Goal: Information Seeking & Learning: Learn about a topic

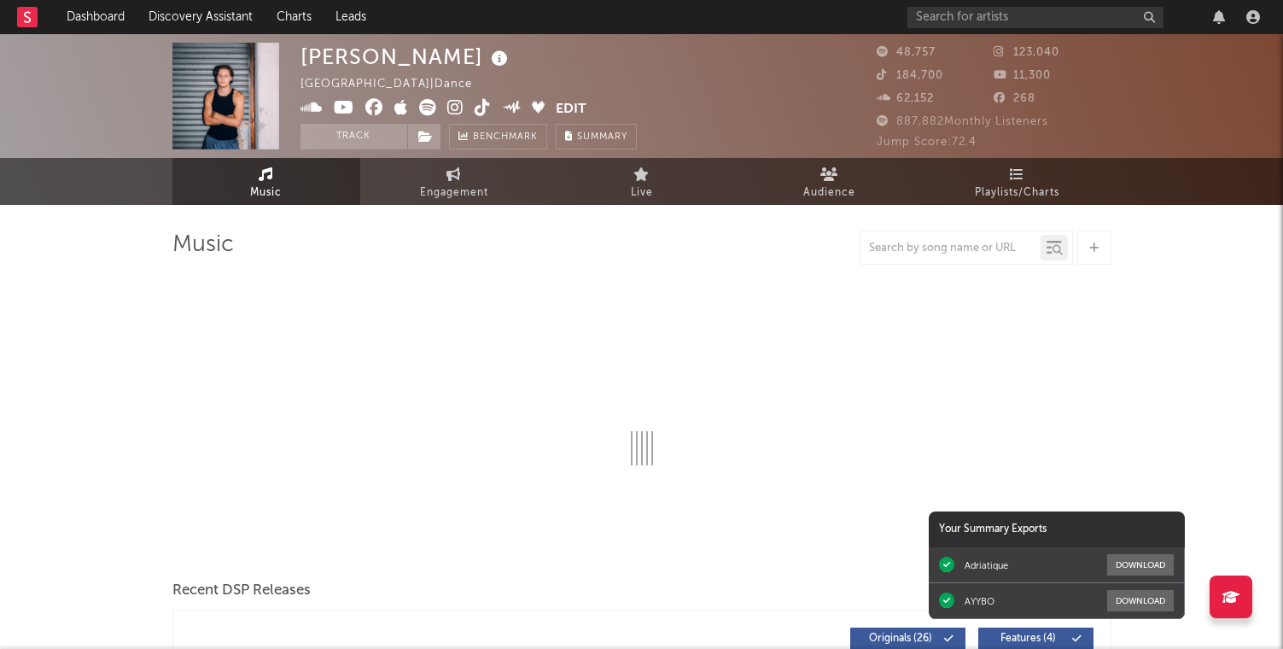
select select "6m"
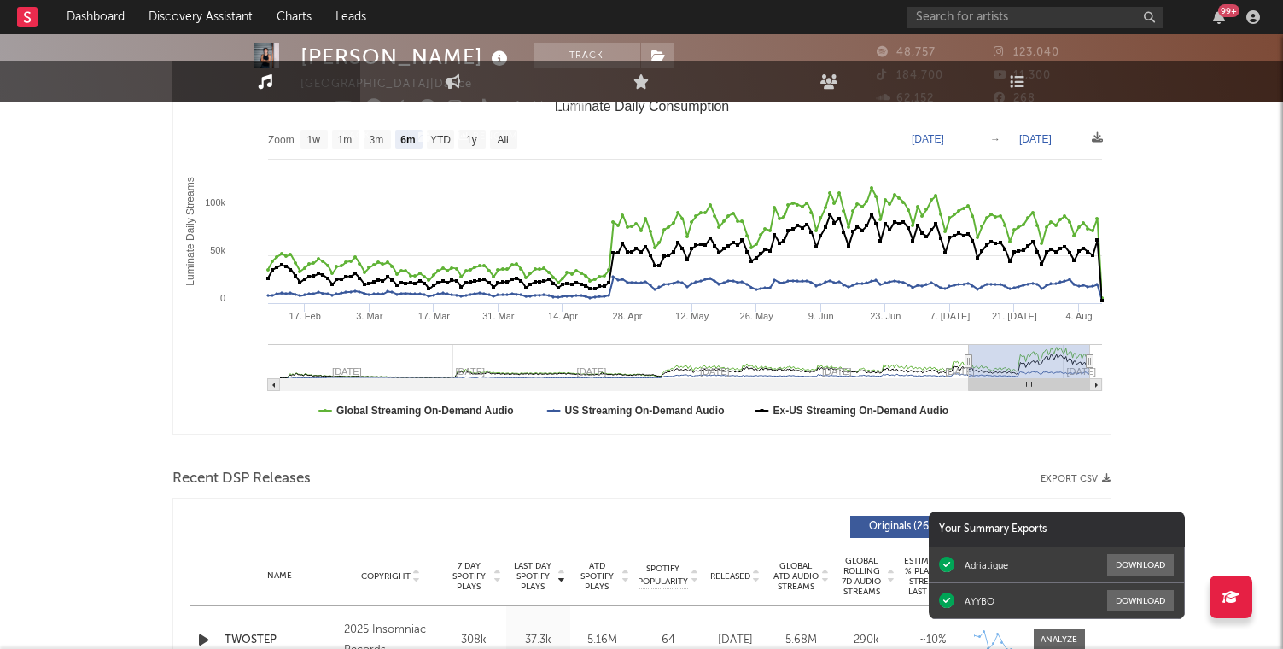
scroll to position [362, 0]
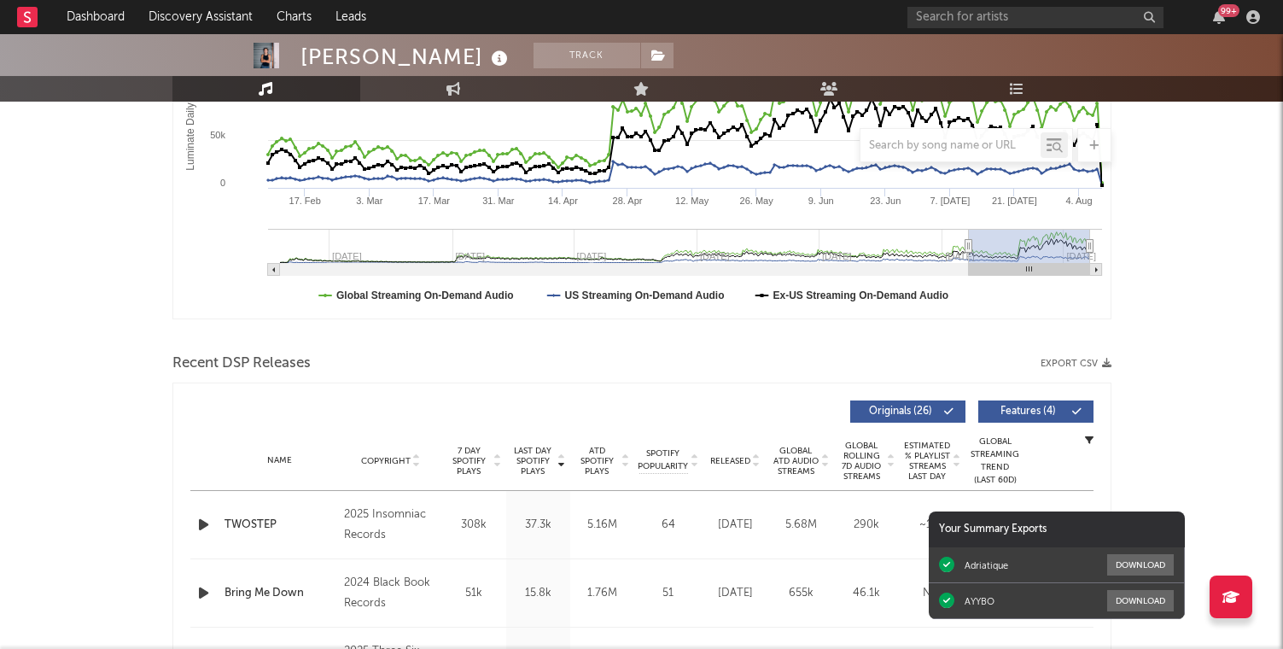
click at [1227, 15] on div "99 +" at bounding box center [1228, 10] width 21 height 13
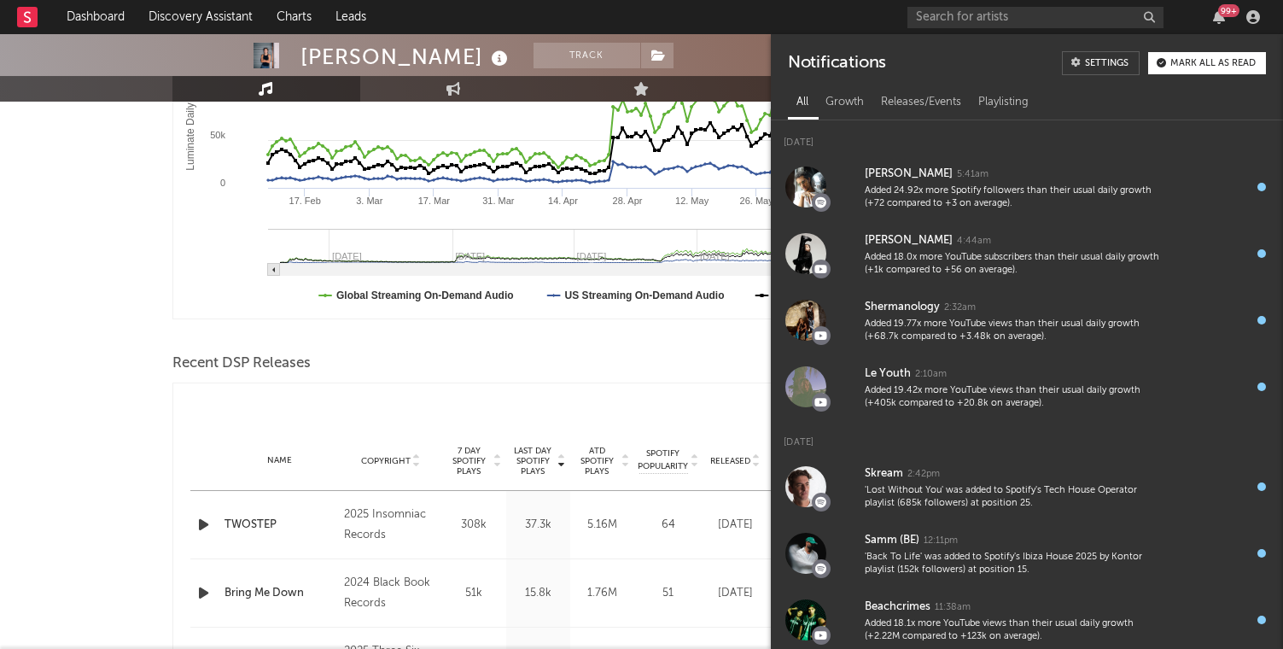
click at [1227, 16] on div "99 +" at bounding box center [1228, 10] width 21 height 13
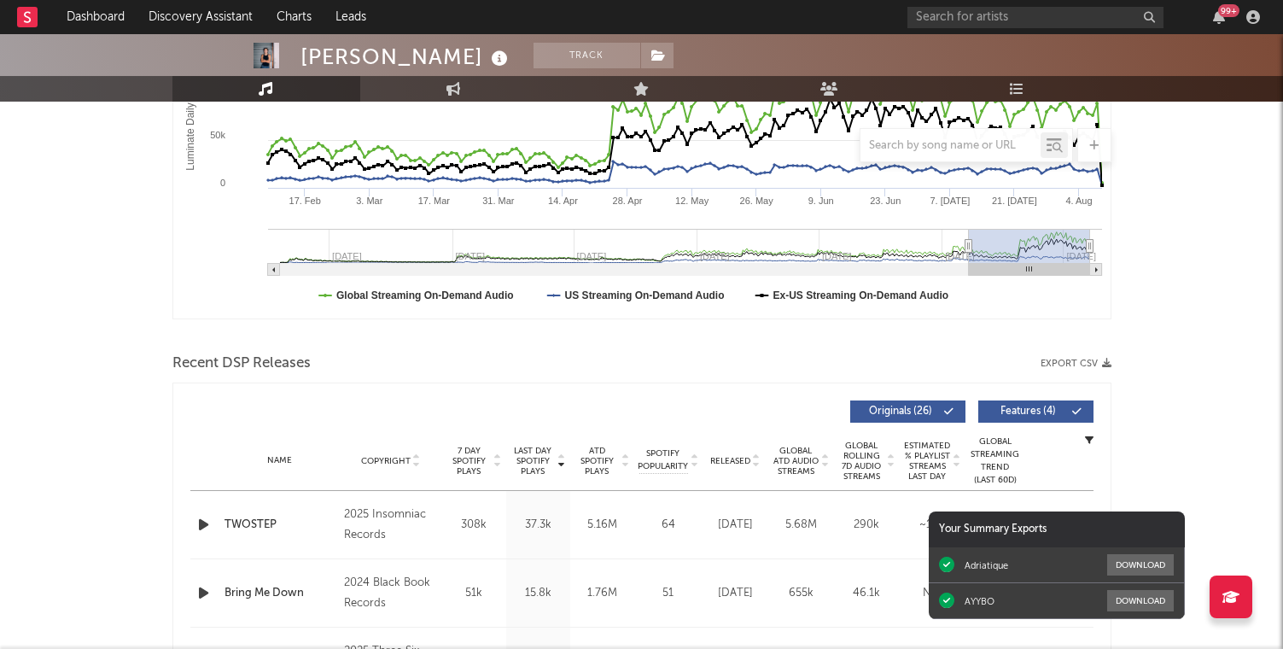
click at [1228, 31] on div "99 +" at bounding box center [1087, 17] width 359 height 34
click at [1221, 11] on div "99 +" at bounding box center [1228, 10] width 21 height 13
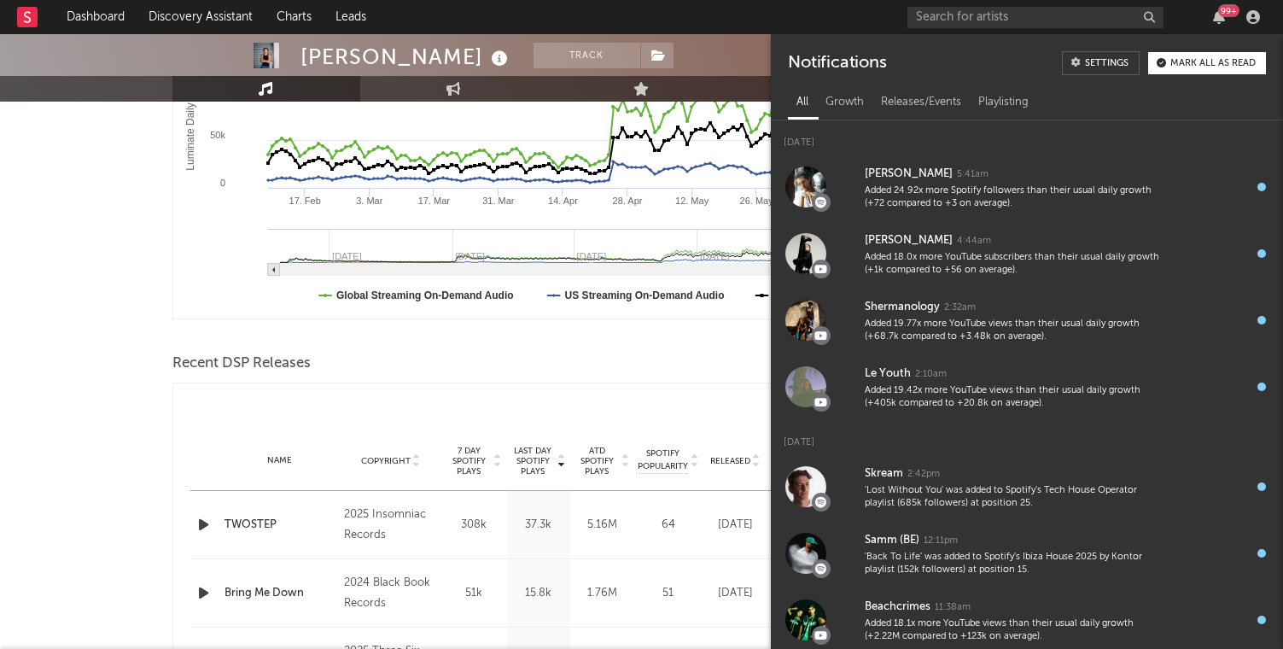
click at [1221, 11] on div "99 +" at bounding box center [1228, 10] width 21 height 13
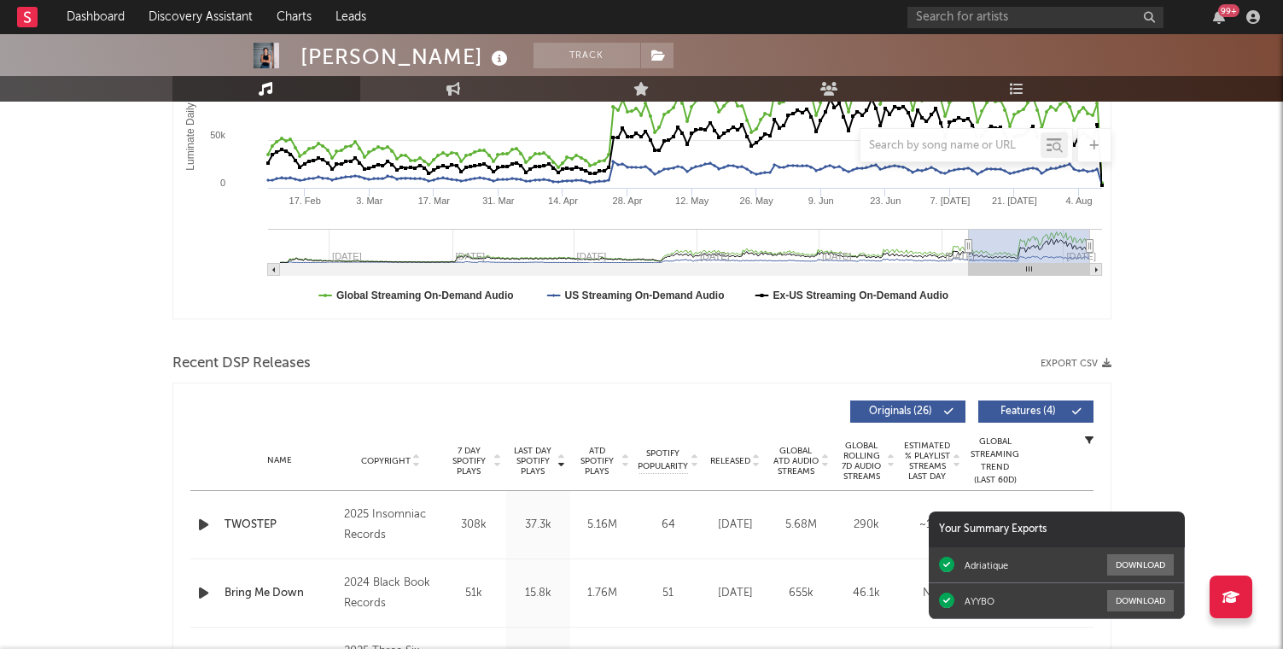
click at [1221, 11] on div "99 +" at bounding box center [1228, 10] width 21 height 13
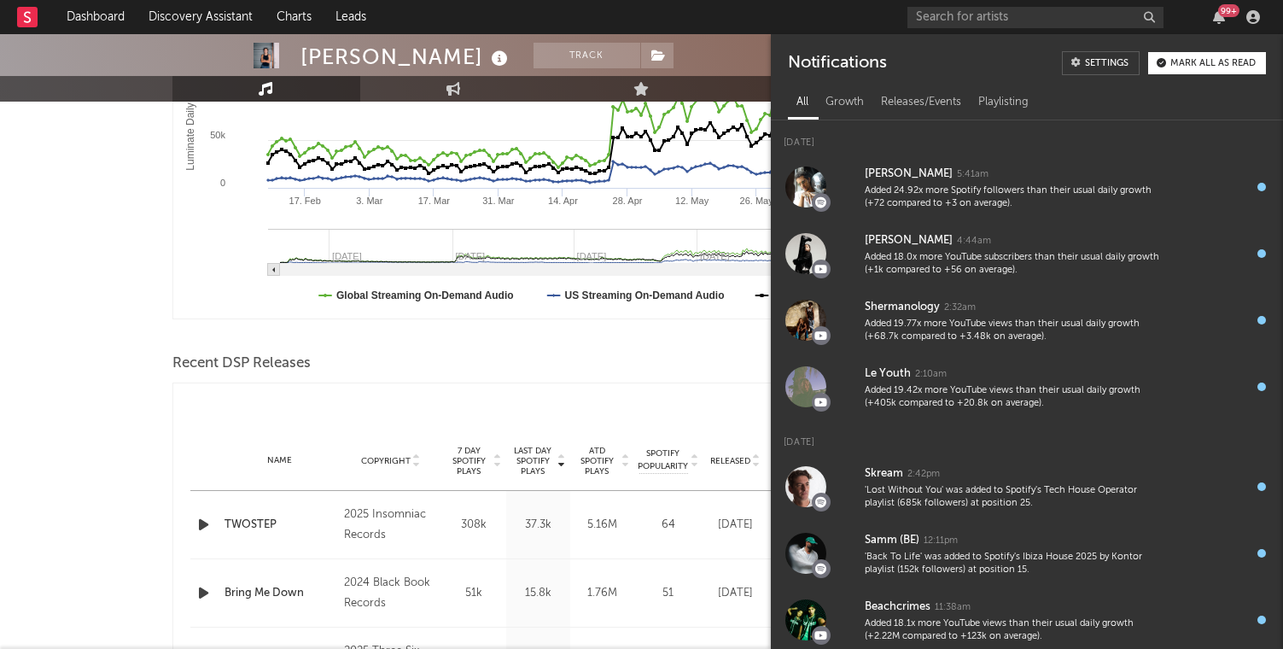
click at [1221, 12] on div "99 +" at bounding box center [1228, 10] width 21 height 13
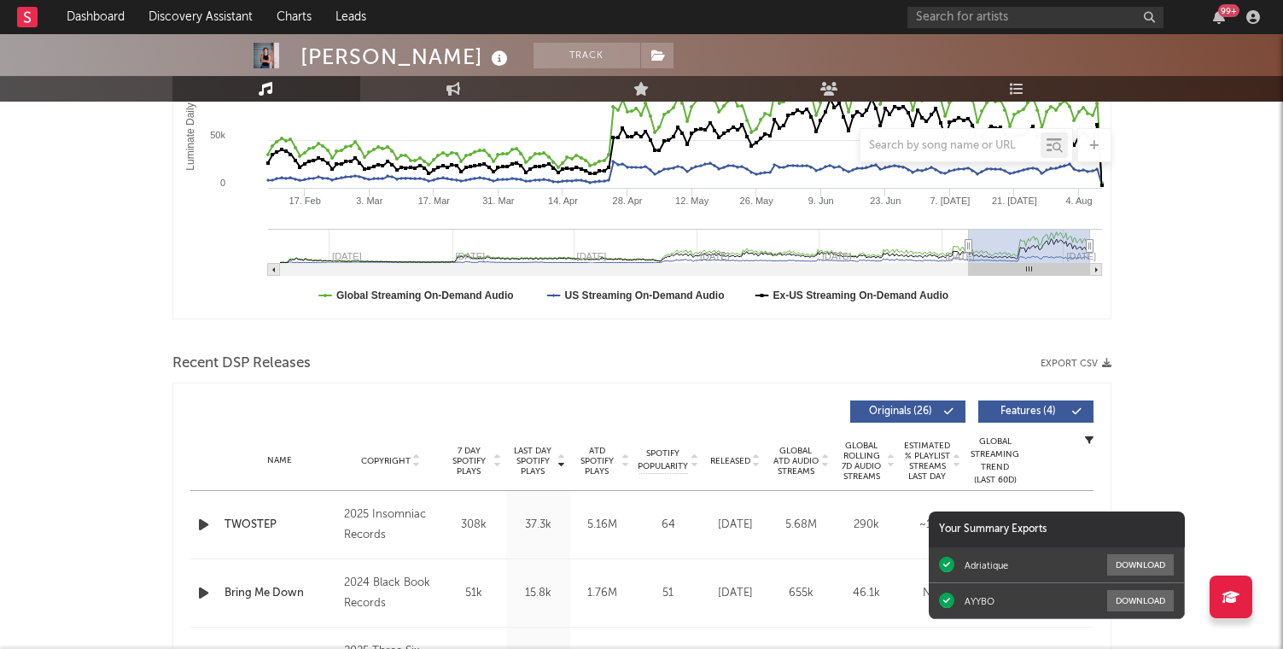
click at [1221, 12] on div "99 +" at bounding box center [1228, 10] width 21 height 13
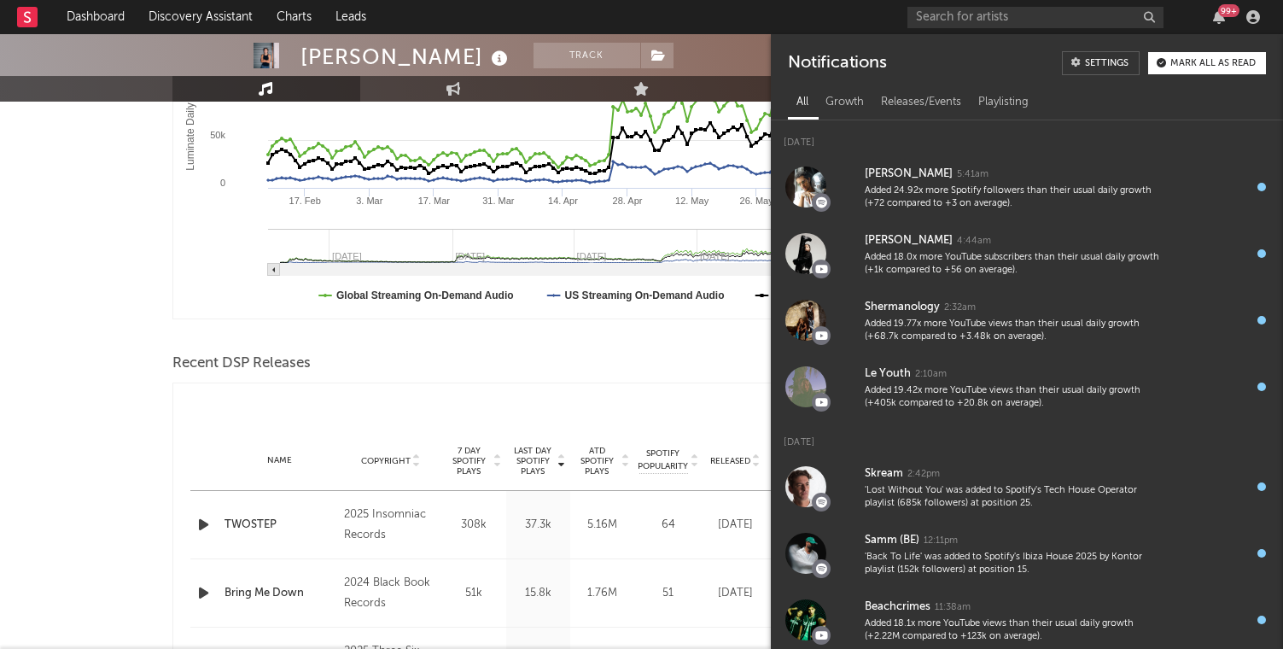
click at [682, 503] on div "Name TWOSTEP Copyright 2025 Insomniac Records Label Insomniac Records Album Nam…" at bounding box center [641, 524] width 903 height 67
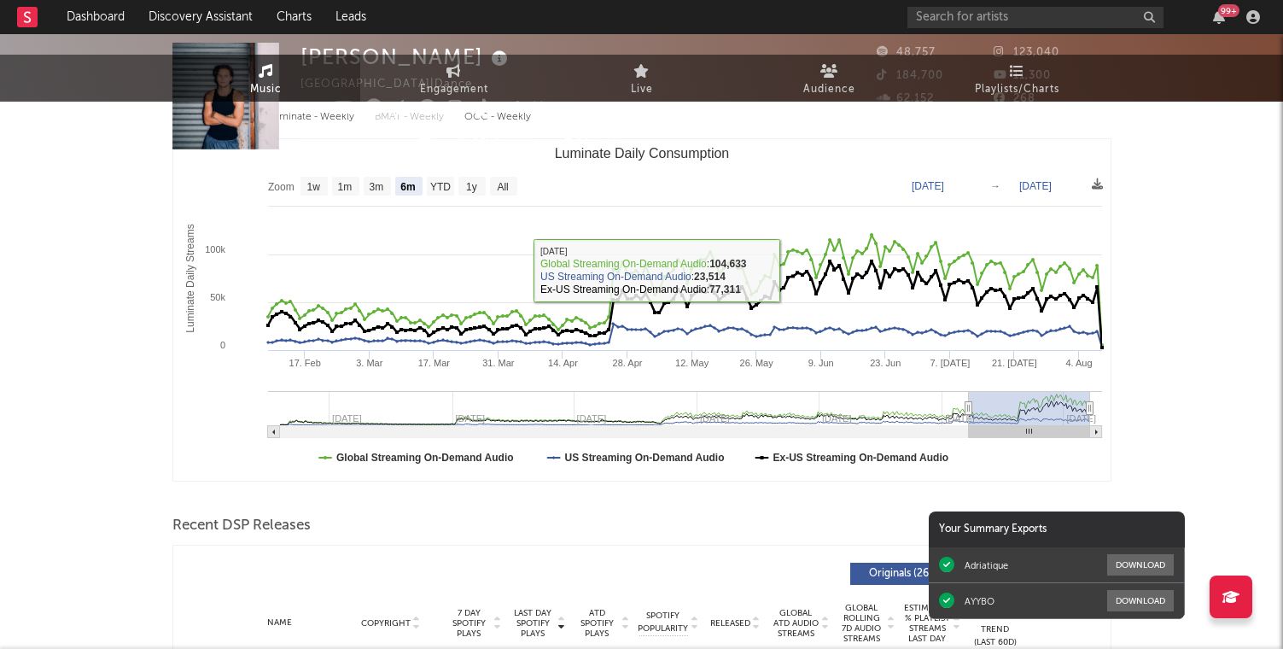
scroll to position [0, 0]
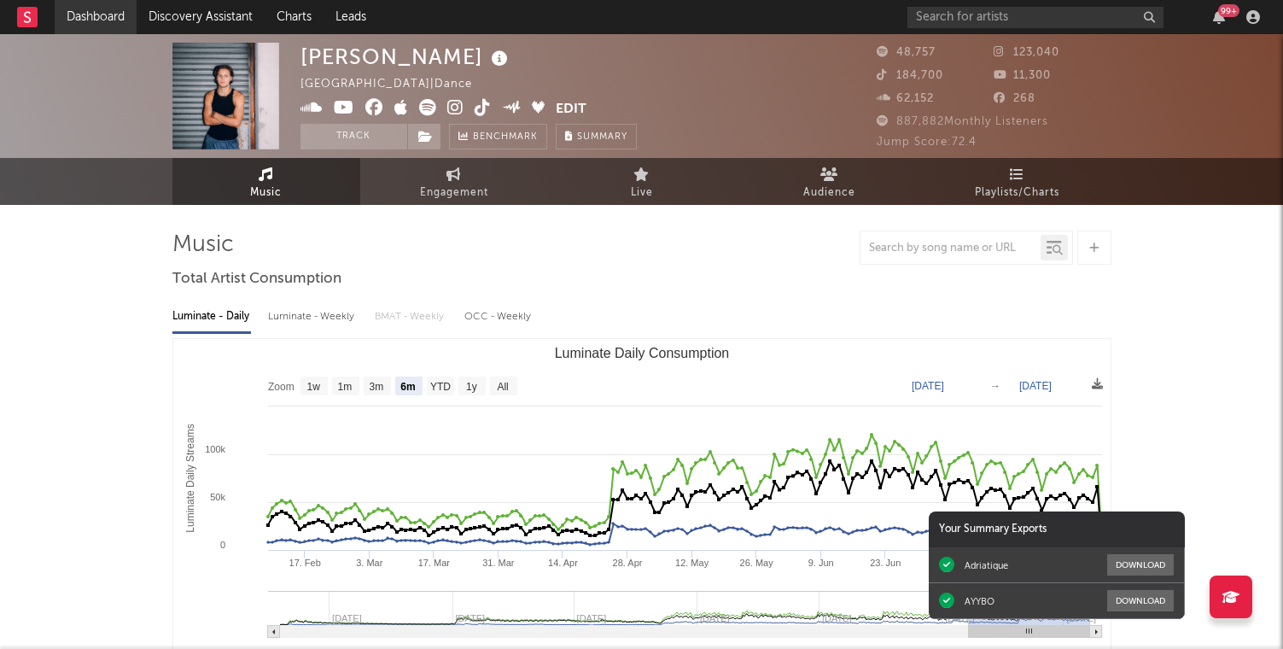
click at [110, 25] on link "Dashboard" at bounding box center [96, 17] width 82 height 34
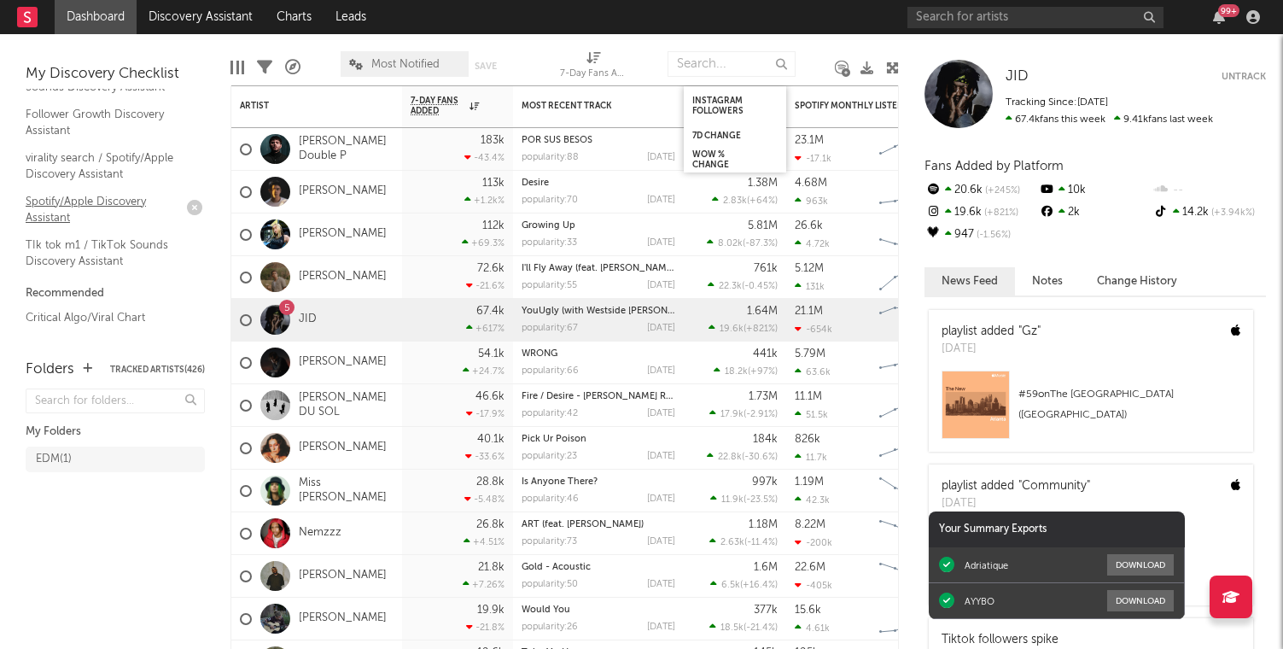
scroll to position [278, 0]
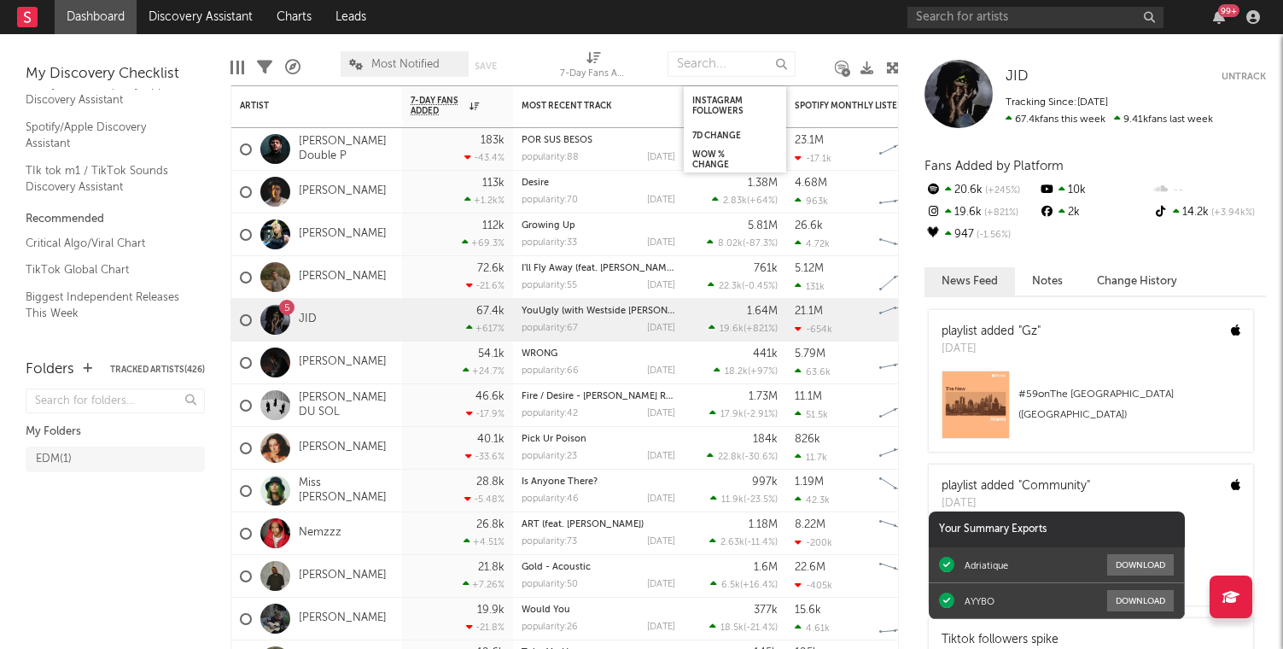
click at [172, 44] on div "My Discovery Checklist Saved Luminate Discovery Assistant / Global VIRALITY SEA…" at bounding box center [115, 187] width 231 height 307
click at [172, 32] on link "Discovery Assistant" at bounding box center [201, 17] width 128 height 34
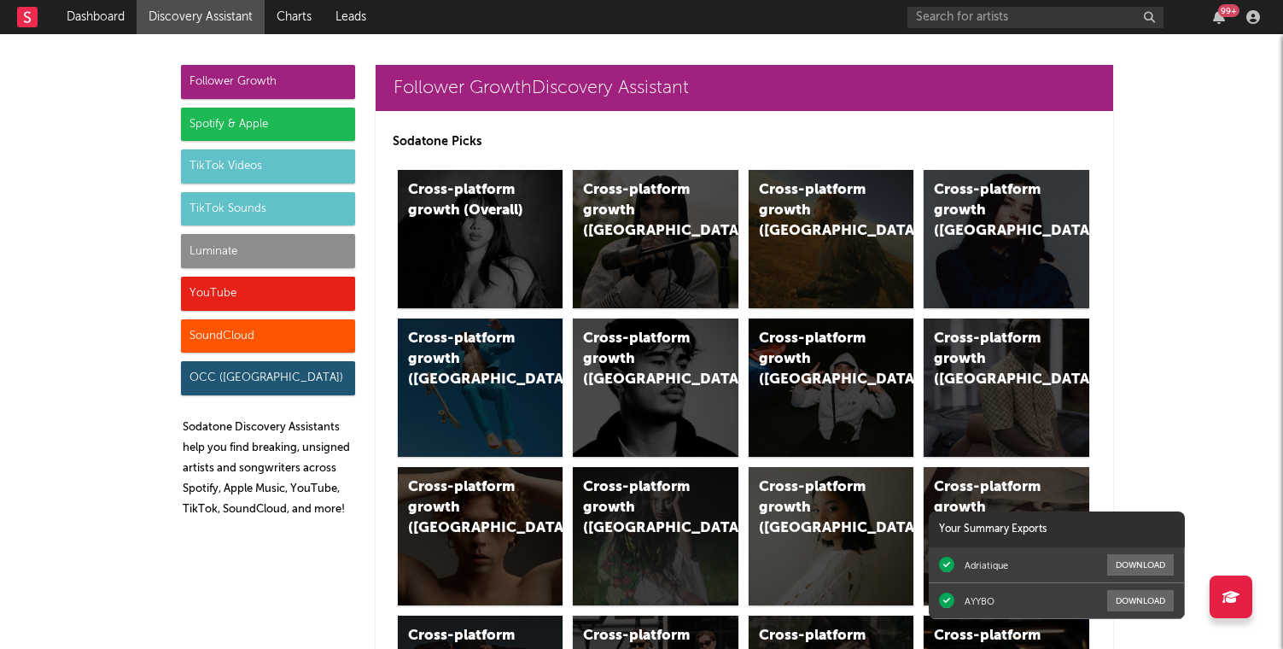
click at [301, 121] on div "Spotify & Apple" at bounding box center [268, 125] width 174 height 34
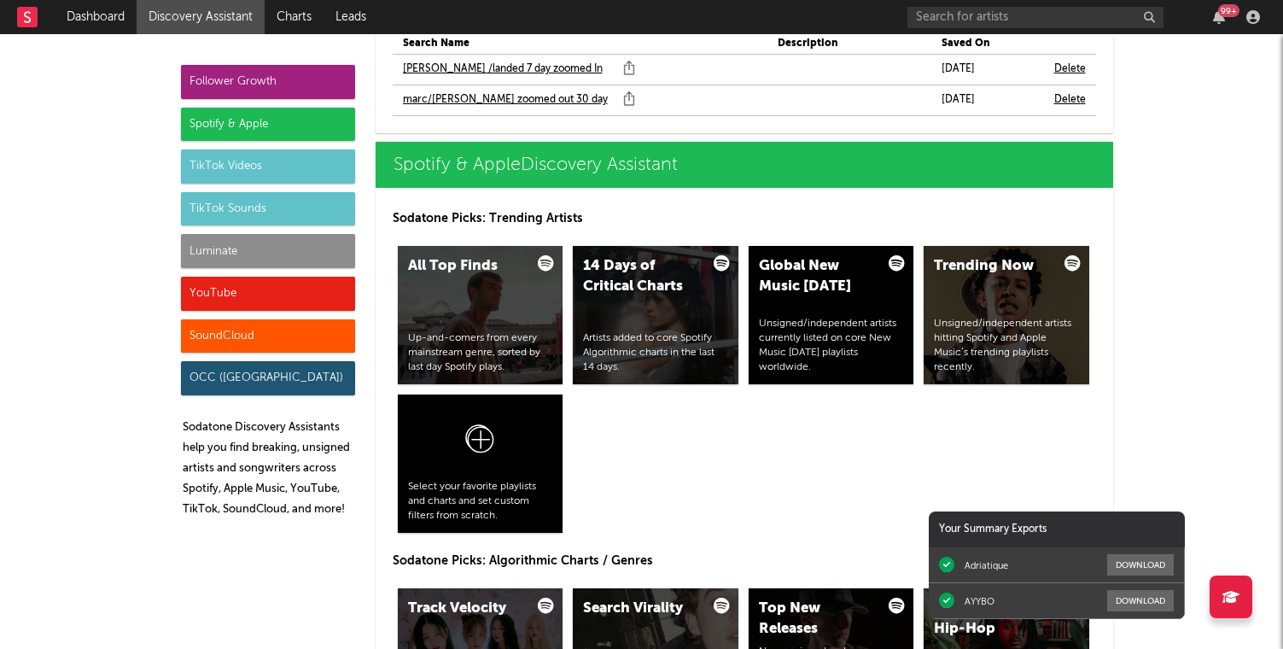
scroll to position [1749, 0]
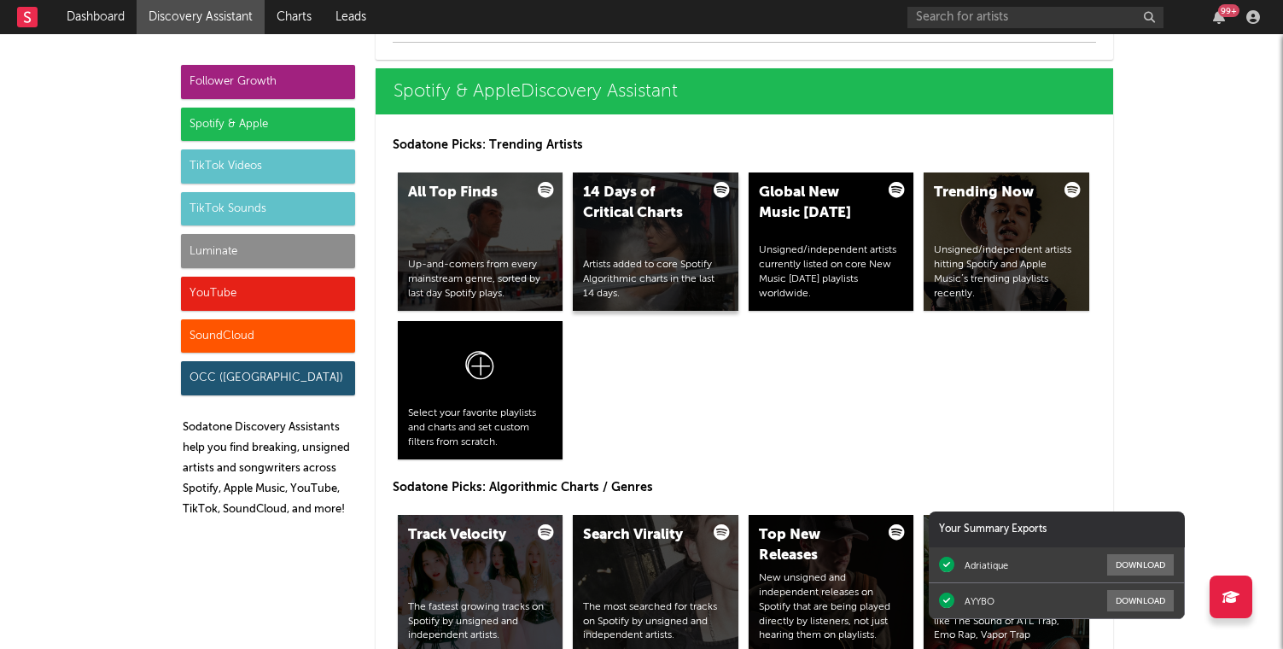
click at [683, 236] on div "14 Days of Critical Charts Artists added to core Spotify Algorithmic charts in …" at bounding box center [656, 241] width 166 height 138
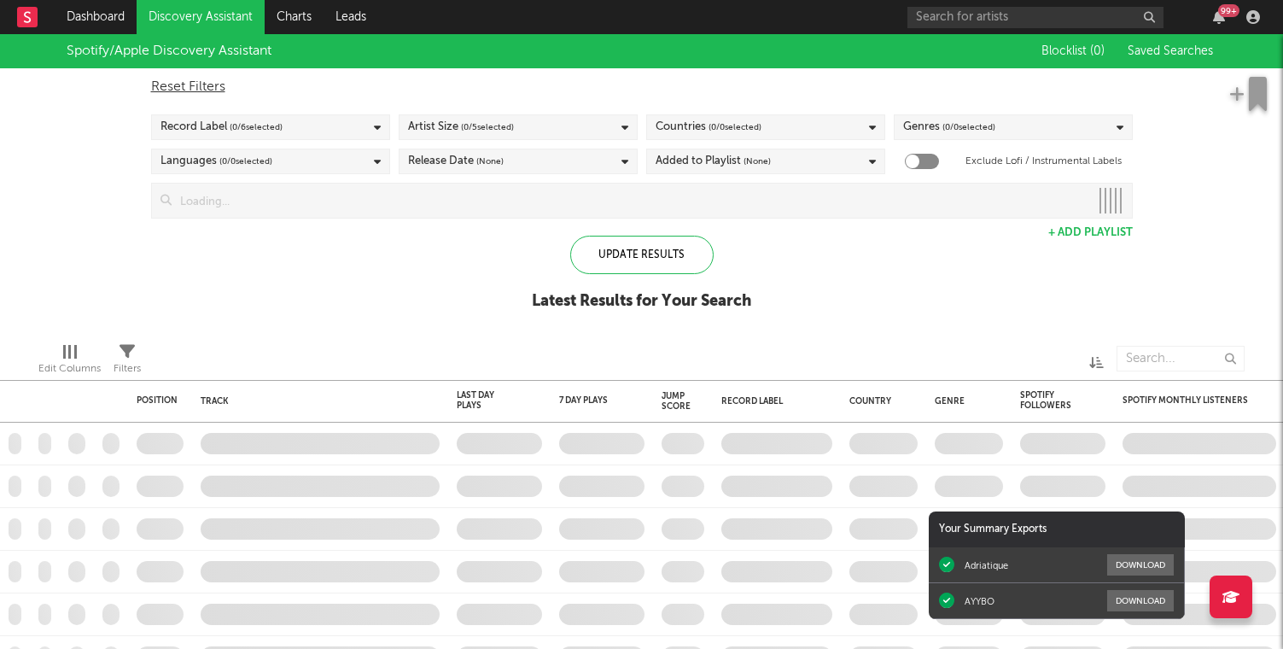
checkbox input "true"
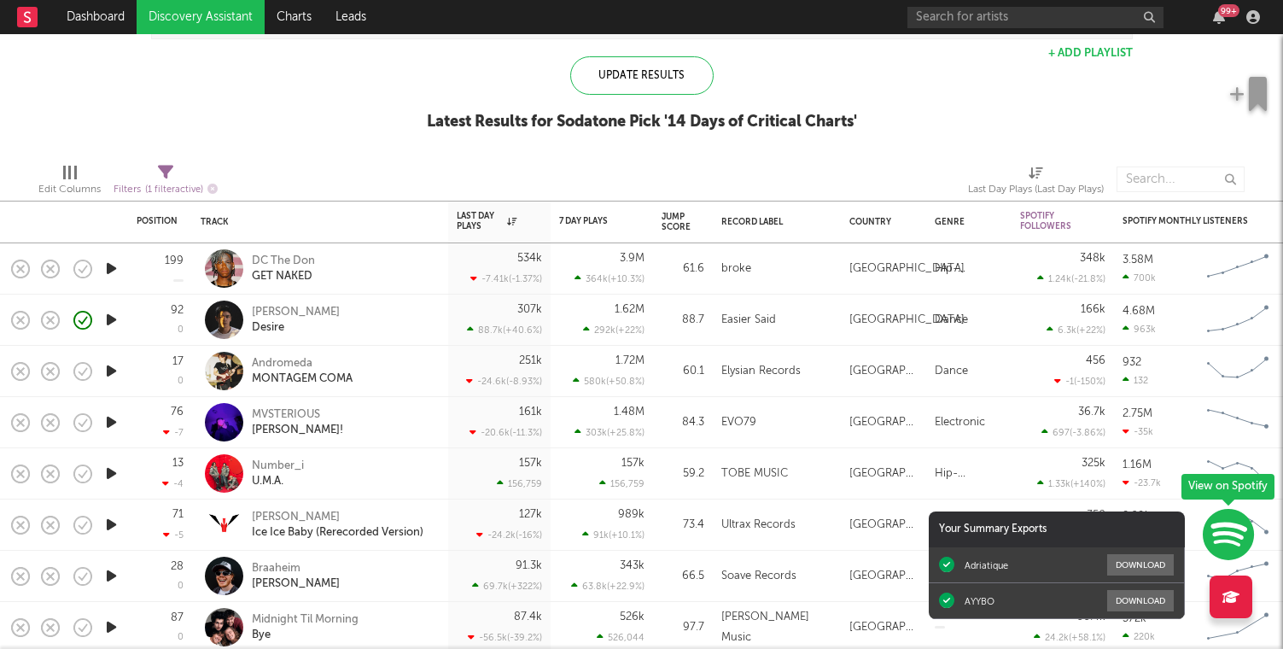
click at [511, 184] on div at bounding box center [406, 179] width 350 height 43
click at [109, 272] on icon "button" at bounding box center [111, 268] width 18 height 21
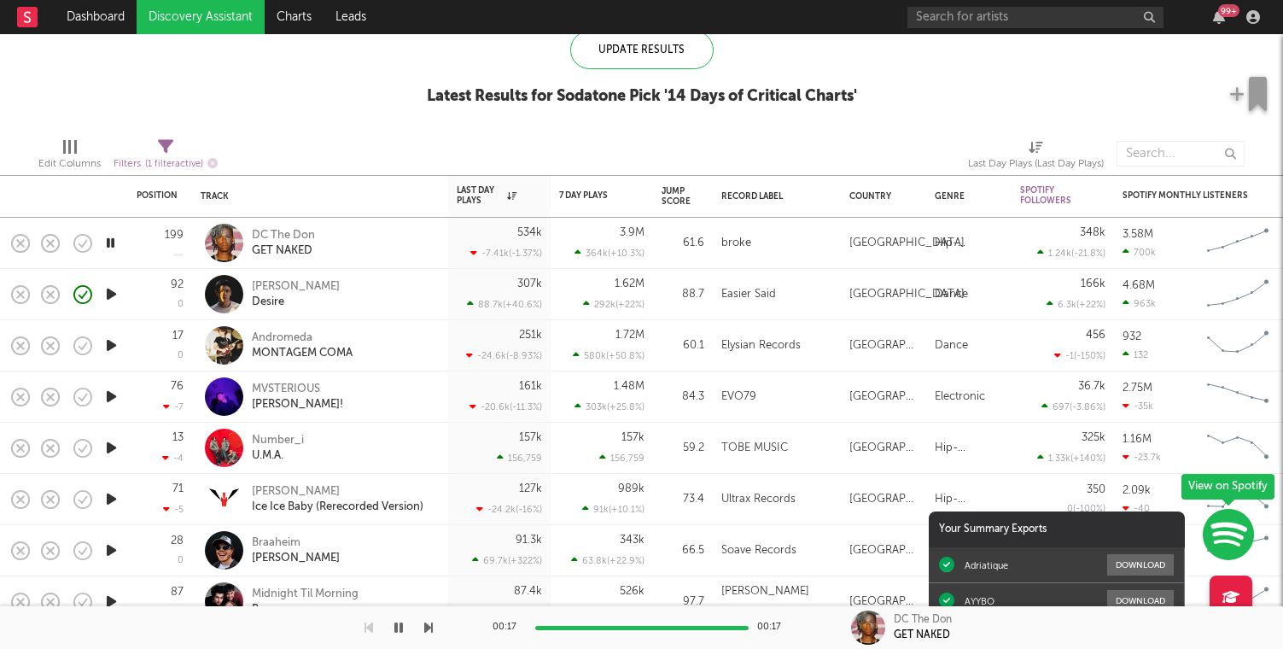
click at [113, 346] on icon "button" at bounding box center [111, 345] width 18 height 21
click at [27, 345] on icon "button" at bounding box center [21, 346] width 24 height 24
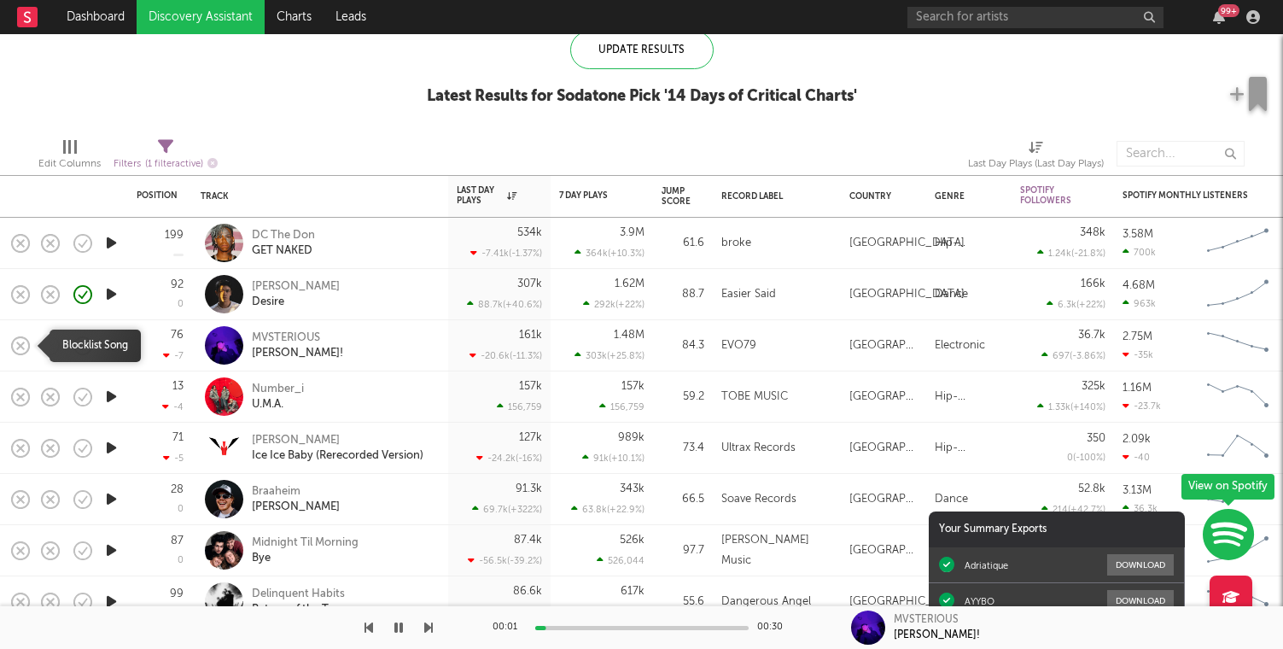
click at [17, 347] on rect "button" at bounding box center [20, 345] width 7 height 7
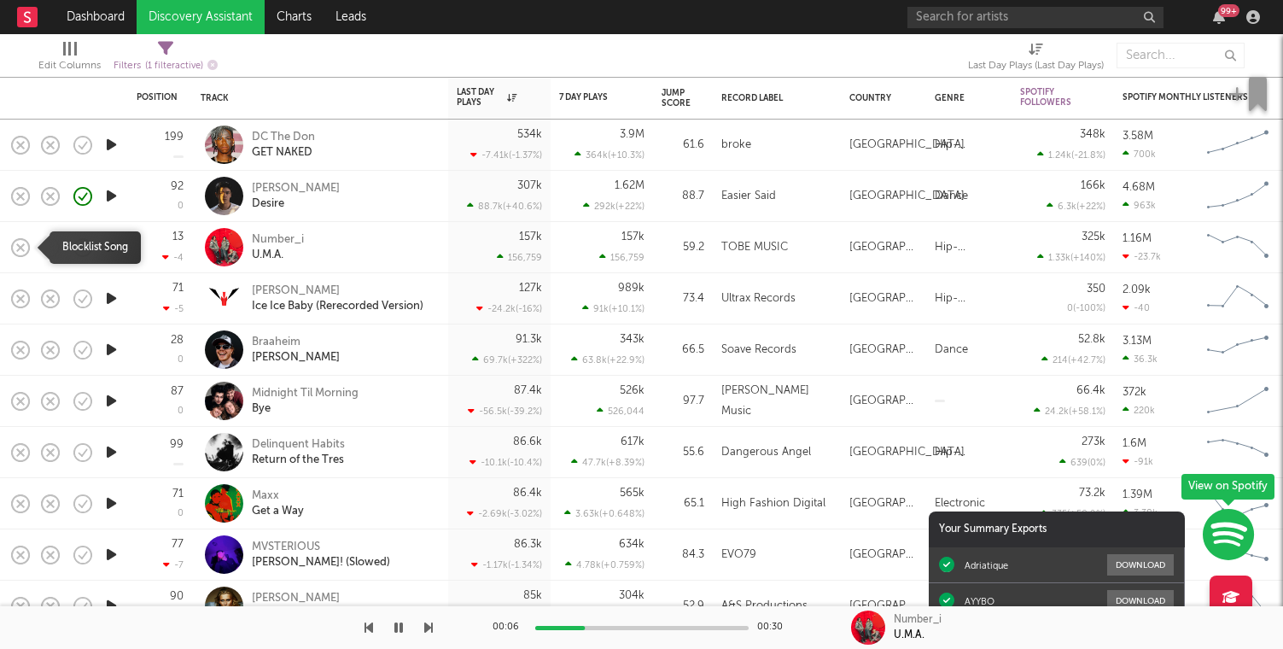
click at [20, 242] on icon "button" at bounding box center [21, 248] width 24 height 24
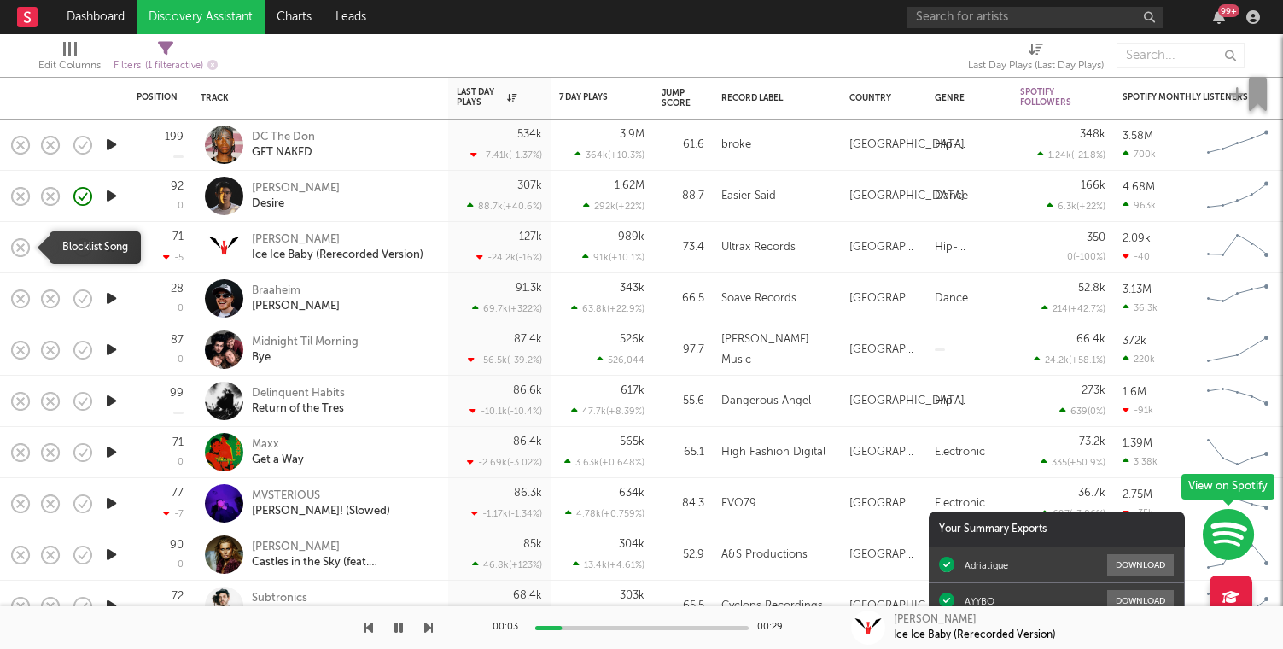
click at [20, 242] on icon "button" at bounding box center [21, 248] width 24 height 24
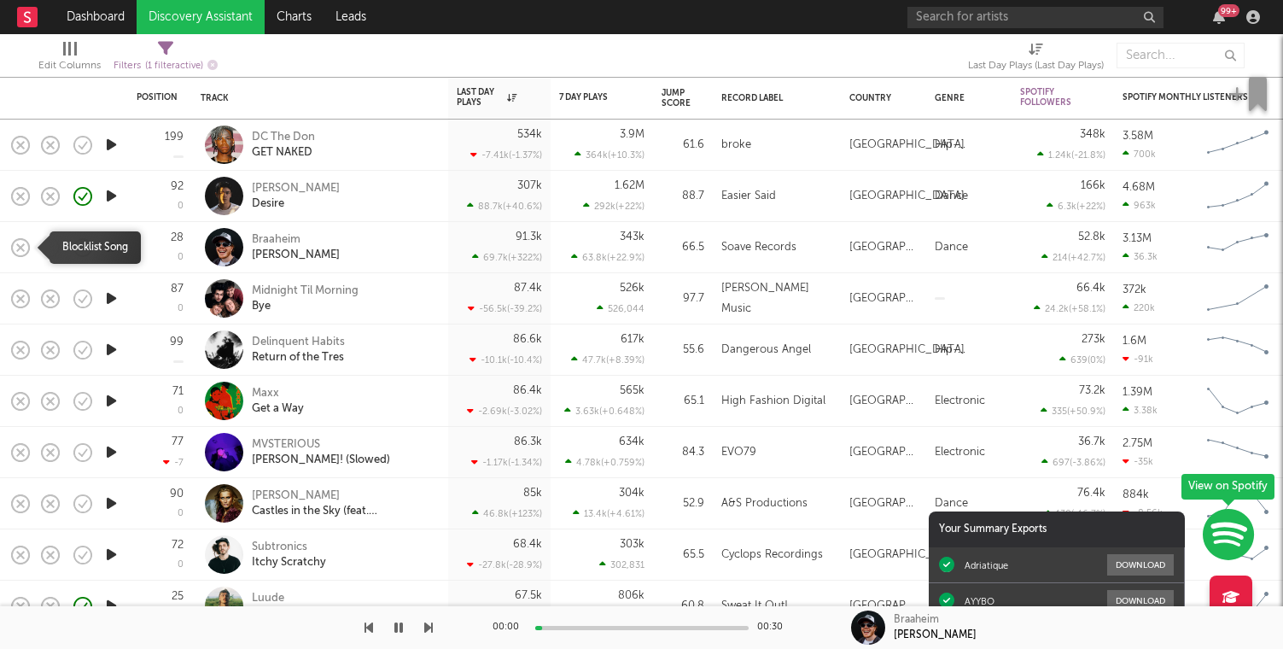
click at [20, 242] on icon "button" at bounding box center [21, 248] width 24 height 24
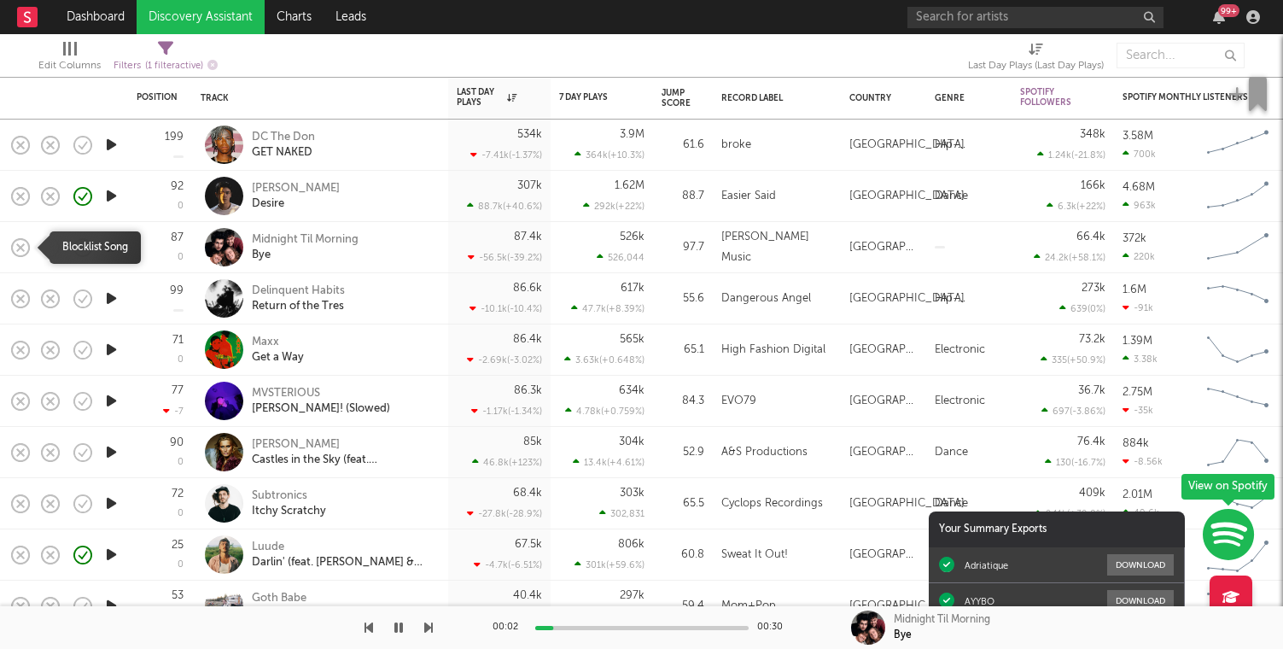
click at [20, 242] on icon "button" at bounding box center [21, 248] width 24 height 24
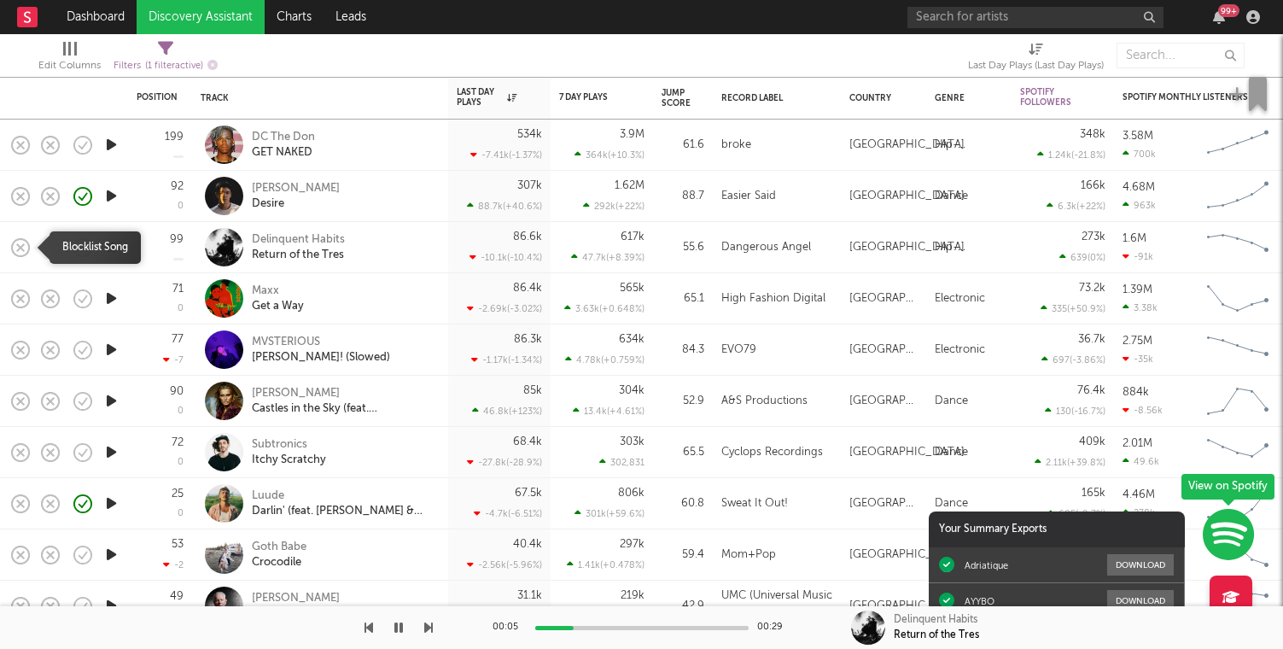
click at [20, 242] on icon "button" at bounding box center [21, 248] width 24 height 24
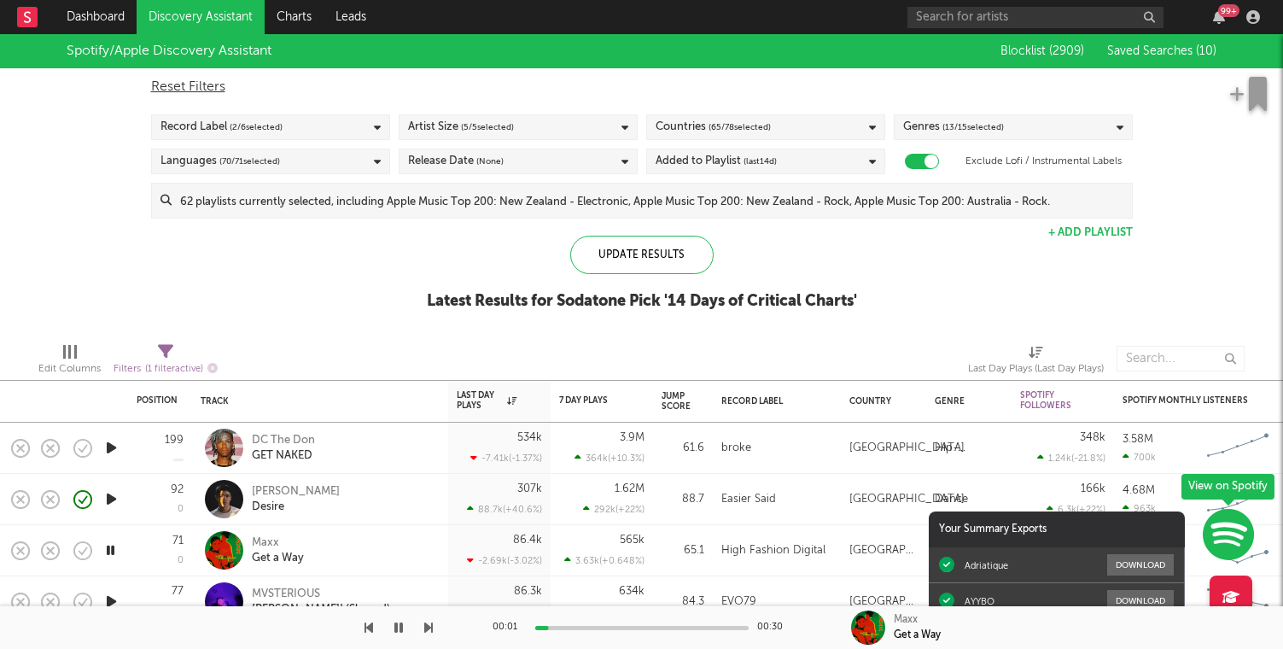
click at [312, 125] on div "Record Label ( 2 / 6 selected)" at bounding box center [270, 127] width 239 height 26
click at [22, 188] on div "Spotify/Apple Discovery Assistant Blocklist ( 2909 ) Saved Searches ( 10 ) Rese…" at bounding box center [641, 181] width 1283 height 295
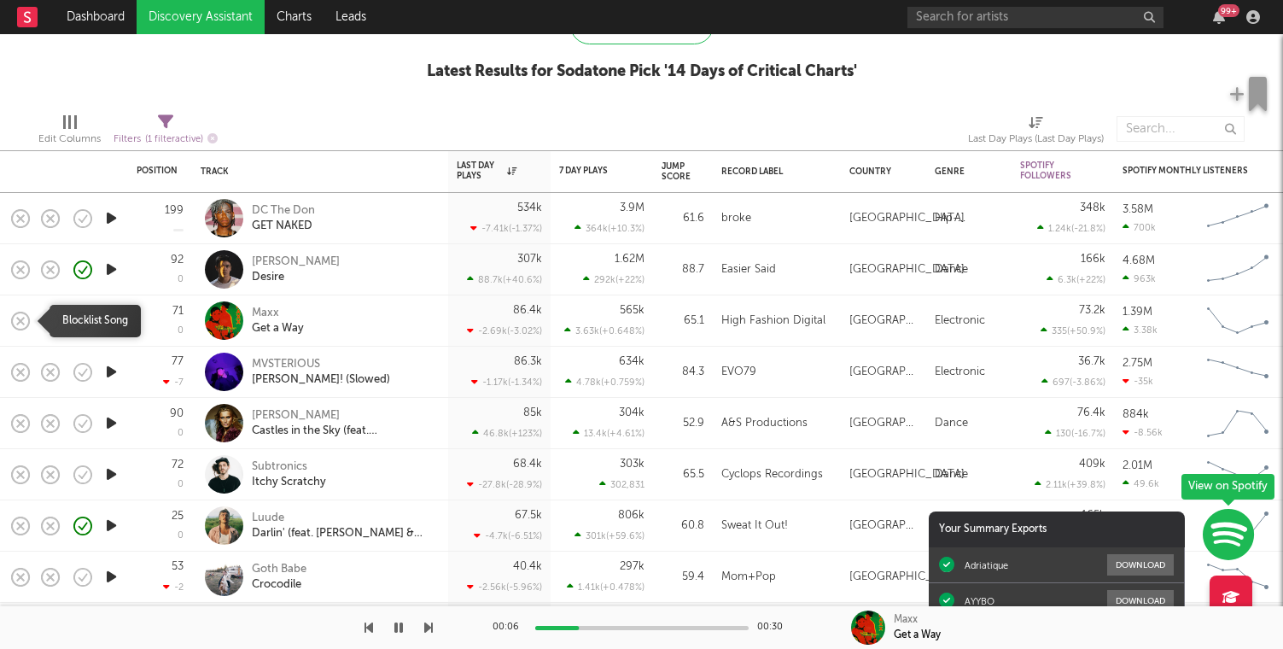
click at [17, 324] on rect "button" at bounding box center [20, 320] width 7 height 7
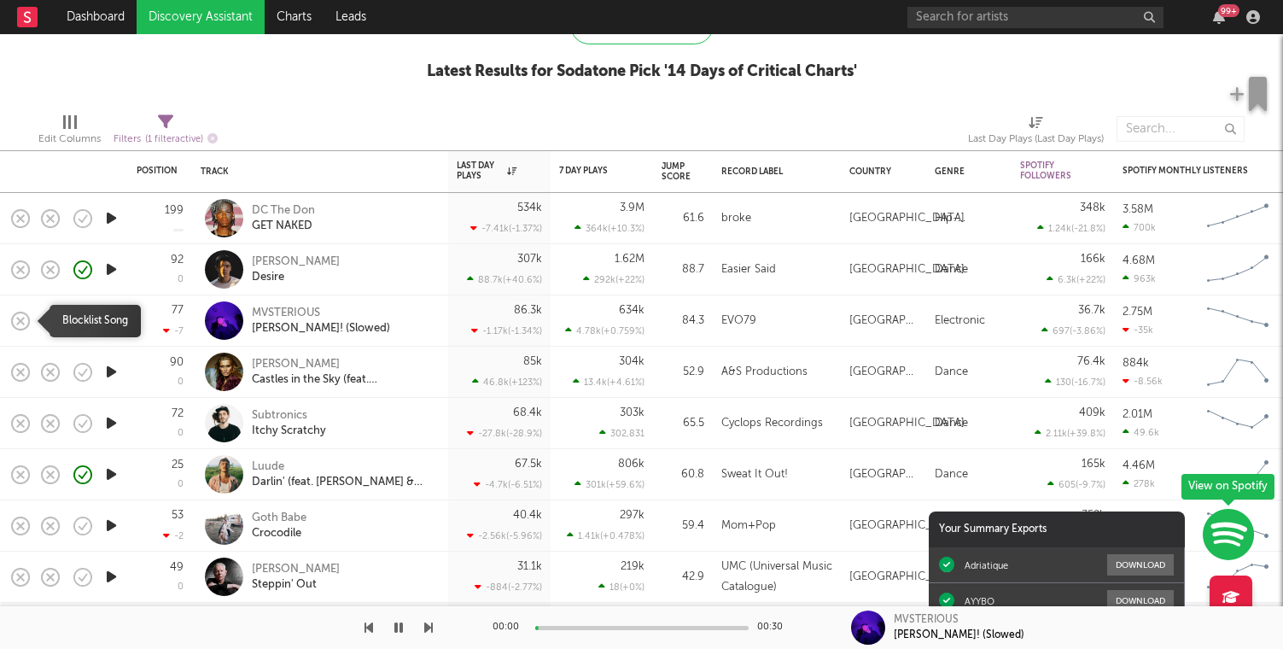
click at [20, 324] on icon "button" at bounding box center [21, 321] width 24 height 24
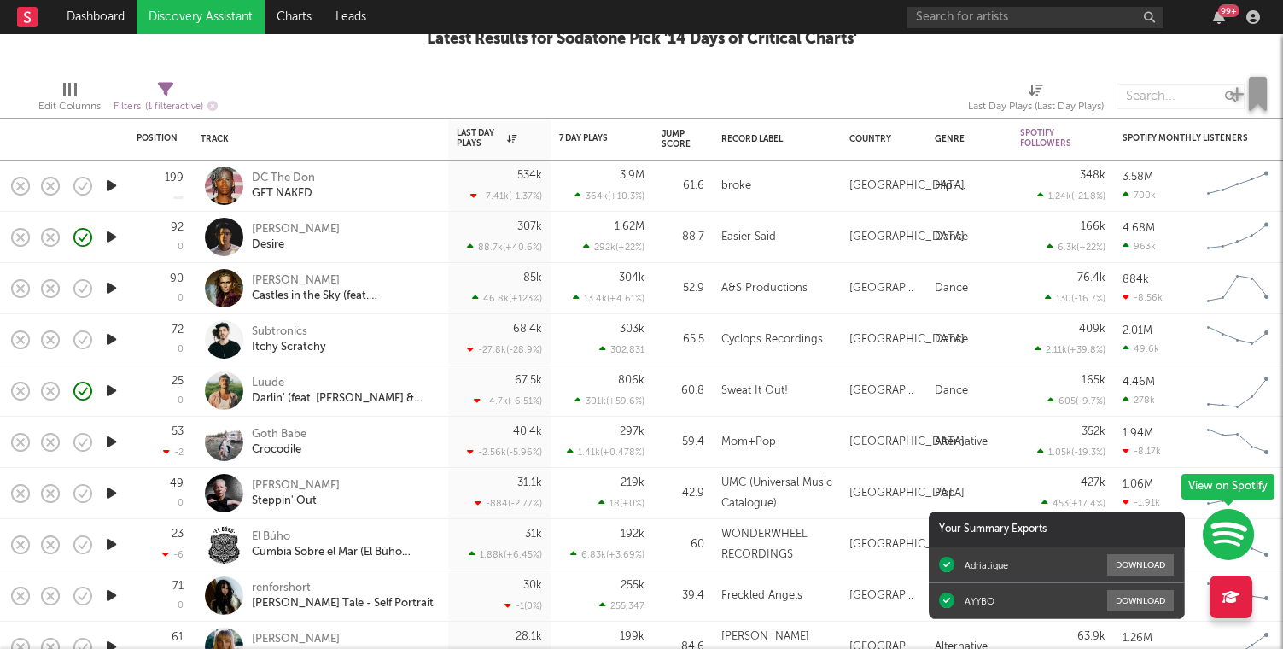
click at [108, 388] on icon "button" at bounding box center [111, 390] width 18 height 21
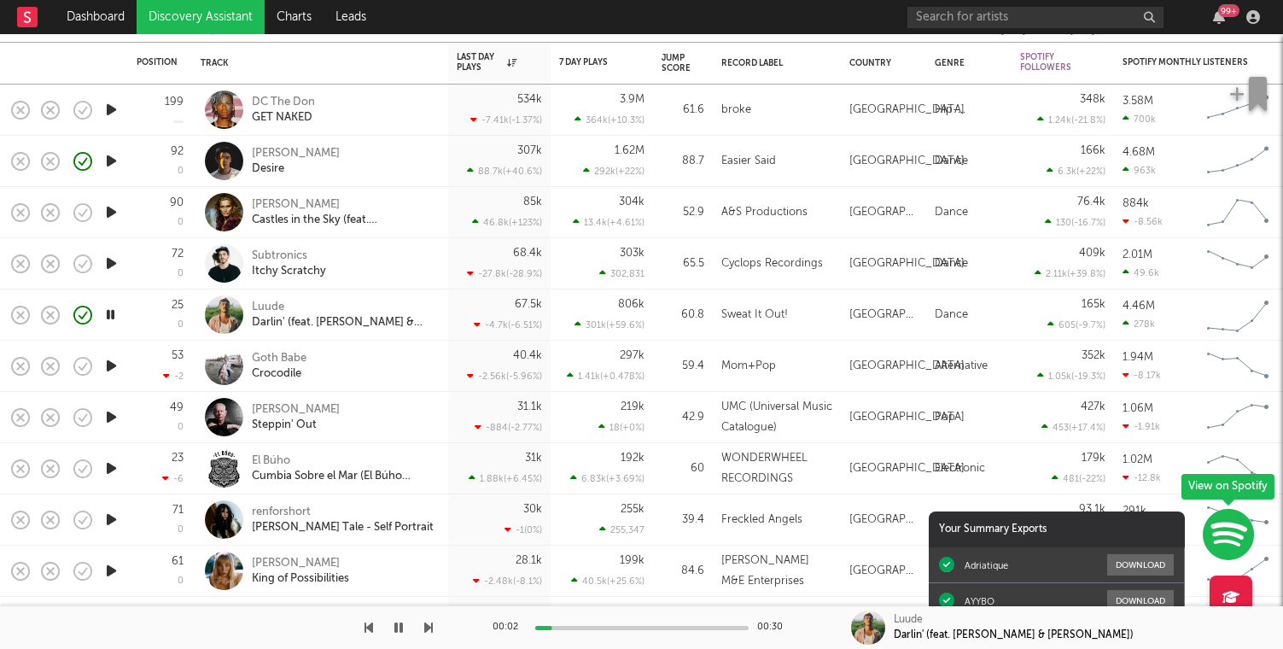
click at [102, 361] on icon "button" at bounding box center [111, 365] width 18 height 21
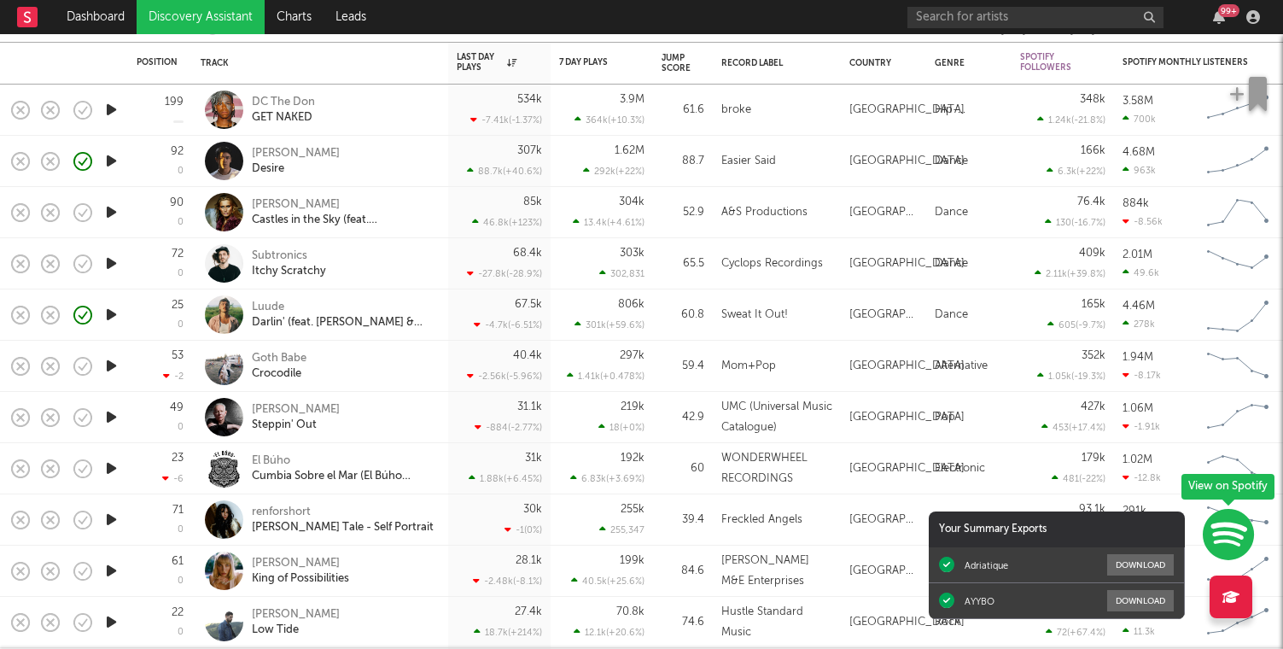
click at [525, 22] on nav "Dashboard Discovery Assistant Charts Leads 99 +" at bounding box center [641, 17] width 1283 height 34
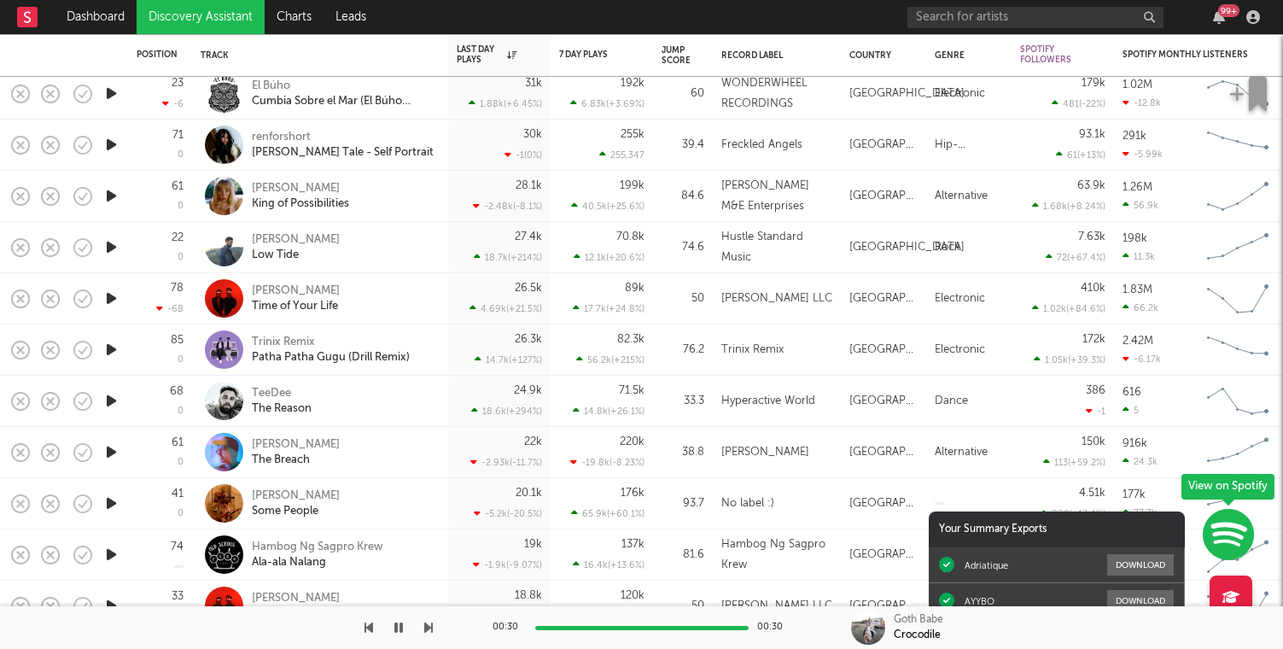
click at [109, 296] on icon "button" at bounding box center [111, 298] width 18 height 21
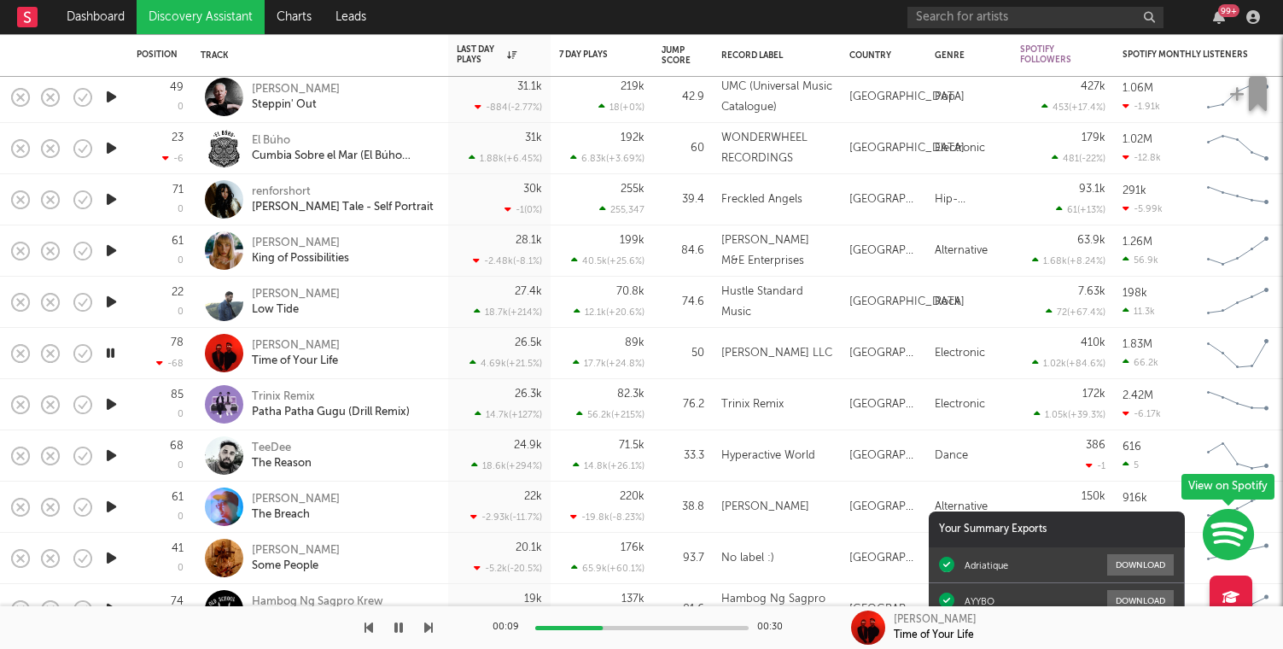
click at [112, 305] on icon "button" at bounding box center [111, 301] width 18 height 21
drag, startPoint x: 16, startPoint y: 300, endPoint x: 297, endPoint y: 322, distance: 281.8
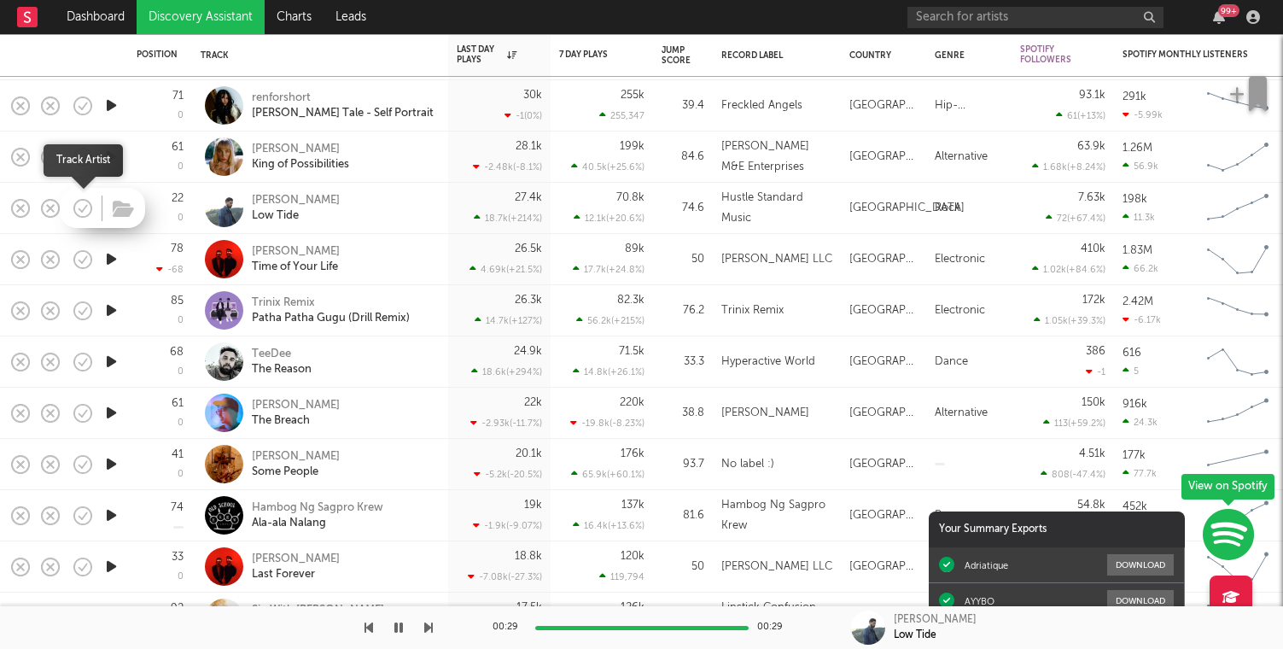
click at [79, 207] on icon "button" at bounding box center [83, 208] width 24 height 24
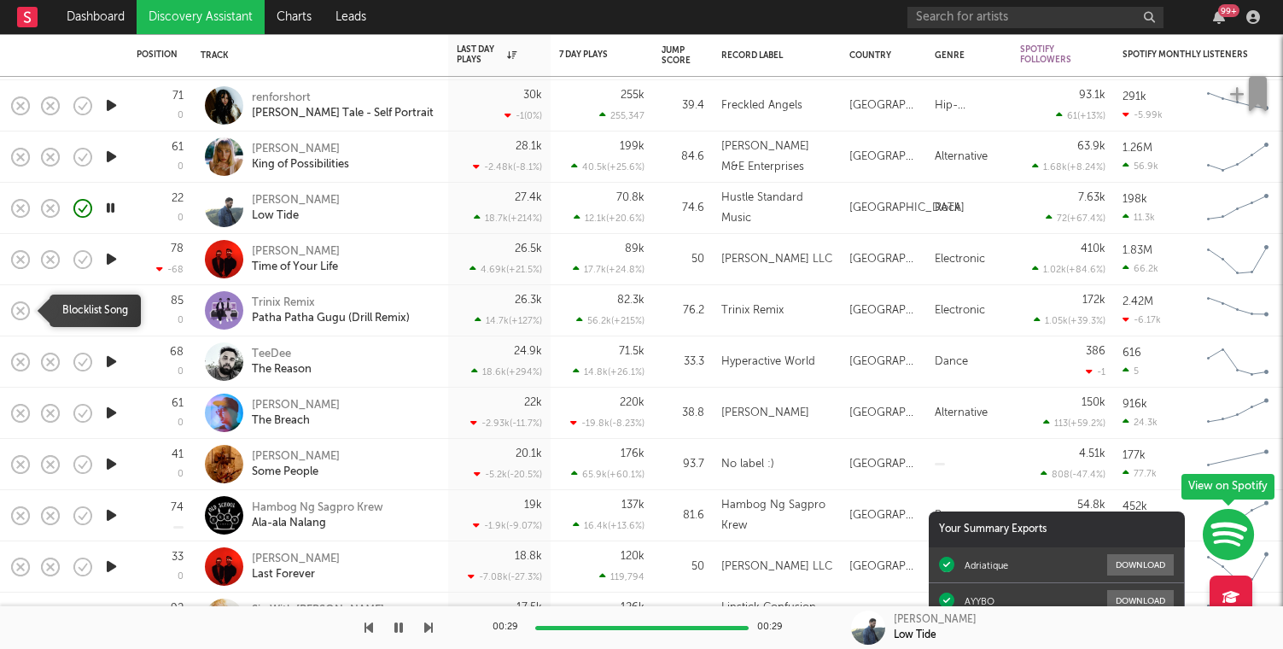
click at [14, 300] on icon "button" at bounding box center [21, 311] width 24 height 24
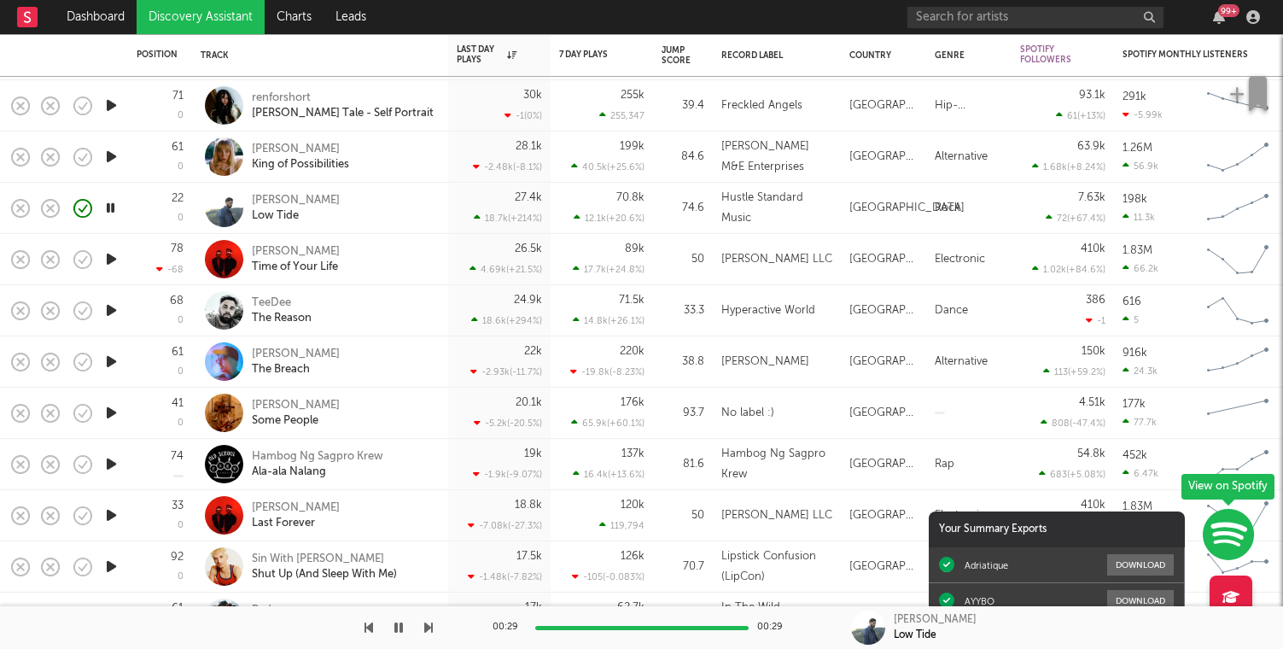
click at [114, 312] on icon "button" at bounding box center [111, 310] width 18 height 21
click at [112, 362] on icon "button" at bounding box center [111, 361] width 18 height 21
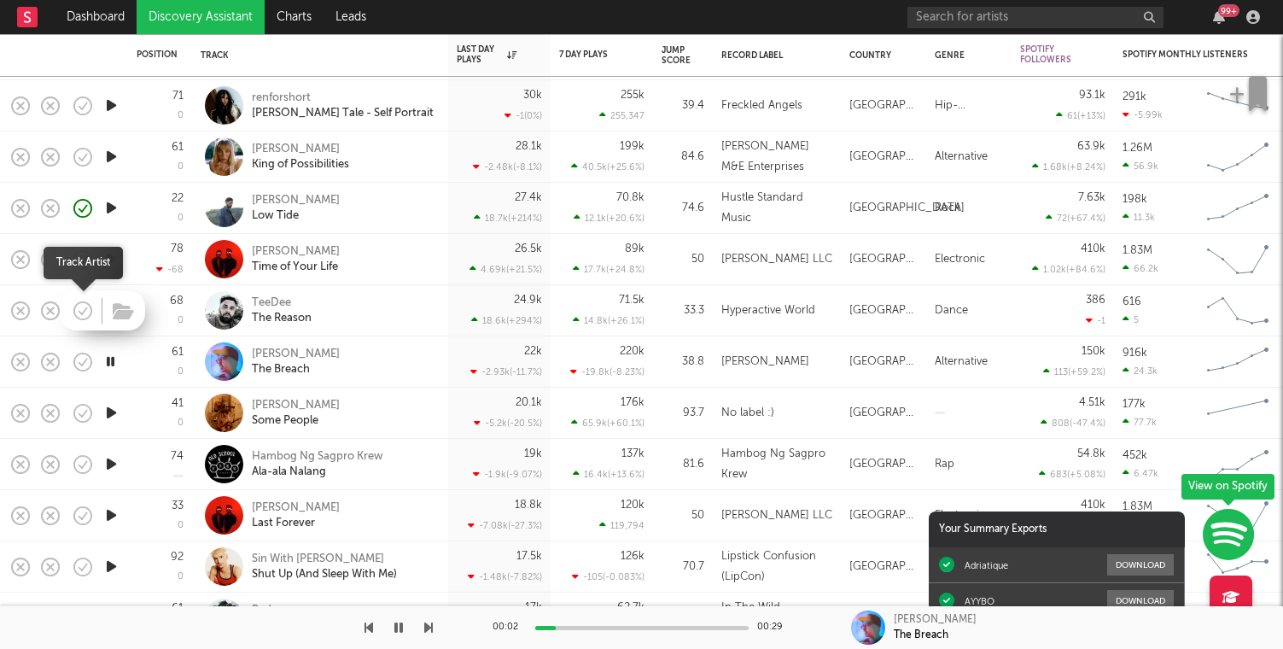
click at [84, 311] on icon "button" at bounding box center [84, 310] width 5 height 7
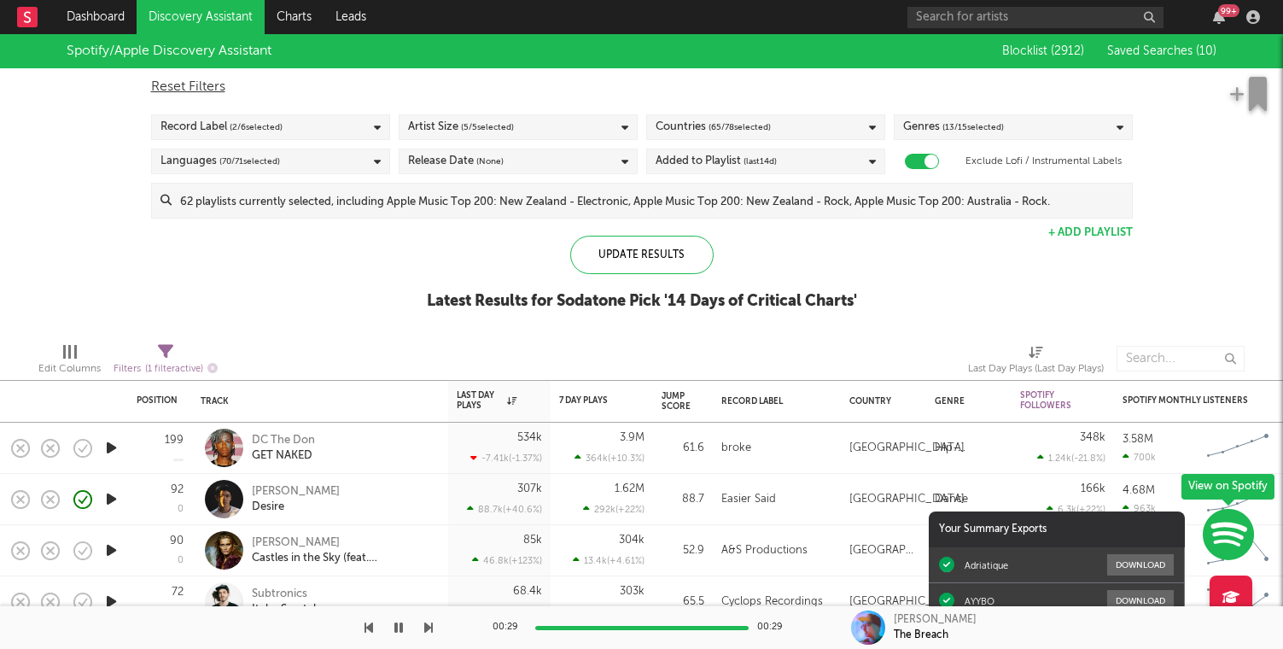
click at [191, 27] on link "Discovery Assistant" at bounding box center [201, 17] width 128 height 34
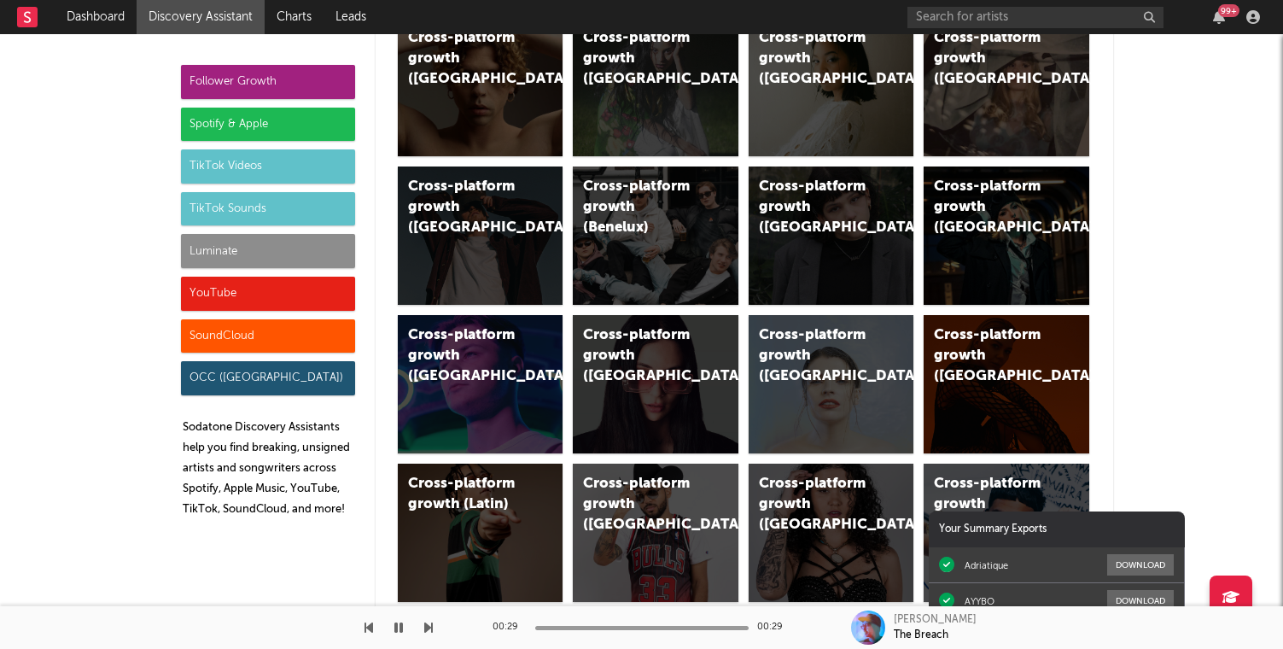
scroll to position [503, 0]
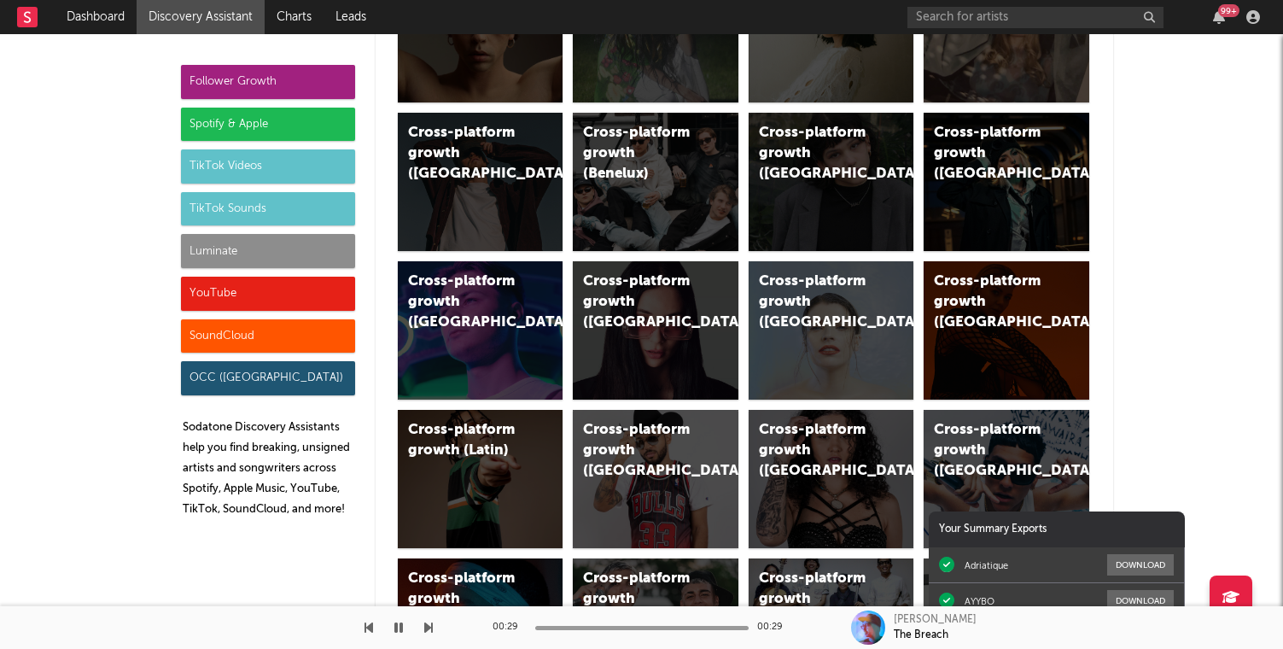
click at [330, 146] on div "Follower Growth Spotify & Apple TikTok Videos TikTok Sounds Luminate YouTube So…" at bounding box center [268, 298] width 174 height 466
click at [318, 133] on div "Spotify & Apple" at bounding box center [268, 125] width 174 height 34
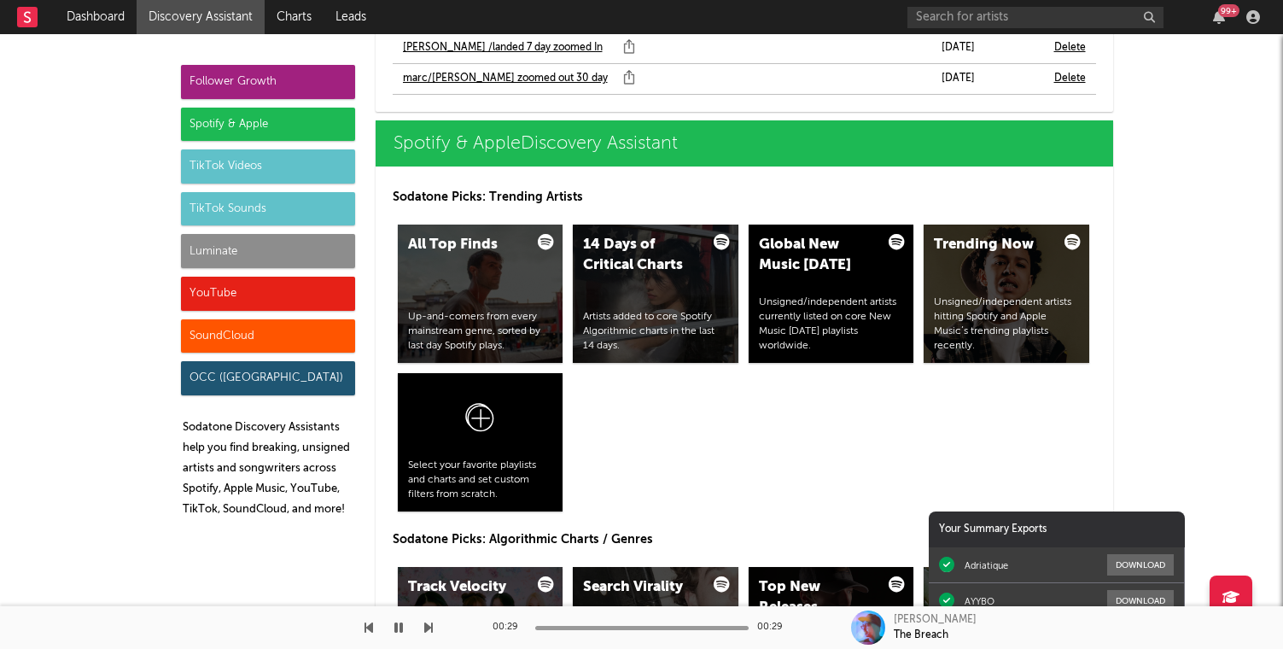
scroll to position [1749, 0]
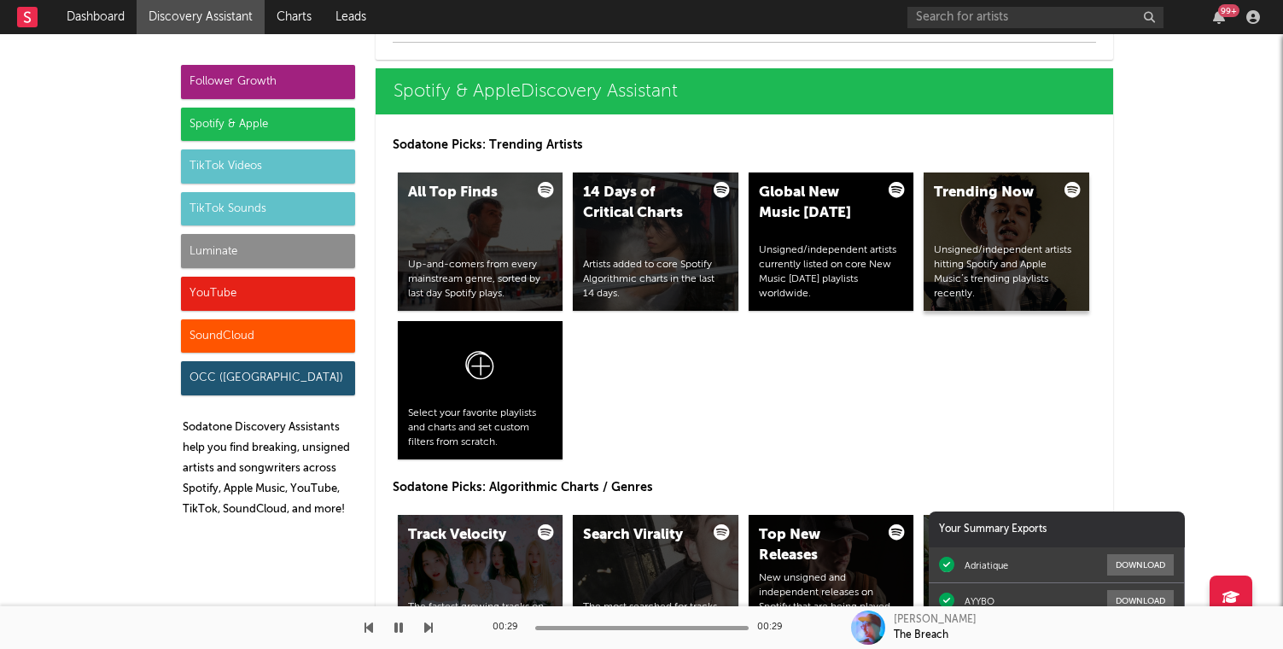
click at [1007, 256] on div "Unsigned/independent artists hitting Spotify and Apple Music’s trending playlis…" at bounding box center [1006, 271] width 145 height 57
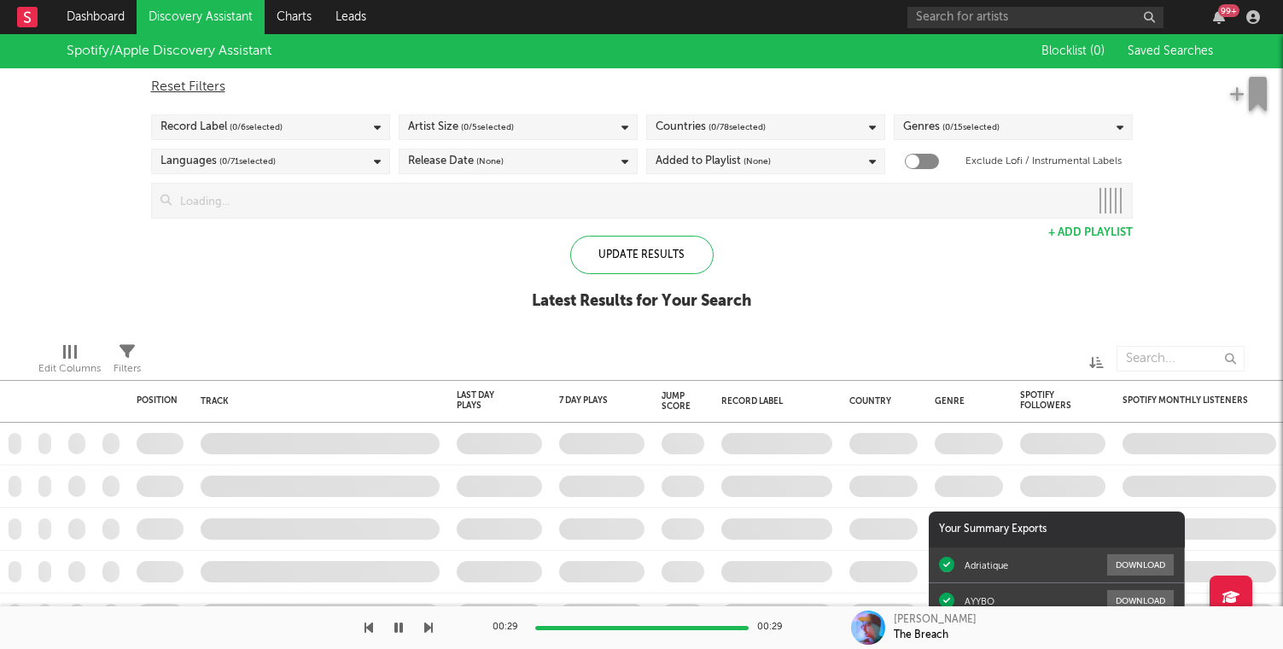
checkbox input "true"
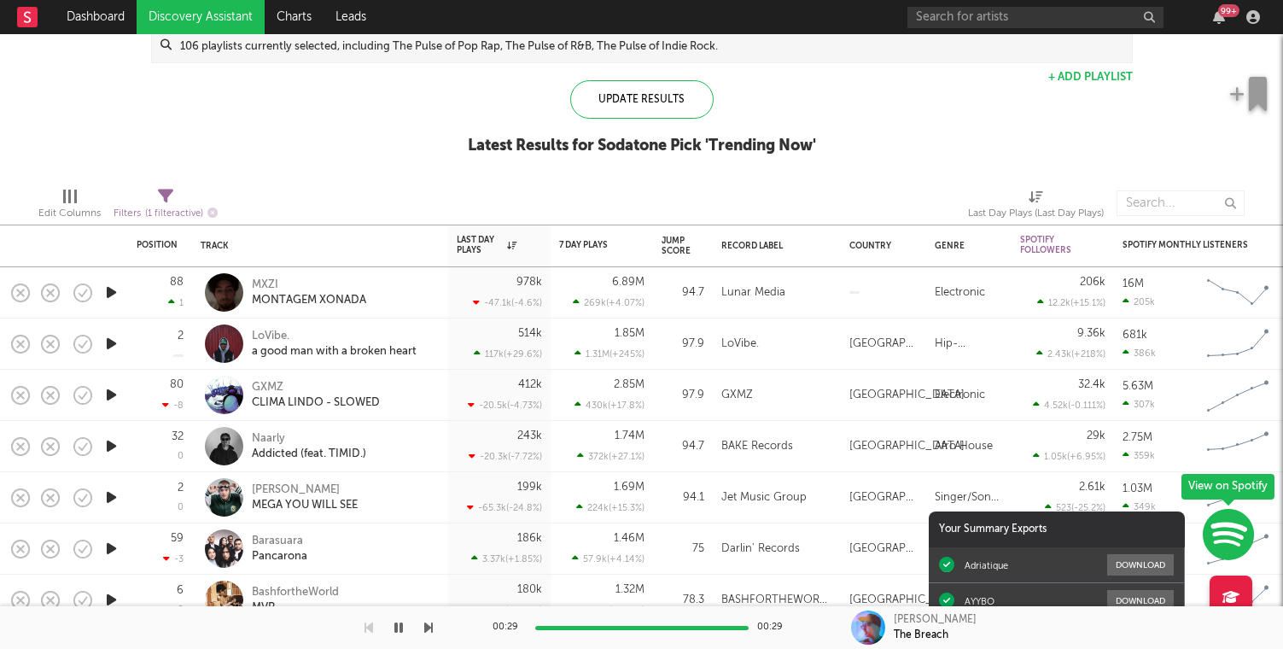
click at [103, 285] on icon "button" at bounding box center [111, 292] width 18 height 21
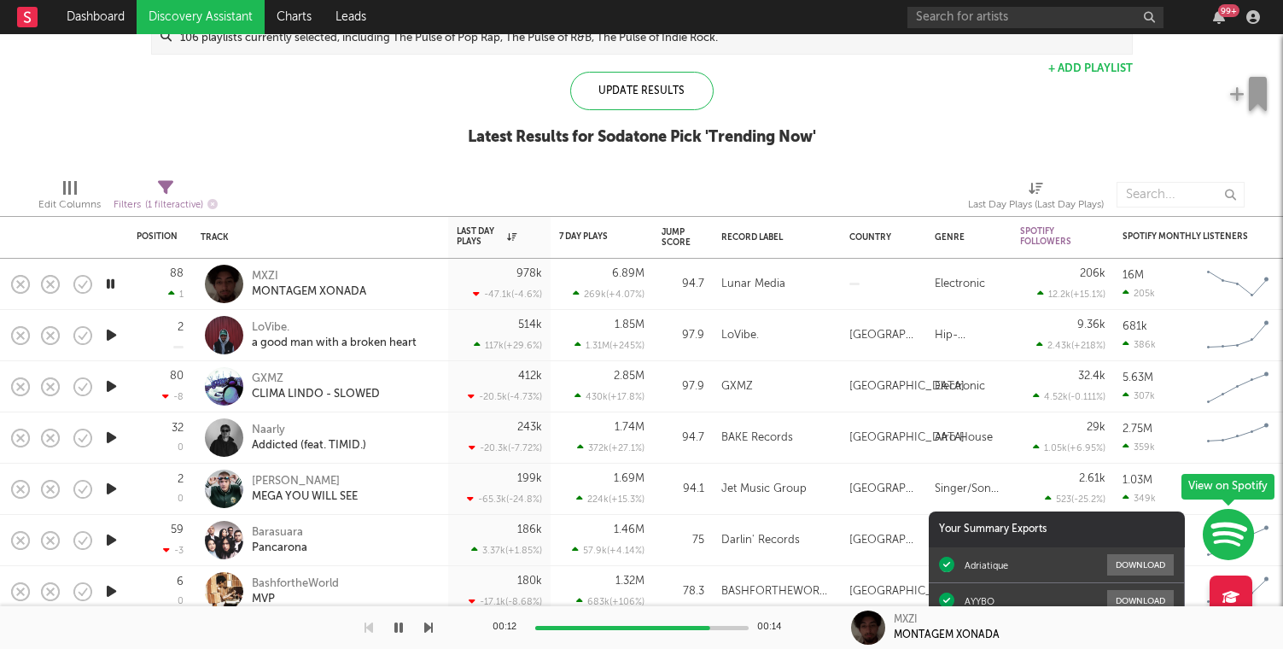
click at [17, 282] on icon "button" at bounding box center [21, 284] width 24 height 24
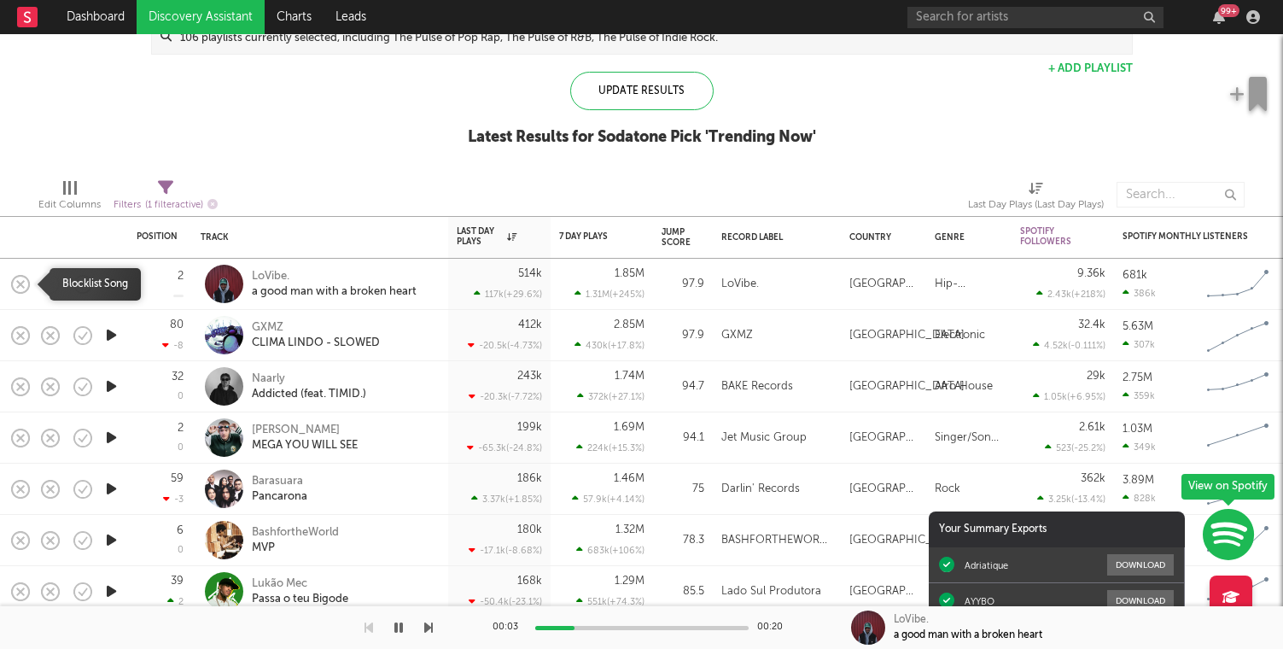
click at [15, 283] on icon "button" at bounding box center [21, 284] width 24 height 24
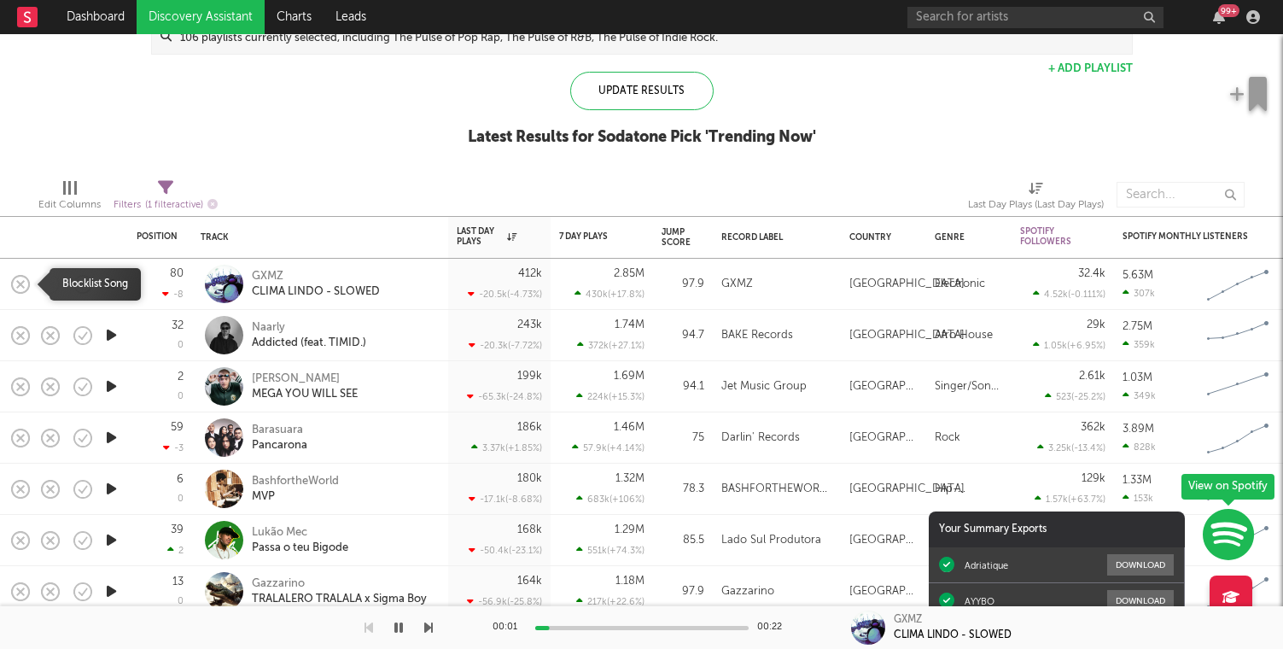
click at [18, 283] on icon "button" at bounding box center [21, 284] width 24 height 24
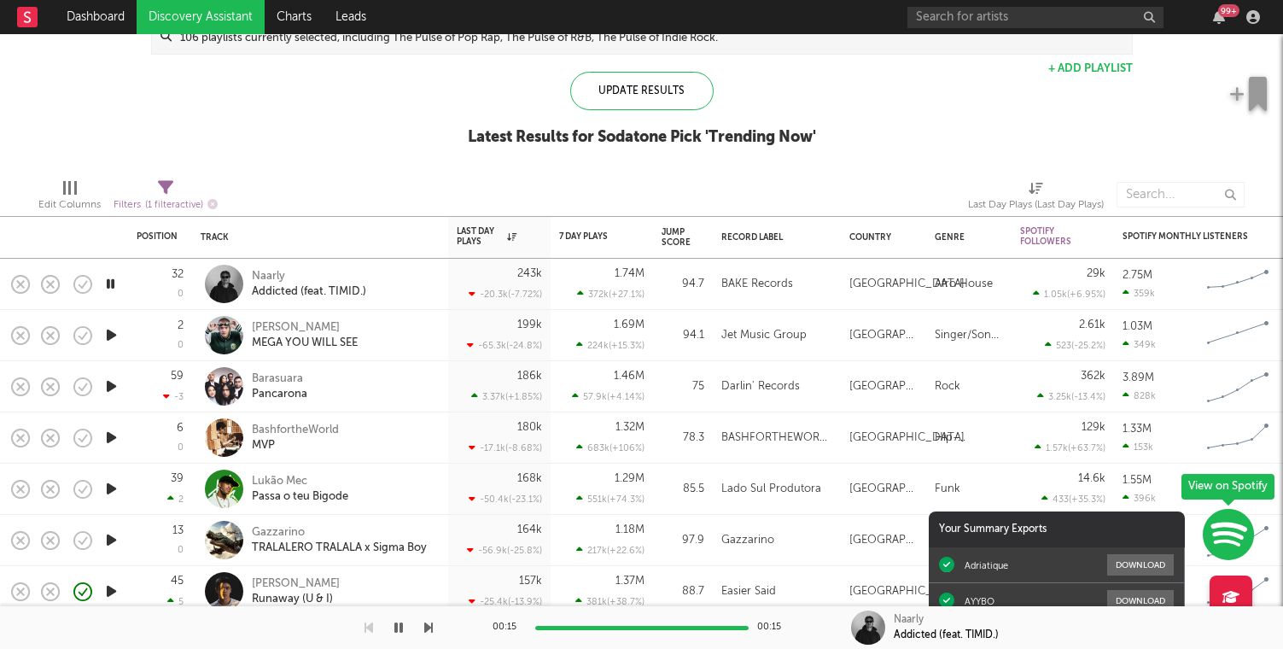
click at [105, 287] on icon "button" at bounding box center [110, 283] width 16 height 21
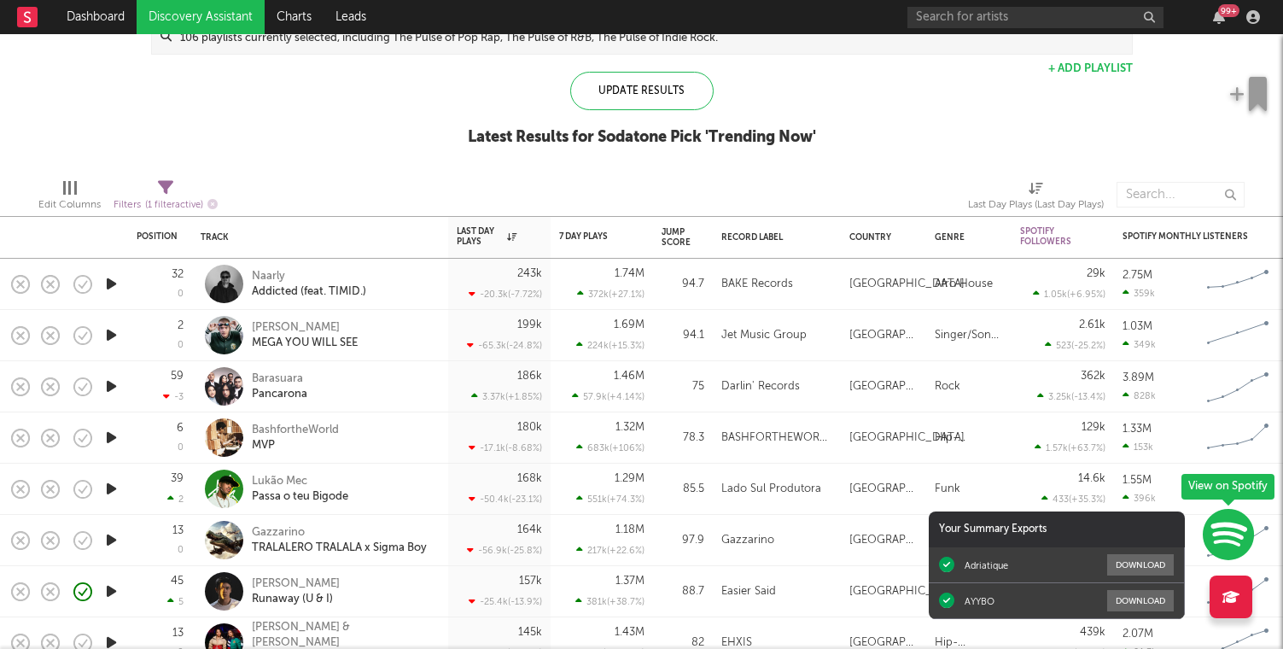
click at [105, 287] on icon "button" at bounding box center [111, 283] width 18 height 21
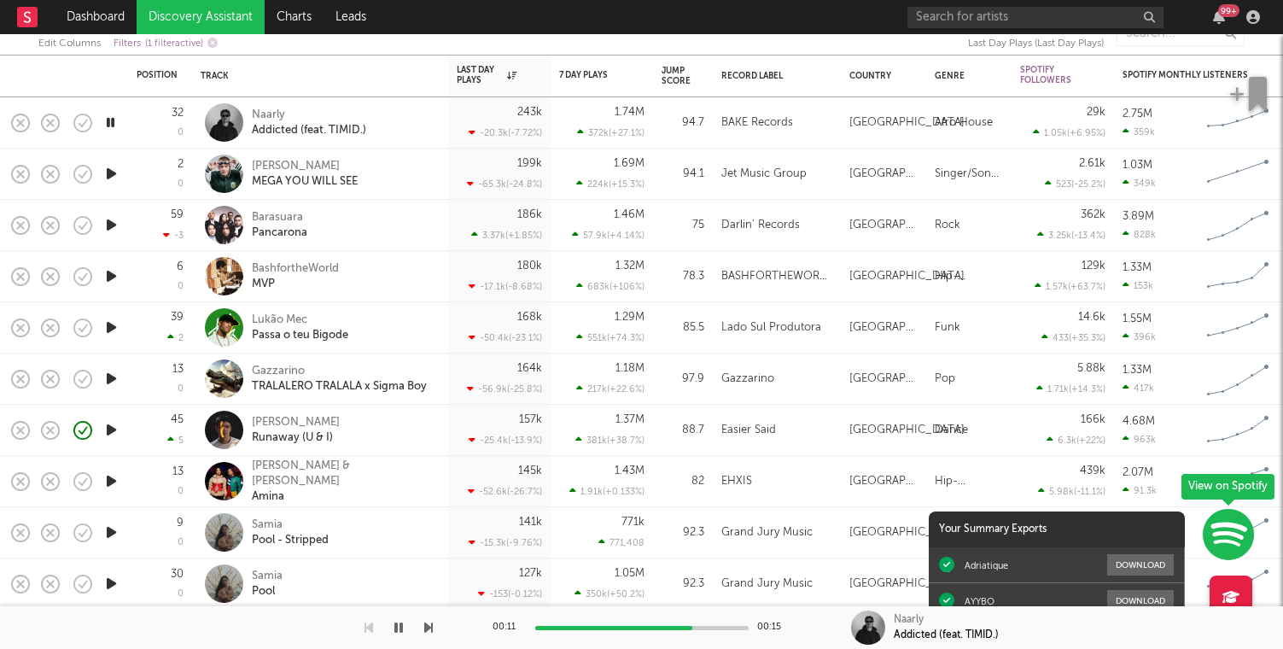
click at [96, 168] on button "button" at bounding box center [82, 174] width 29 height 29
click at [91, 170] on icon "button" at bounding box center [83, 174] width 18 height 18
click at [126, 178] on icon "button" at bounding box center [123, 175] width 21 height 19
drag, startPoint x: 352, startPoint y: 104, endPoint x: 333, endPoint y: 70, distance: 39.0
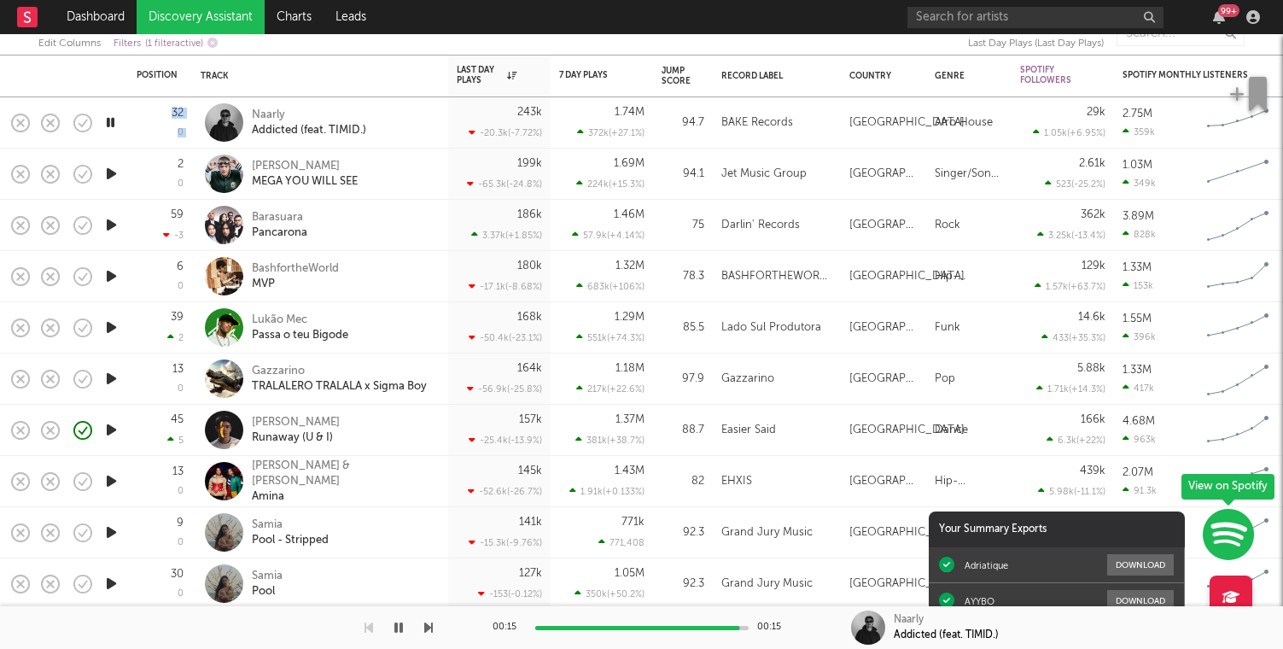
click at [110, 178] on icon "button" at bounding box center [111, 173] width 18 height 21
click at [712, 34] on div at bounding box center [781, 33] width 350 height 43
click at [119, 226] on icon "button" at bounding box center [111, 224] width 18 height 21
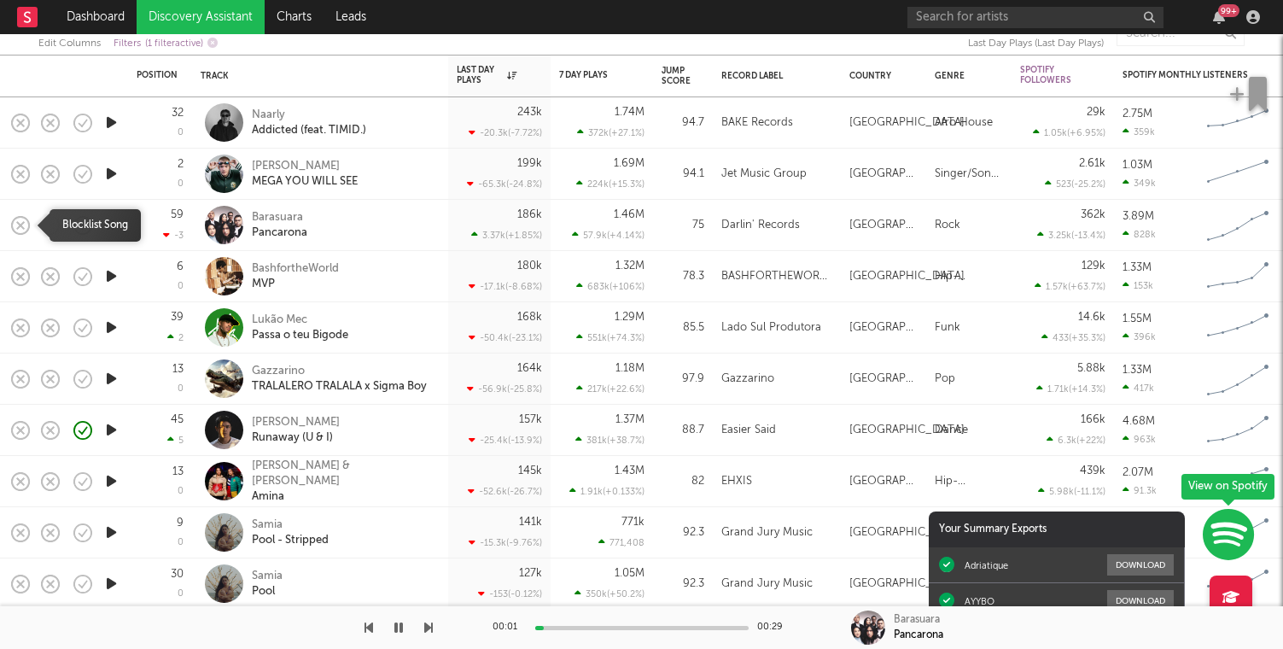
click at [24, 225] on icon "button" at bounding box center [21, 225] width 24 height 24
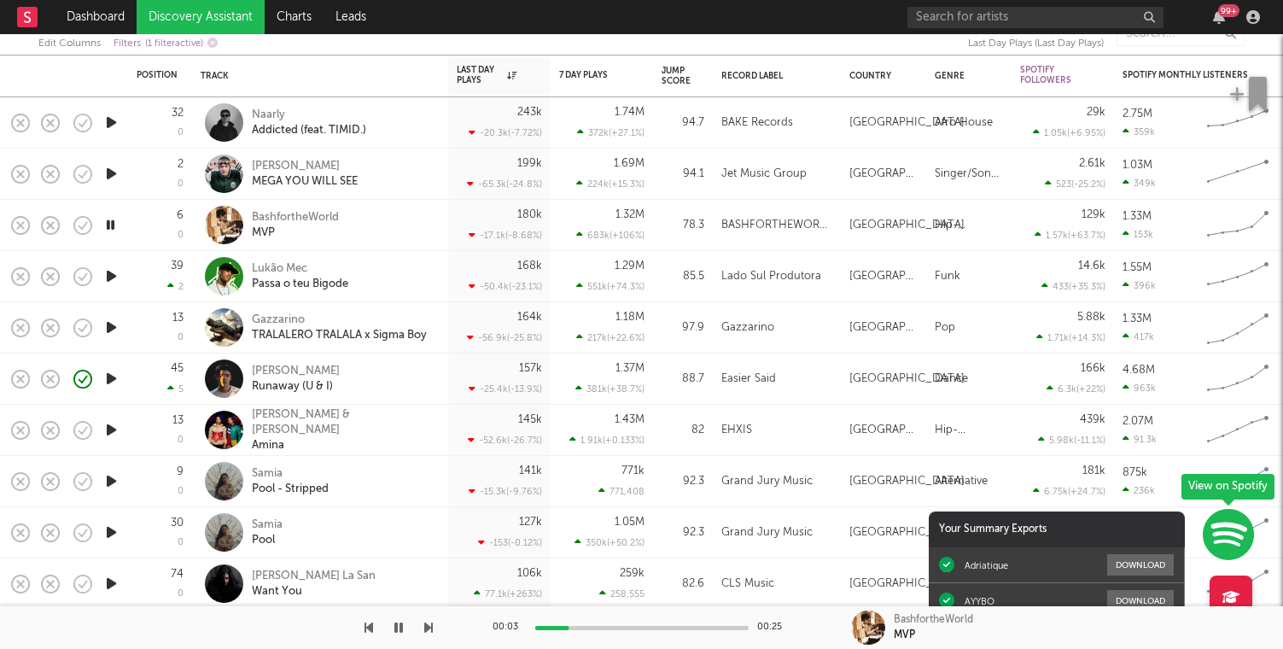
click at [110, 280] on icon "button" at bounding box center [111, 276] width 18 height 21
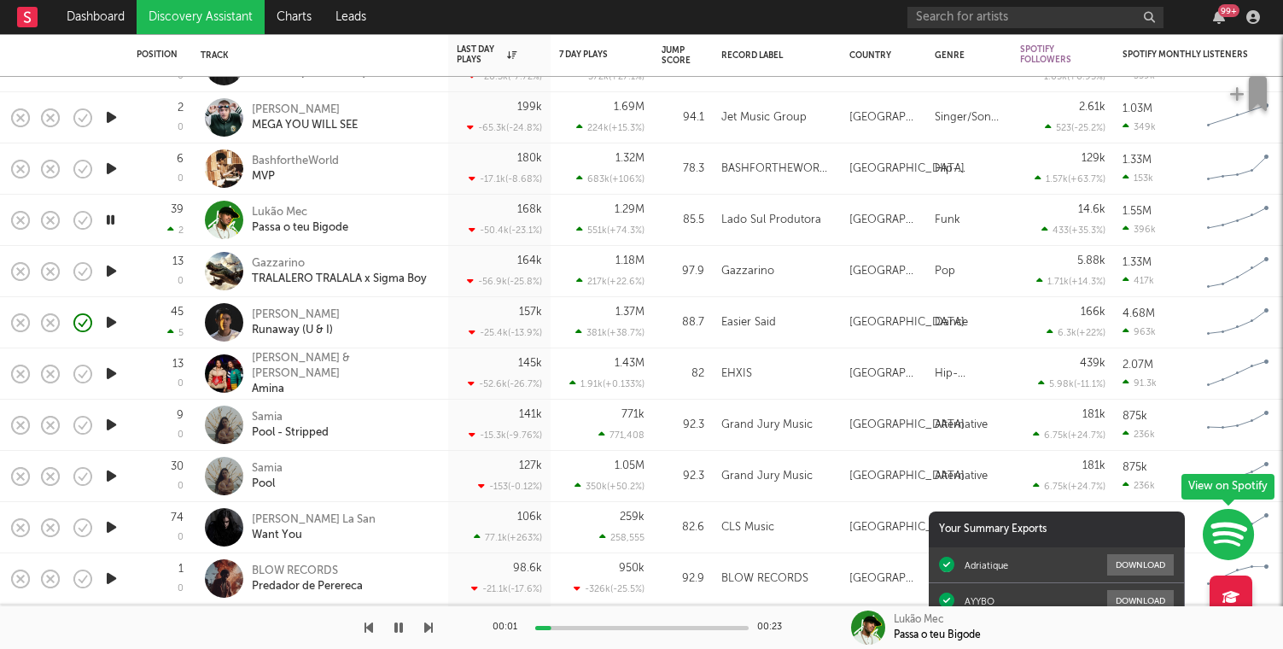
click at [12, 216] on icon "button" at bounding box center [21, 220] width 18 height 18
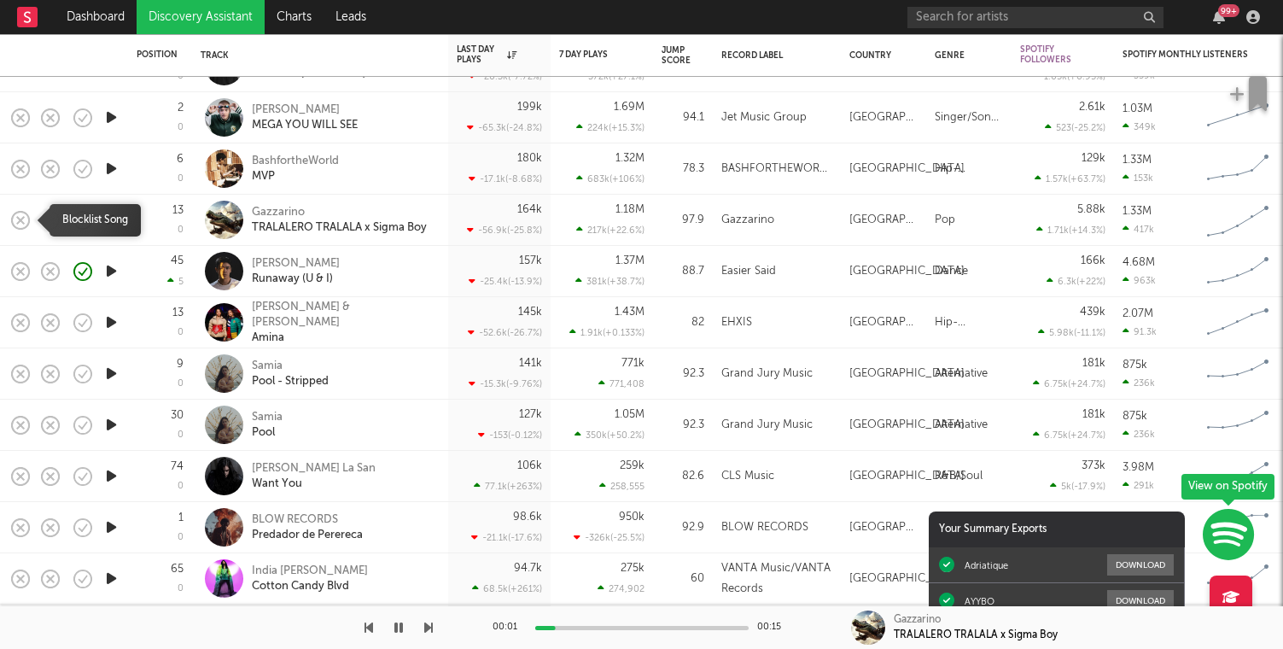
click at [23, 219] on icon "button" at bounding box center [21, 220] width 24 height 24
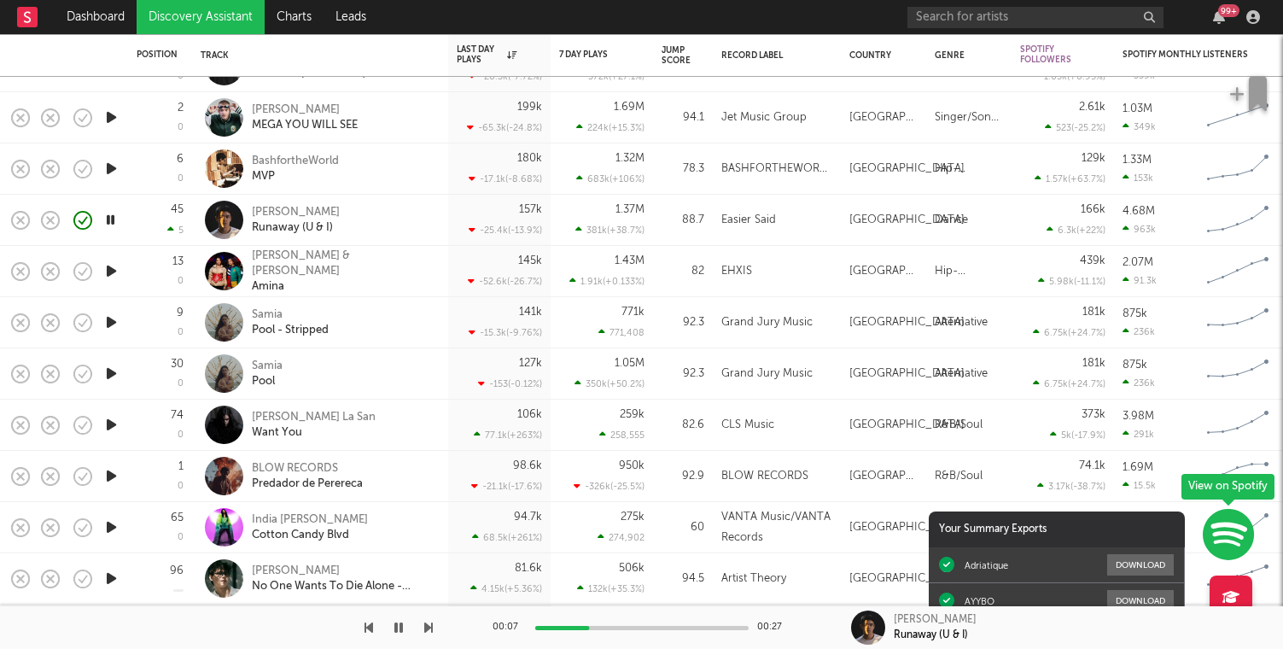
click at [114, 262] on icon "button" at bounding box center [111, 270] width 18 height 21
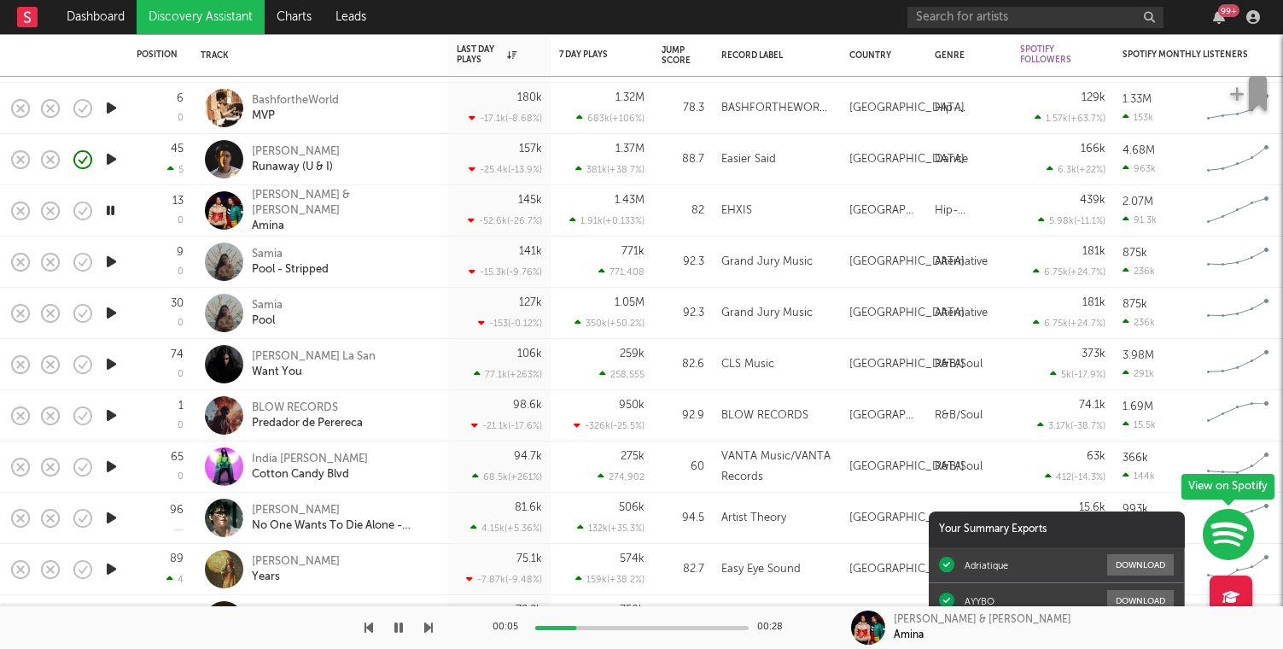
click at [113, 255] on icon "button" at bounding box center [111, 261] width 18 height 21
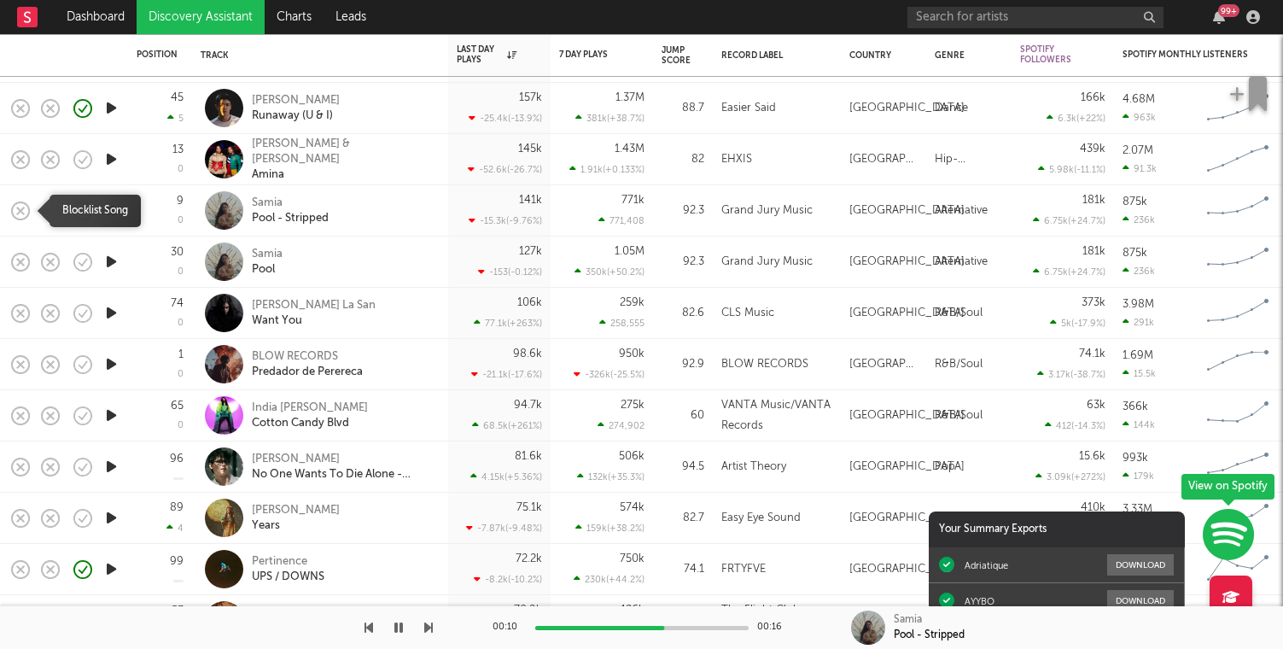
click at [20, 215] on icon "button" at bounding box center [21, 211] width 24 height 24
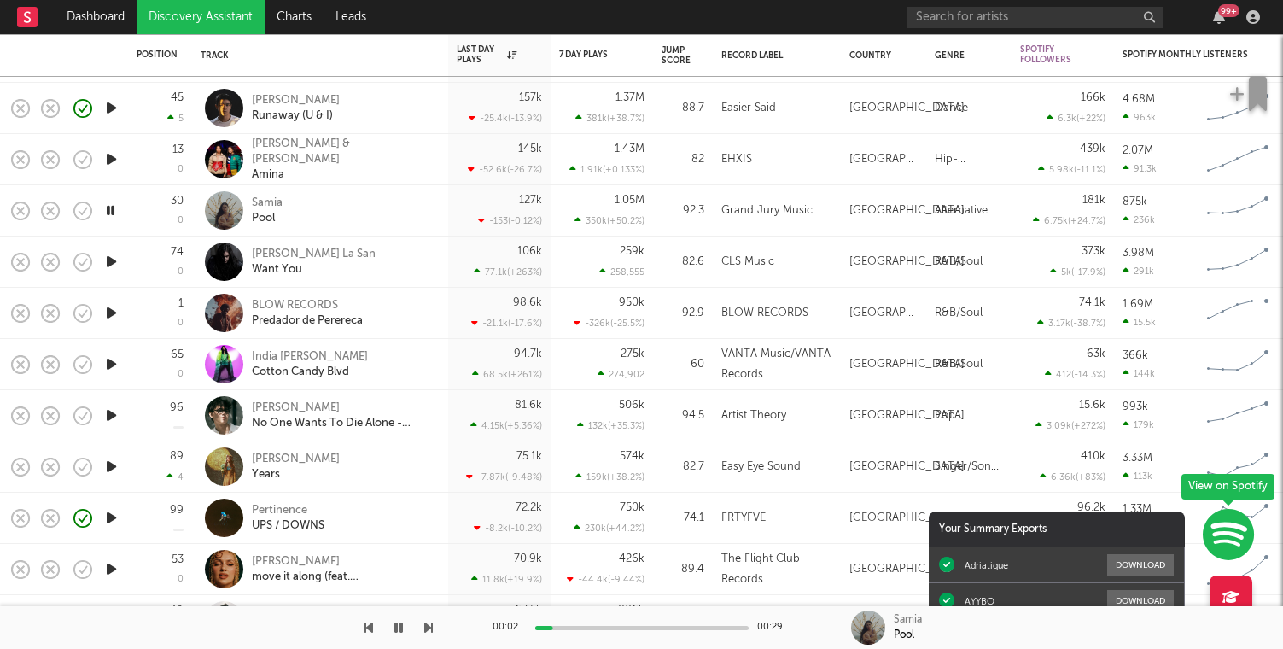
click at [114, 211] on icon "button" at bounding box center [110, 210] width 16 height 21
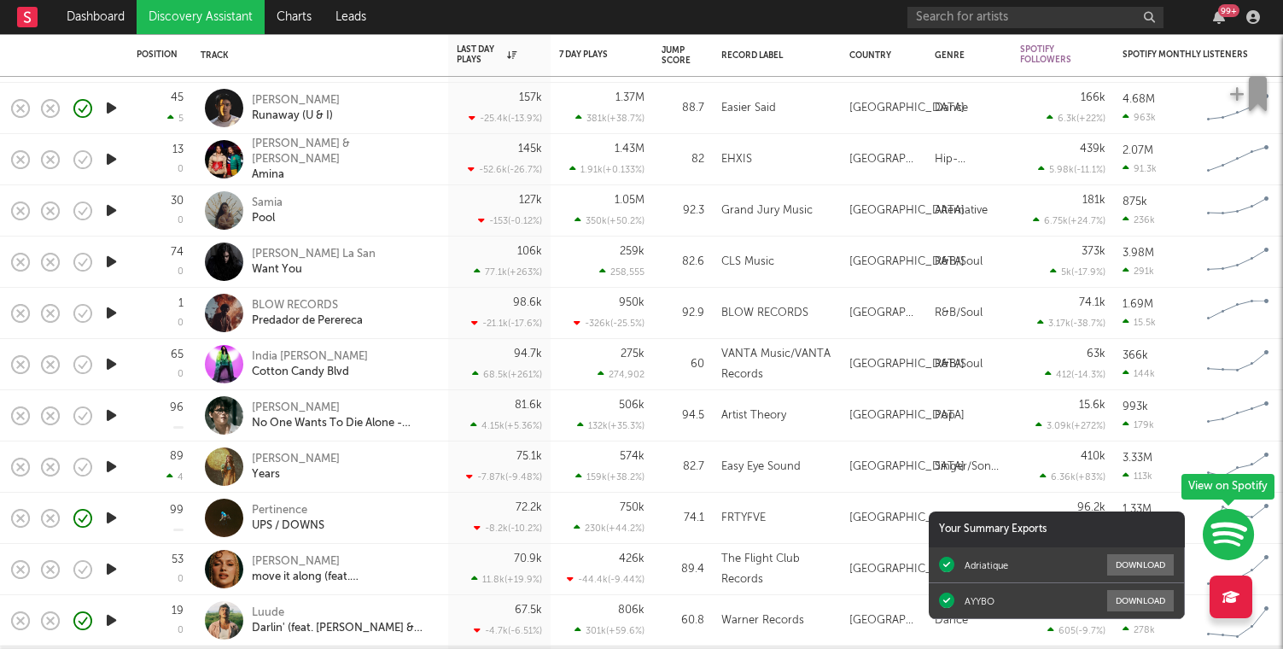
click at [114, 211] on icon "button" at bounding box center [111, 210] width 18 height 21
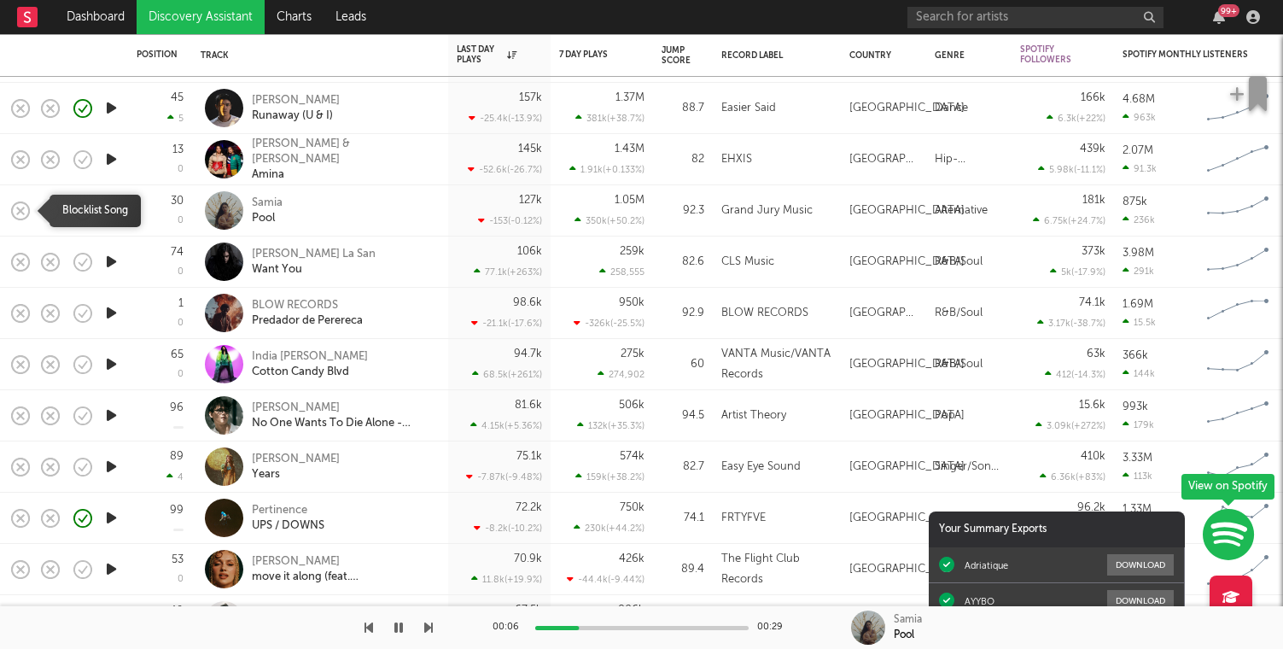
click at [23, 209] on icon "button" at bounding box center [21, 211] width 24 height 24
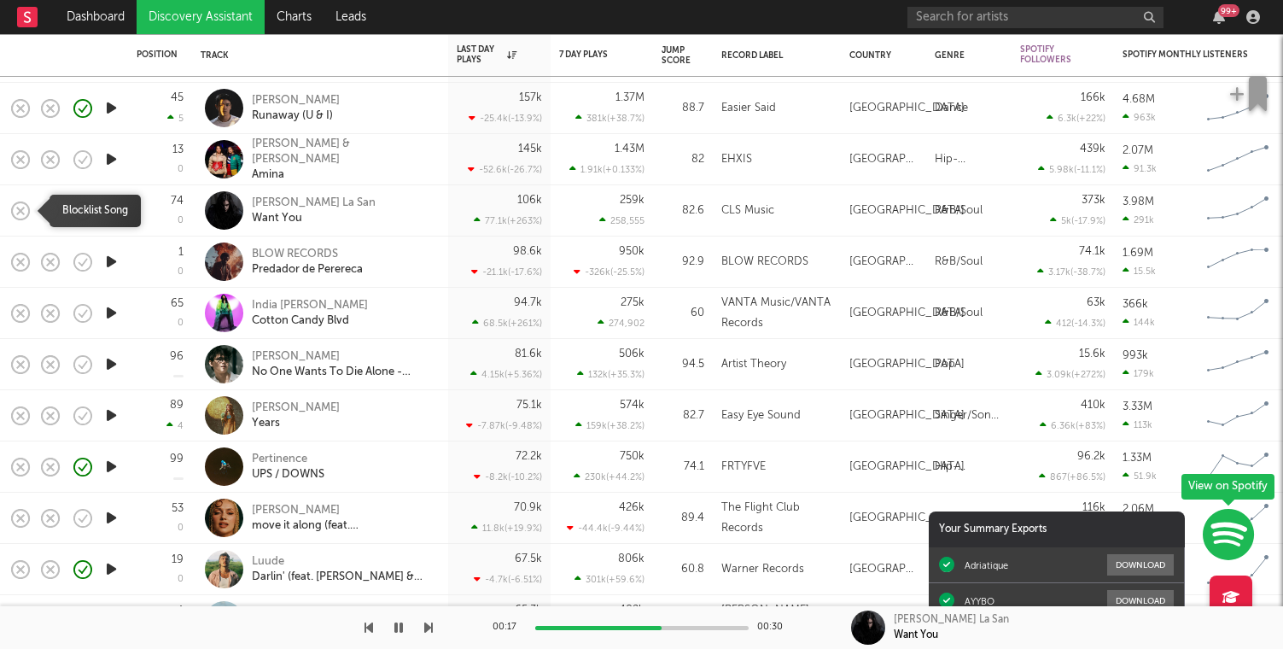
click at [24, 206] on icon "button" at bounding box center [21, 211] width 24 height 24
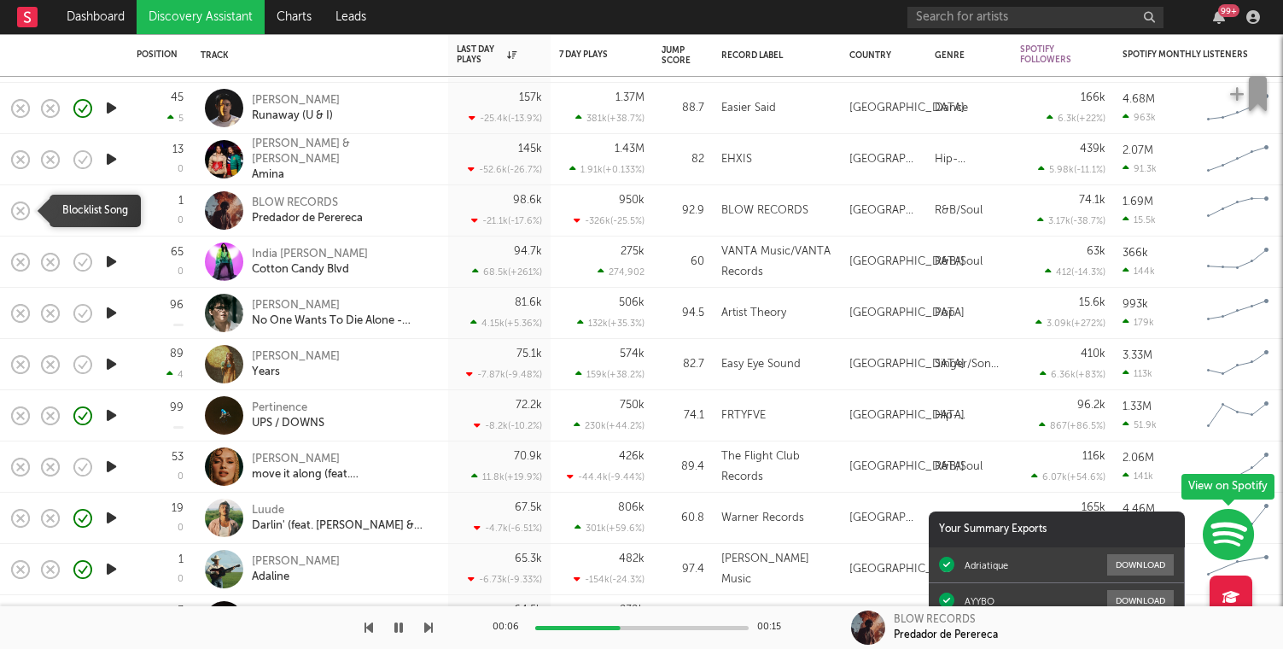
click at [24, 210] on icon "button" at bounding box center [21, 211] width 24 height 24
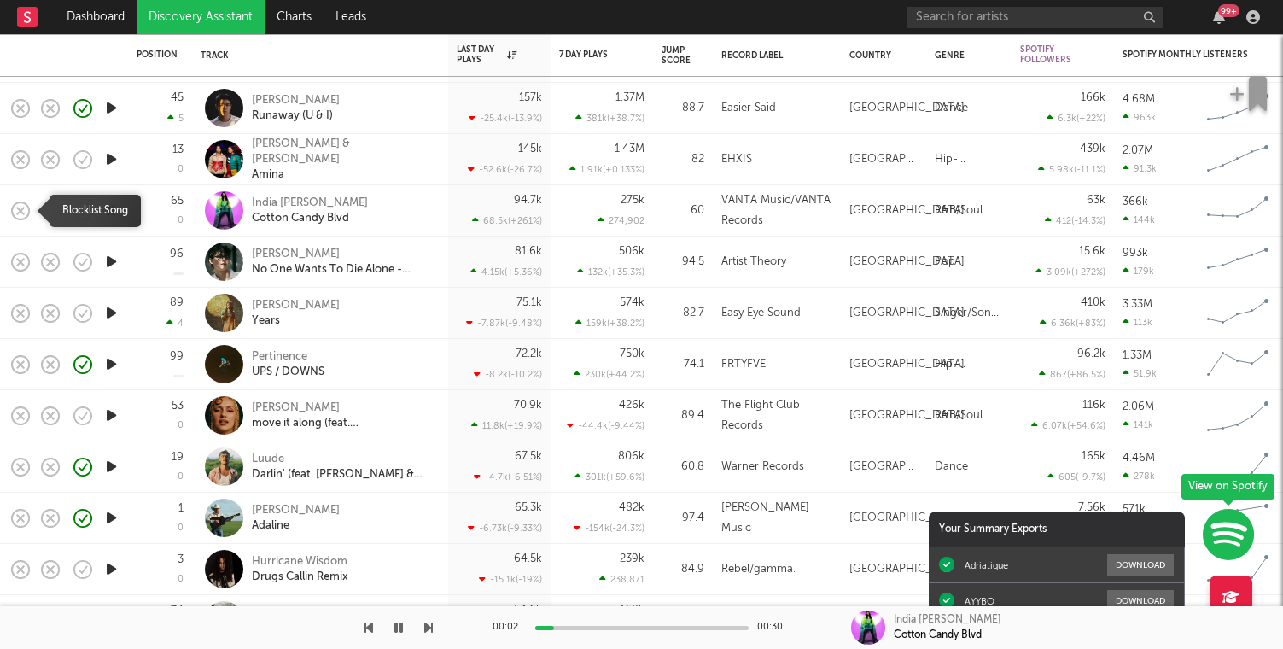
click at [19, 202] on icon "button" at bounding box center [21, 210] width 18 height 18
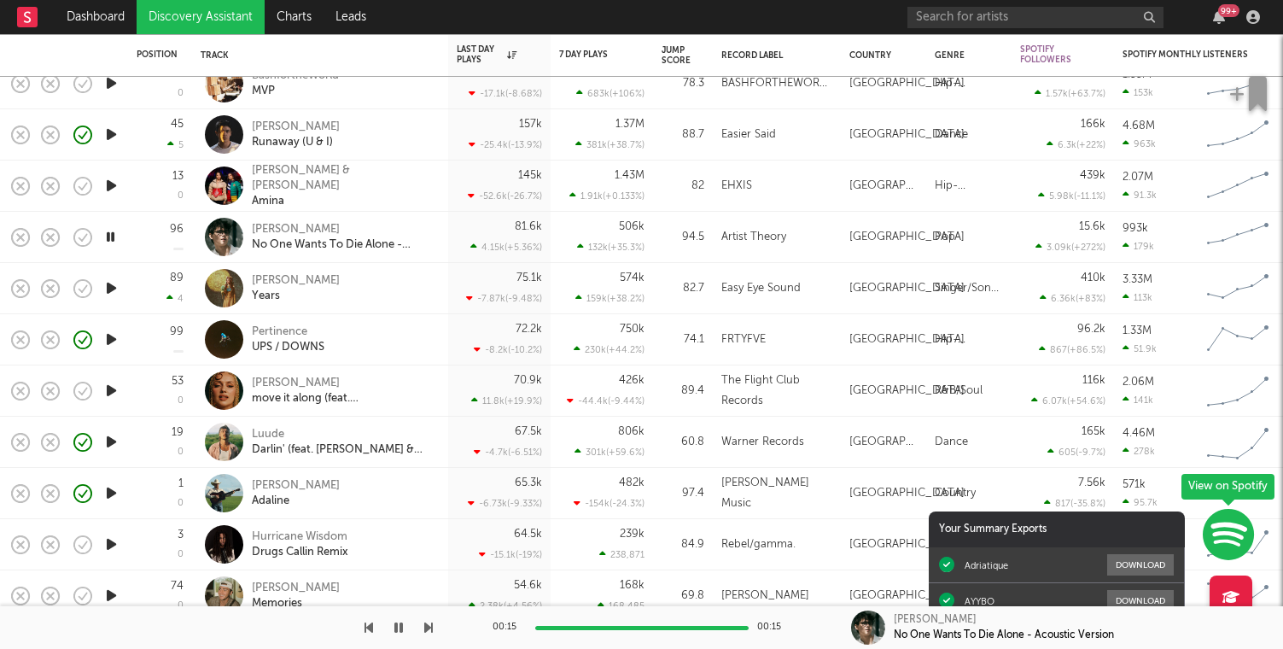
click at [102, 293] on icon "button" at bounding box center [111, 287] width 18 height 21
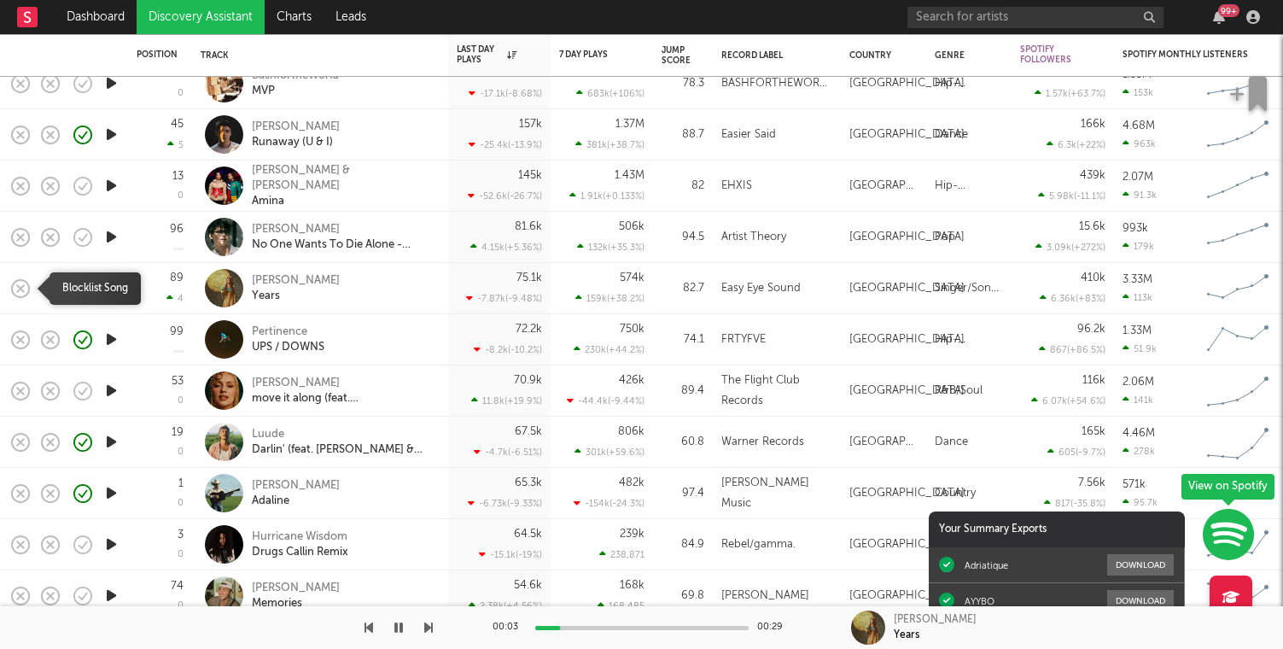
click at [26, 288] on icon "button" at bounding box center [21, 289] width 24 height 24
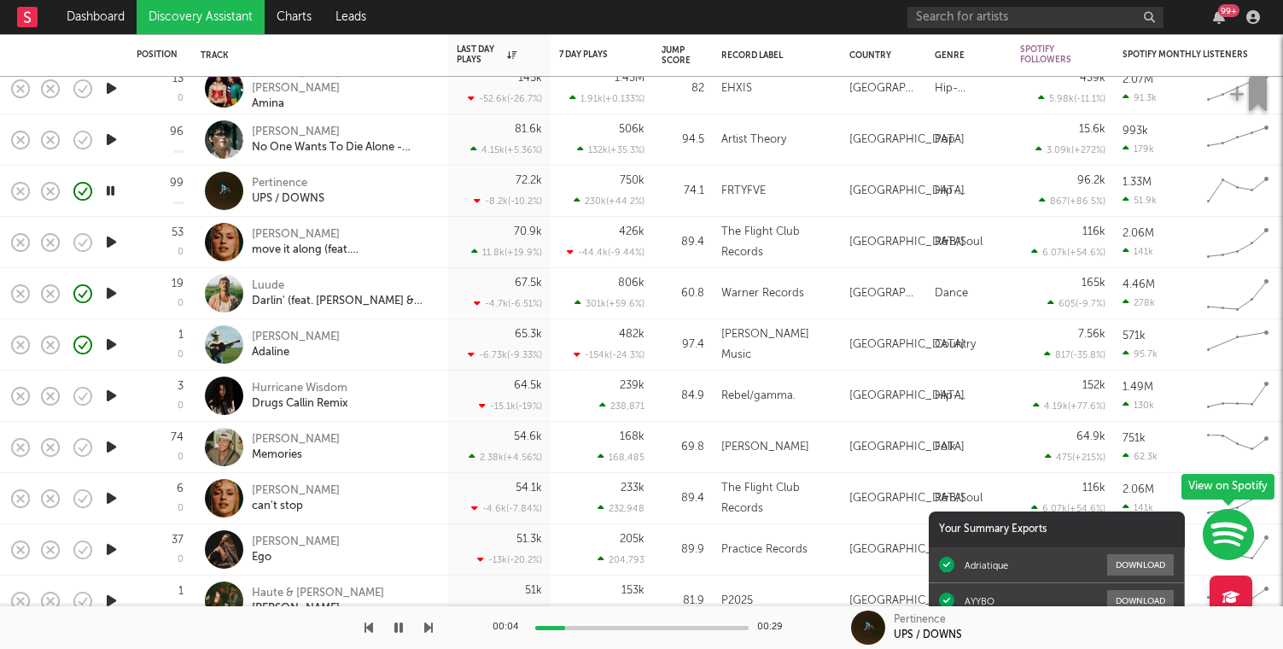
click at [106, 244] on icon "button" at bounding box center [111, 241] width 18 height 21
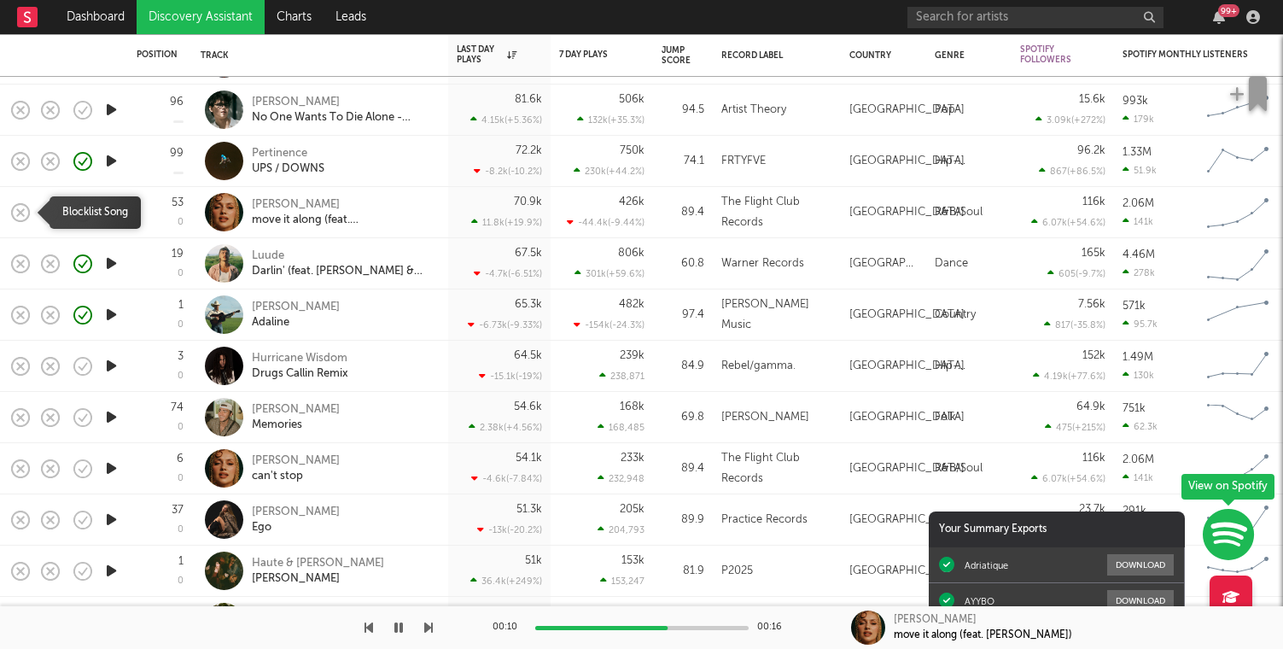
click at [21, 210] on rect "button" at bounding box center [20, 211] width 7 height 7
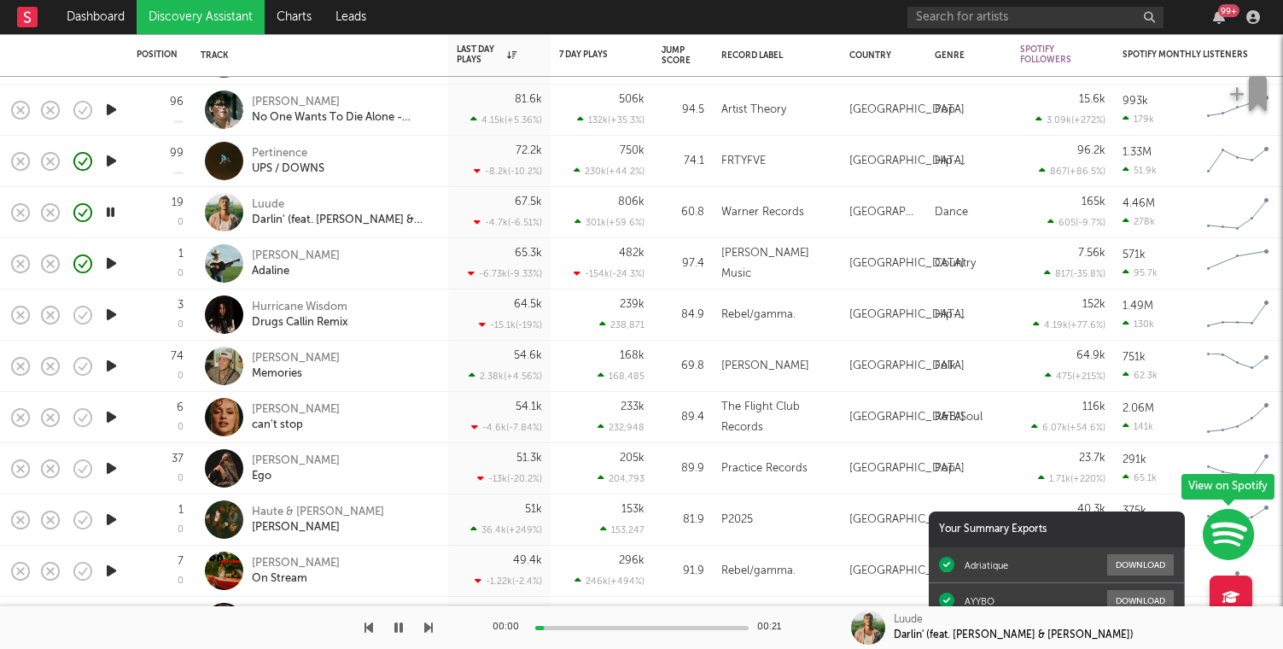
click at [114, 313] on icon "button" at bounding box center [111, 314] width 18 height 21
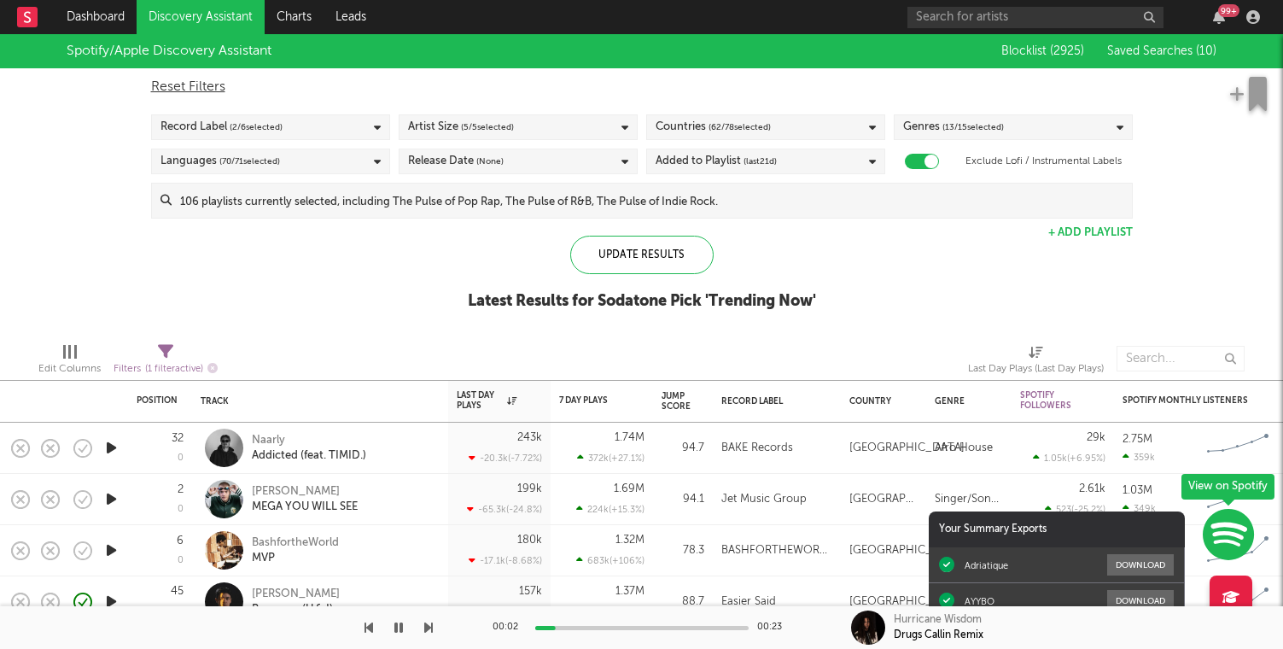
click at [1066, 121] on div "Genres ( 13 / 15 selected)" at bounding box center [1013, 127] width 239 height 26
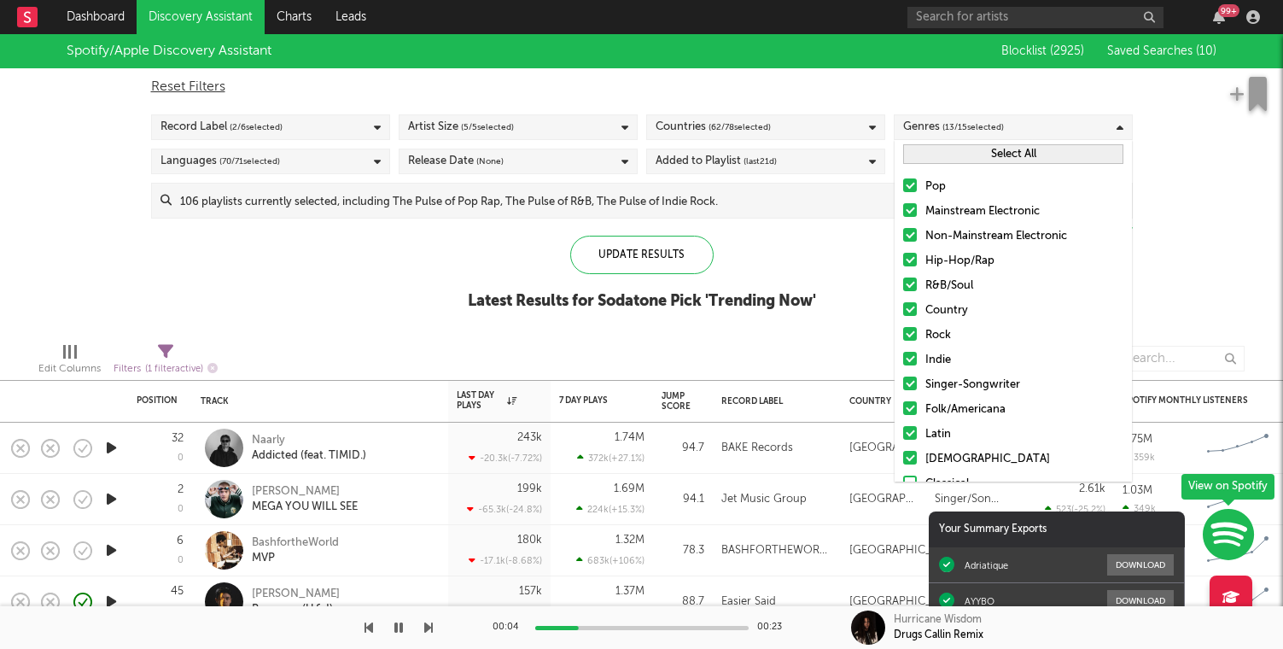
click at [907, 282] on div at bounding box center [910, 284] width 14 height 14
click at [903, 282] on input "R&B/Soul" at bounding box center [903, 286] width 0 height 20
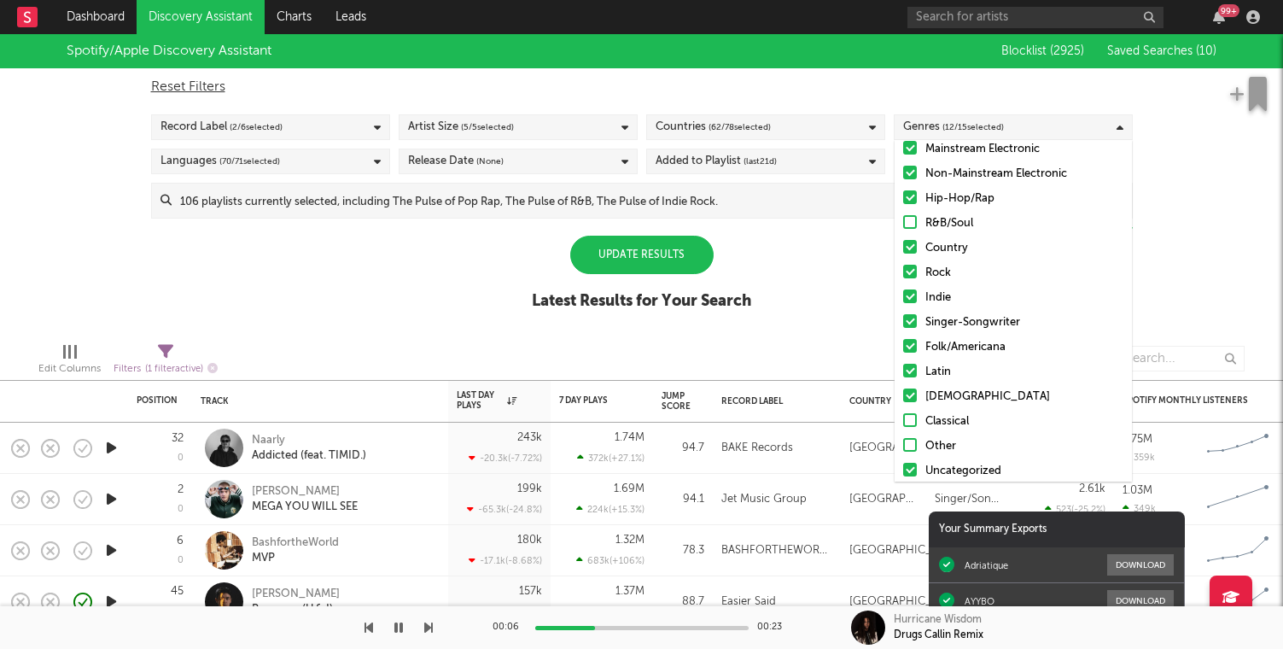
scroll to position [71, 0]
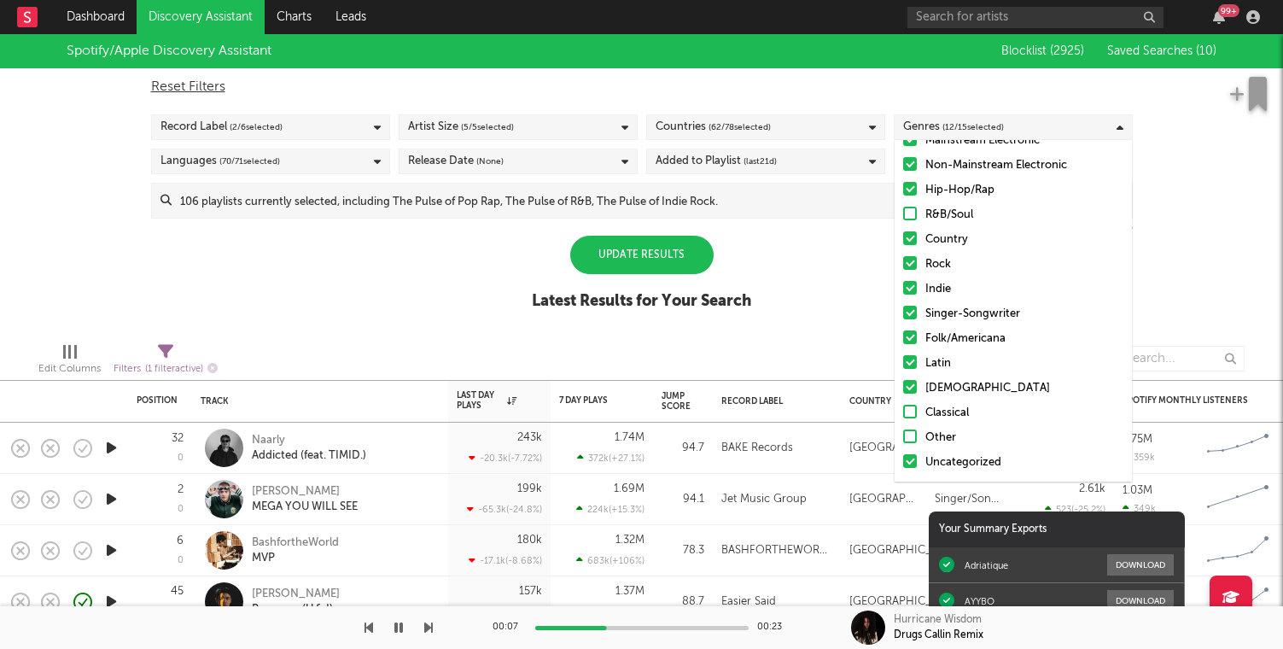
click at [908, 383] on div at bounding box center [910, 387] width 14 height 14
click at [903, 383] on input "[DEMOGRAPHIC_DATA]" at bounding box center [903, 388] width 0 height 20
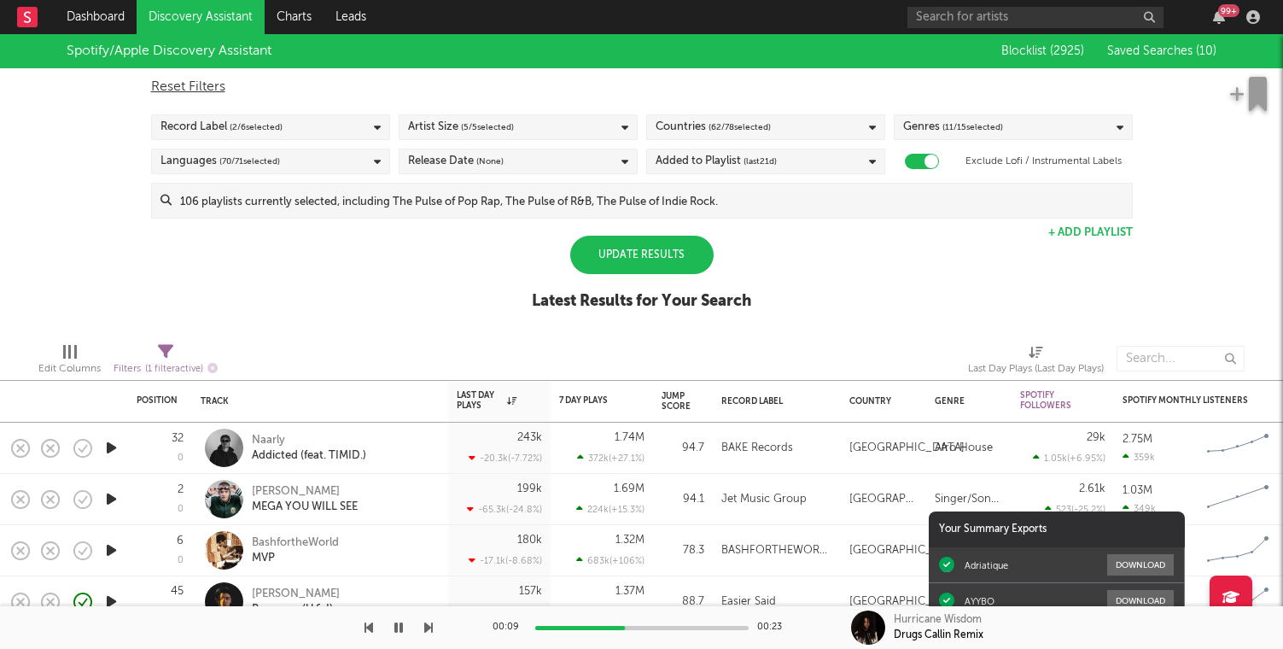
click at [659, 259] on div "Update Results" at bounding box center [641, 255] width 143 height 38
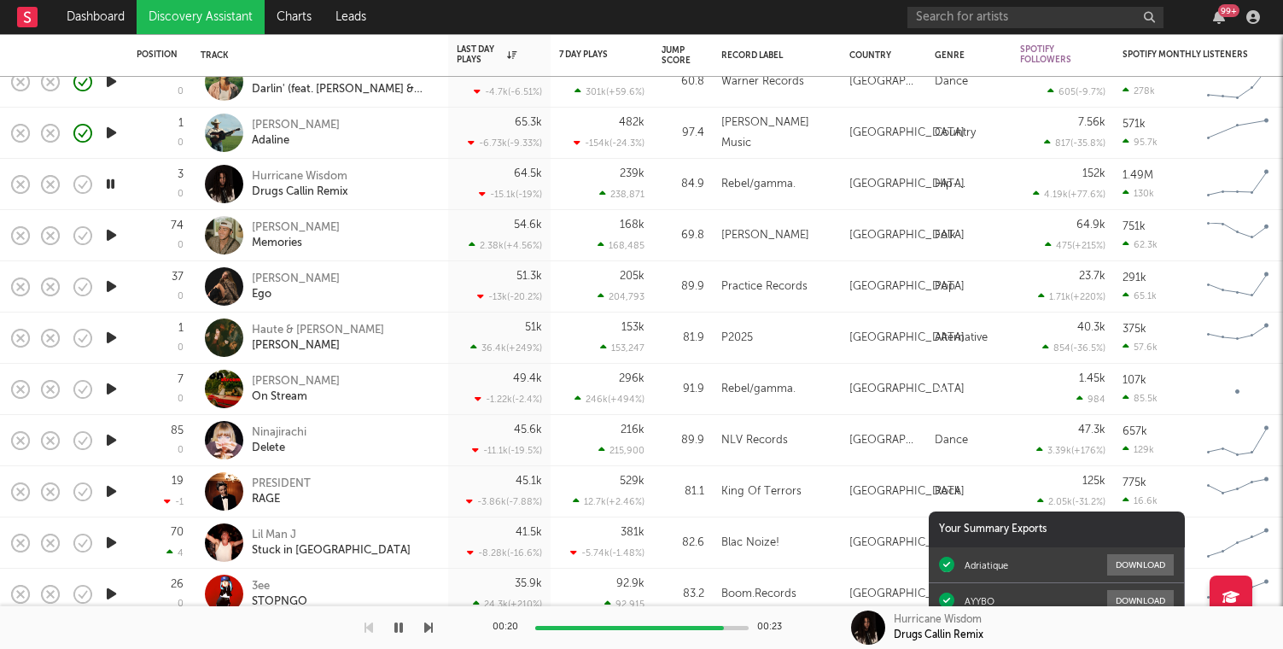
click at [119, 231] on icon "button" at bounding box center [111, 235] width 18 height 21
click at [91, 237] on icon "button" at bounding box center [83, 236] width 24 height 24
click at [117, 301] on div at bounding box center [111, 286] width 34 height 51
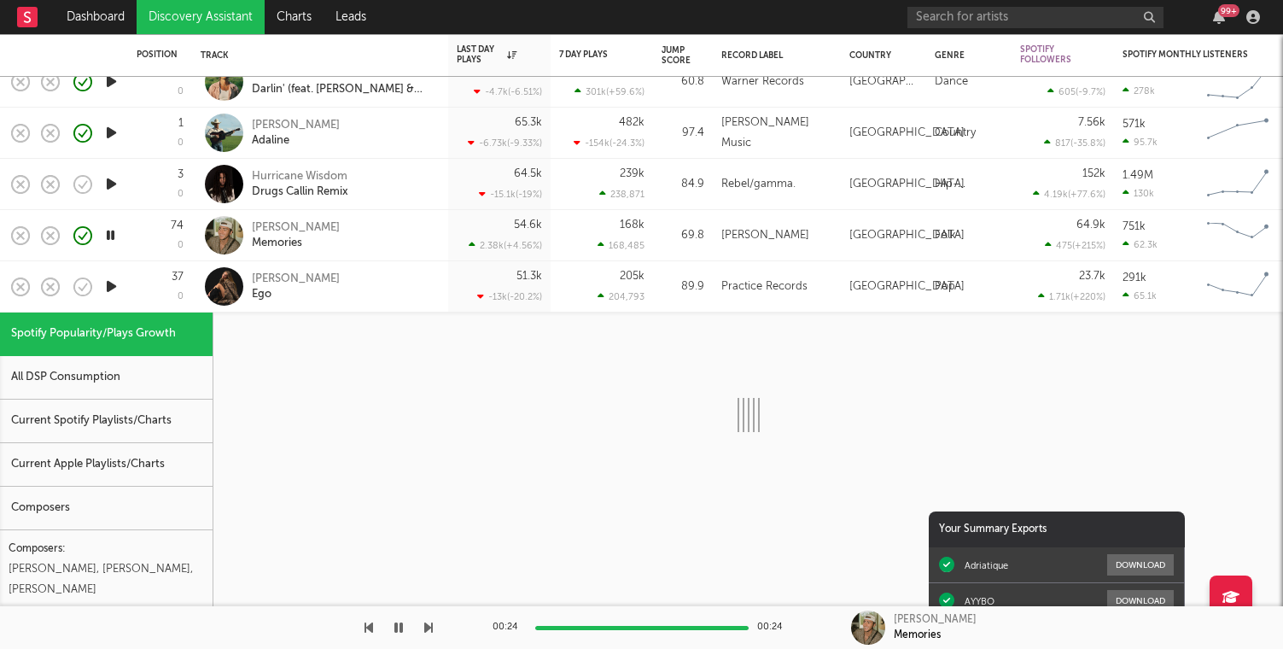
click at [117, 303] on div at bounding box center [111, 286] width 34 height 51
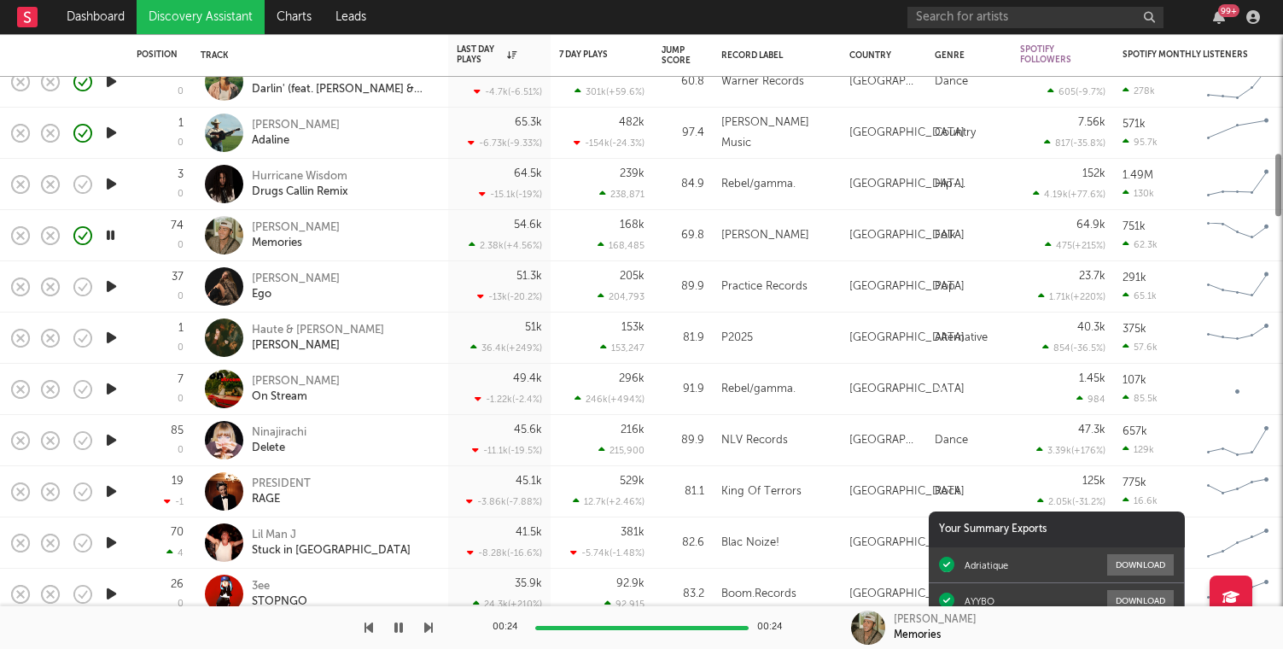
click at [114, 286] on icon "button" at bounding box center [111, 286] width 18 height 21
click at [94, 291] on icon "button" at bounding box center [83, 287] width 24 height 24
click at [112, 338] on icon "button" at bounding box center [111, 337] width 18 height 21
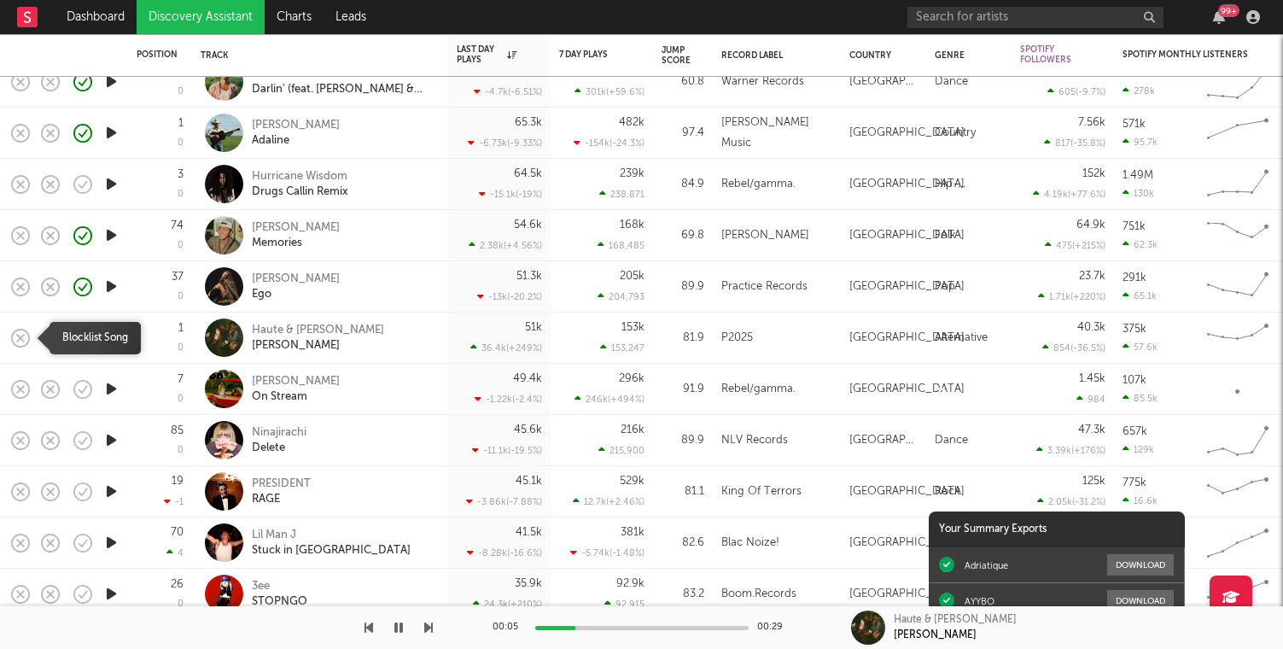
click at [16, 336] on icon "button" at bounding box center [21, 338] width 24 height 24
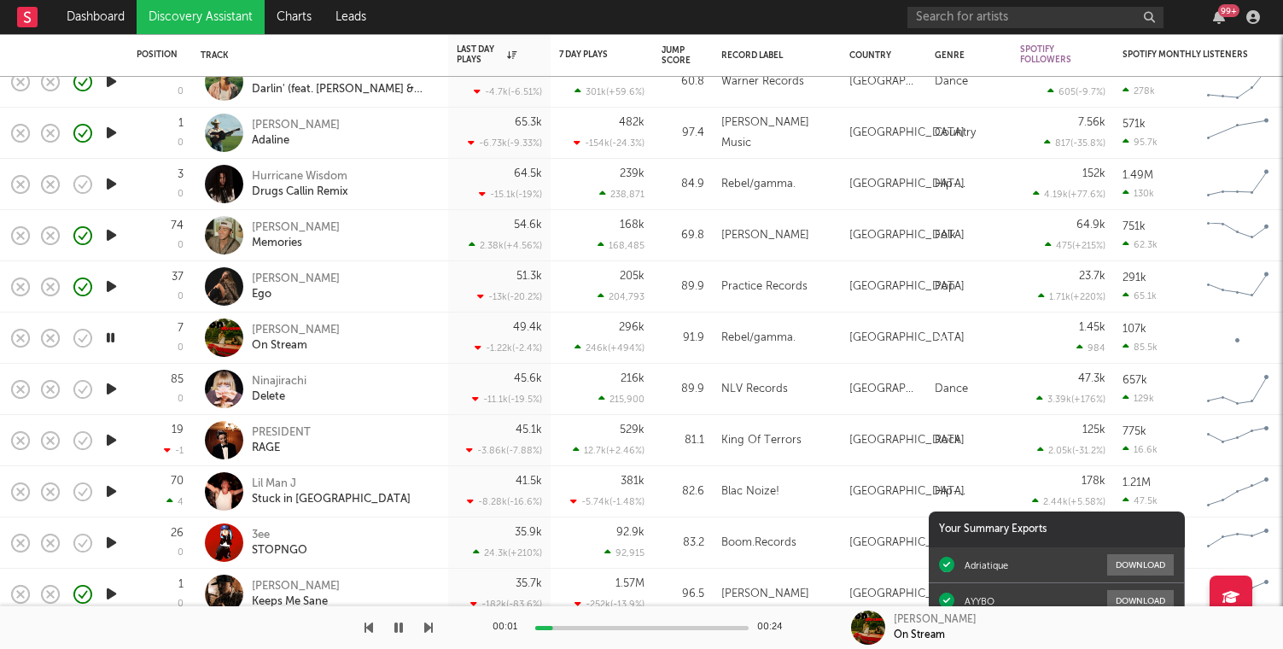
click at [17, 334] on rect "button" at bounding box center [20, 337] width 7 height 7
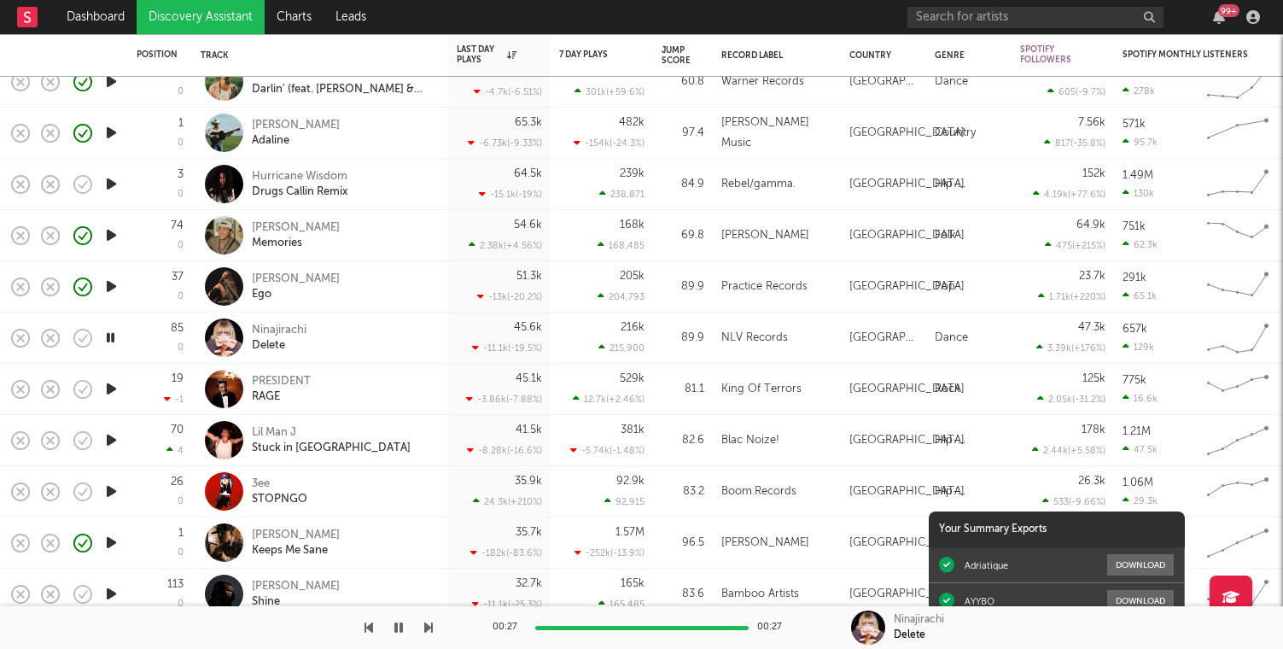
click at [116, 336] on icon "button" at bounding box center [110, 337] width 16 height 21
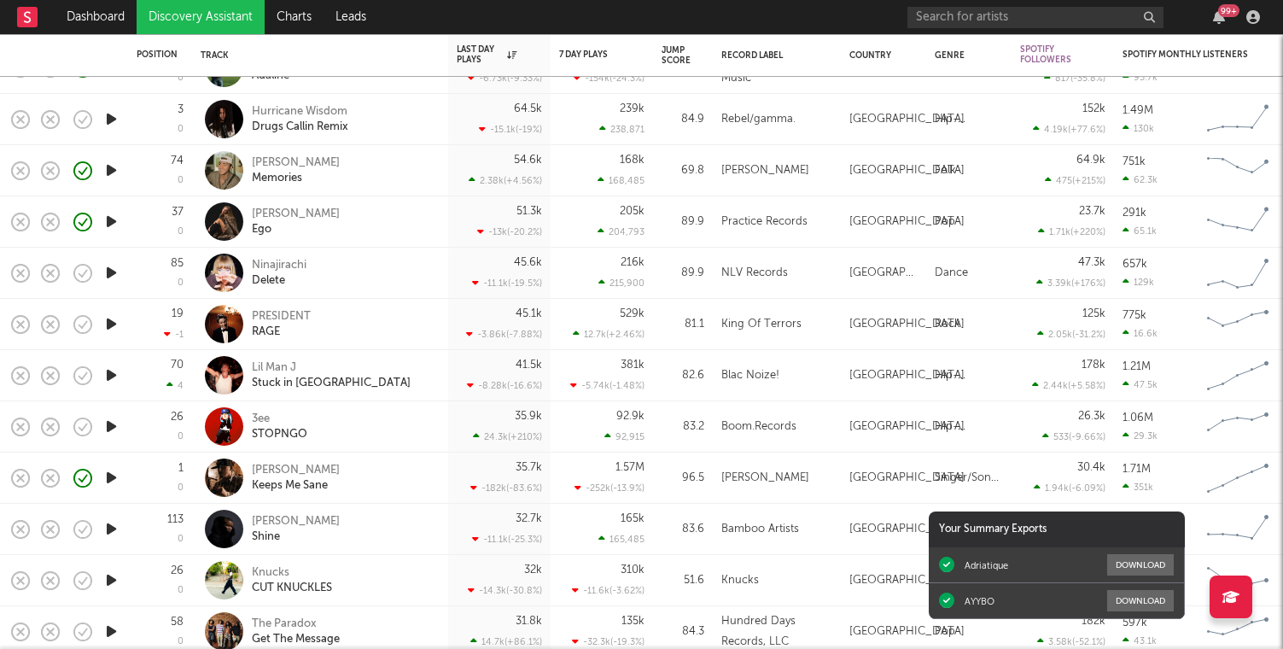
click at [113, 272] on icon "button" at bounding box center [111, 272] width 18 height 21
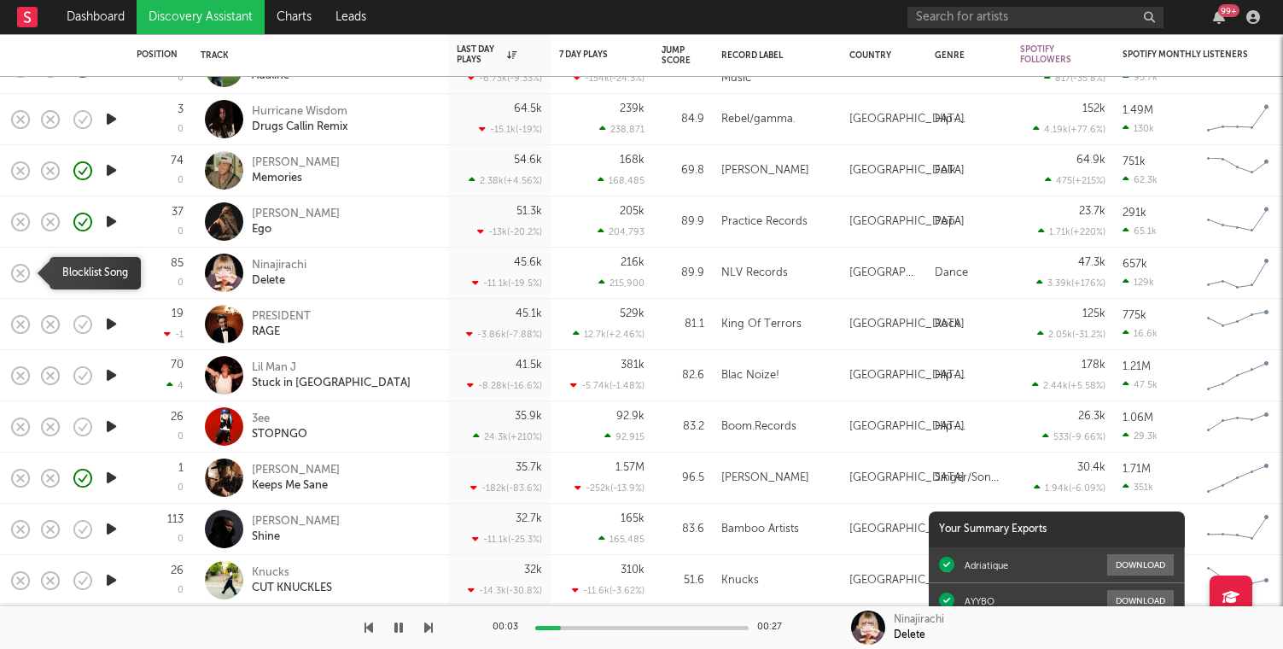
click at [17, 276] on rect "button" at bounding box center [20, 272] width 7 height 7
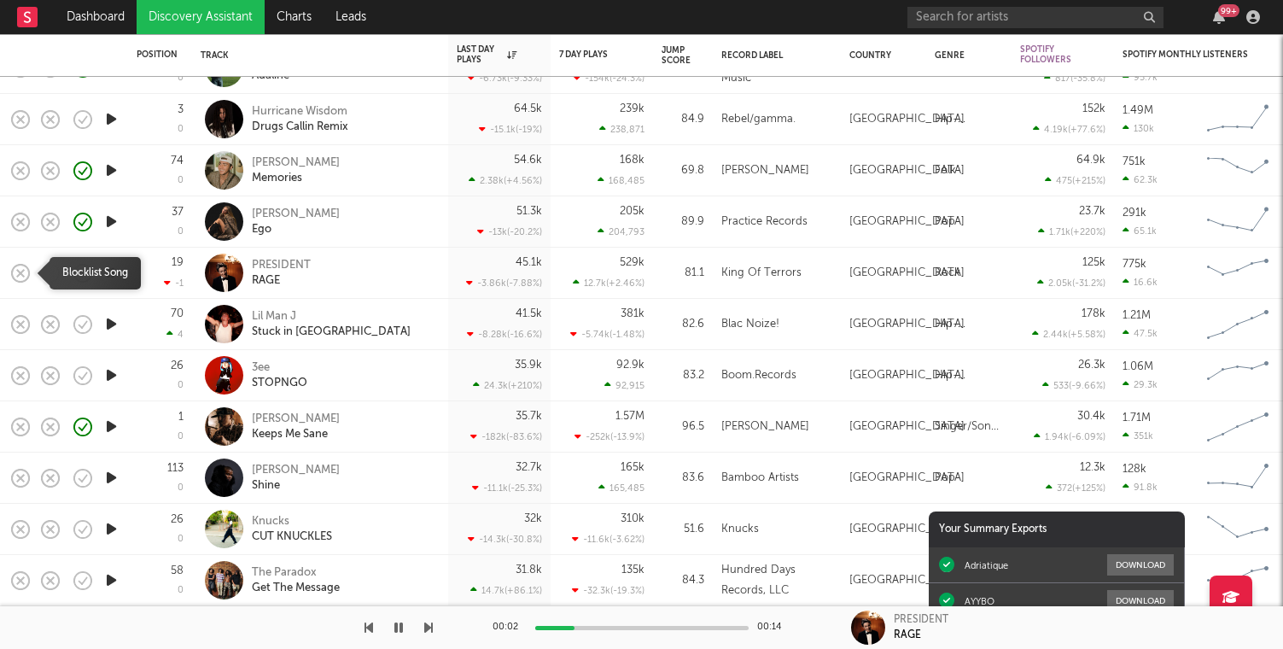
click at [11, 266] on icon "button" at bounding box center [21, 273] width 24 height 24
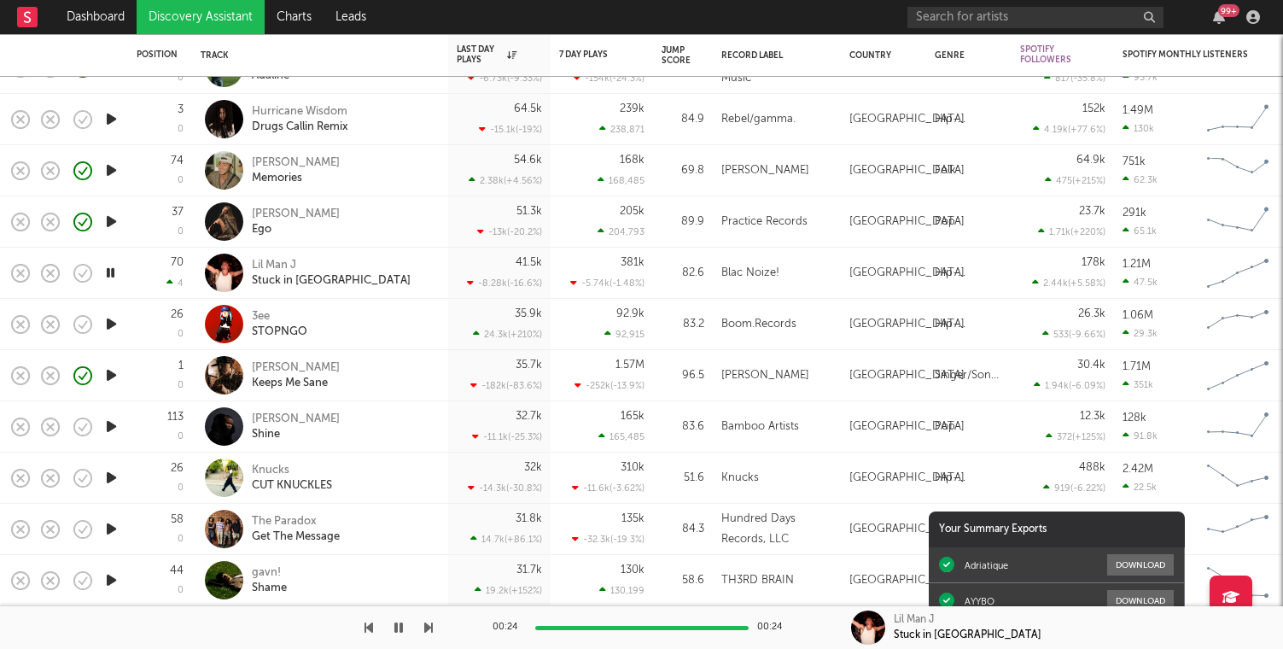
click at [108, 330] on icon "button" at bounding box center [111, 323] width 18 height 21
click at [24, 275] on rect "button" at bounding box center [20, 272] width 7 height 7
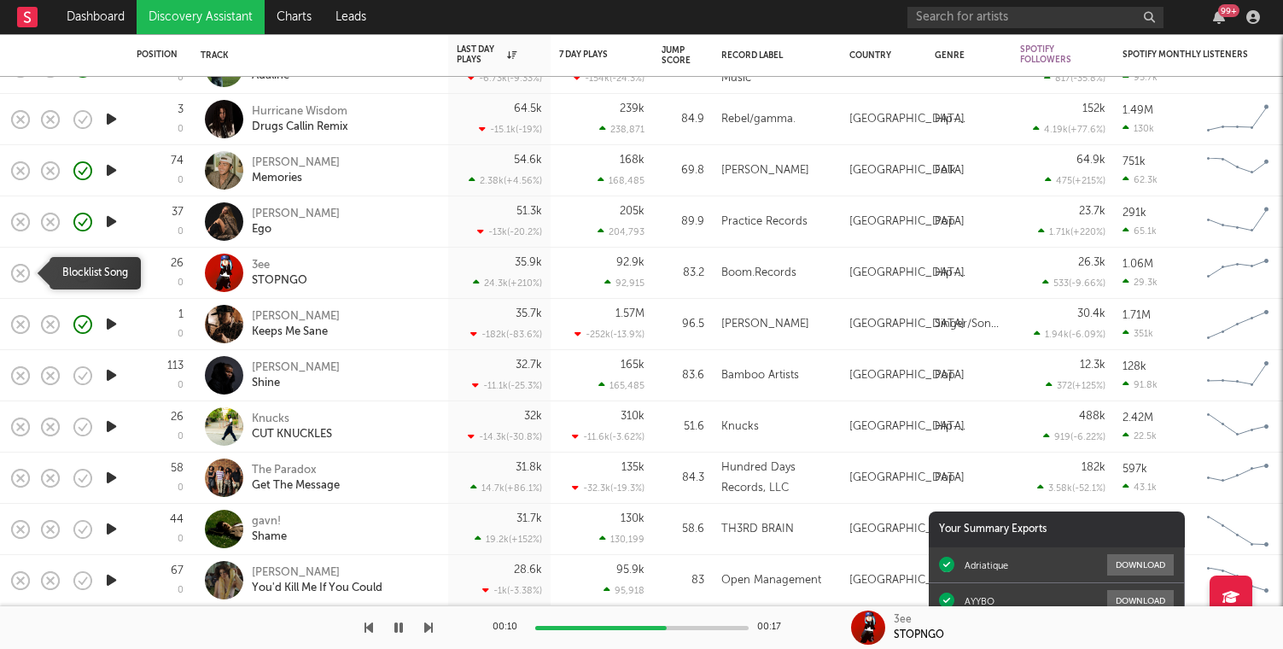
click at [24, 275] on rect "button" at bounding box center [20, 272] width 7 height 7
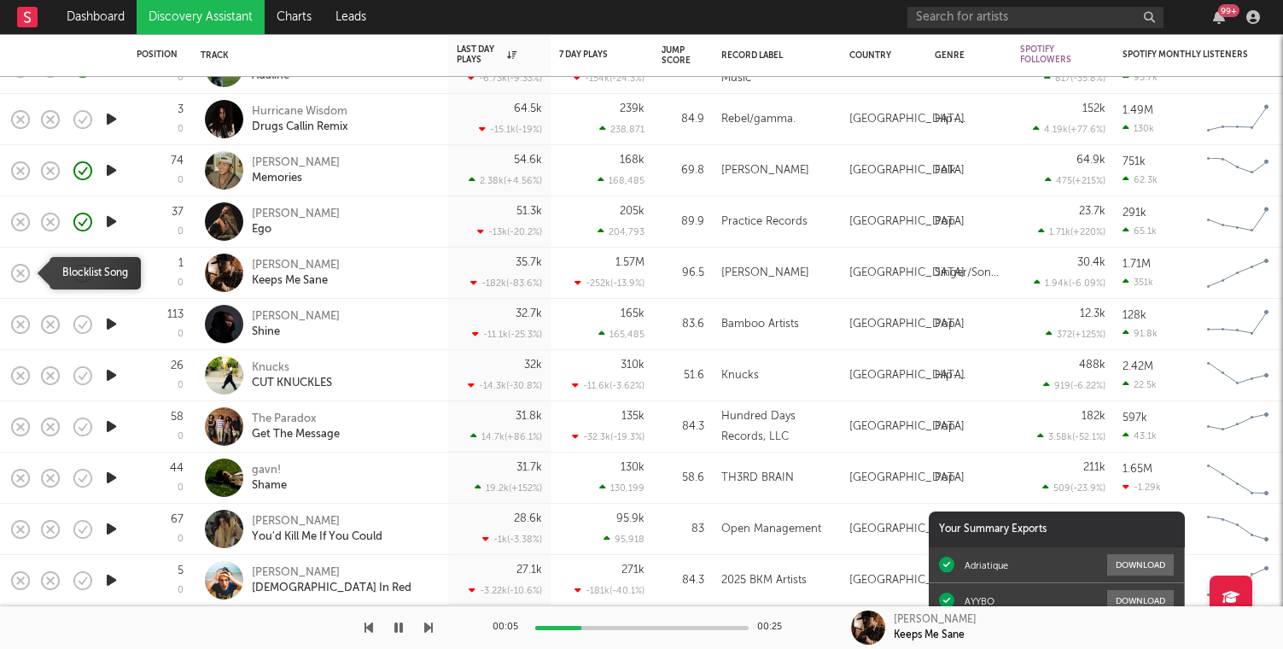
click at [20, 272] on rect "button" at bounding box center [20, 272] width 7 height 7
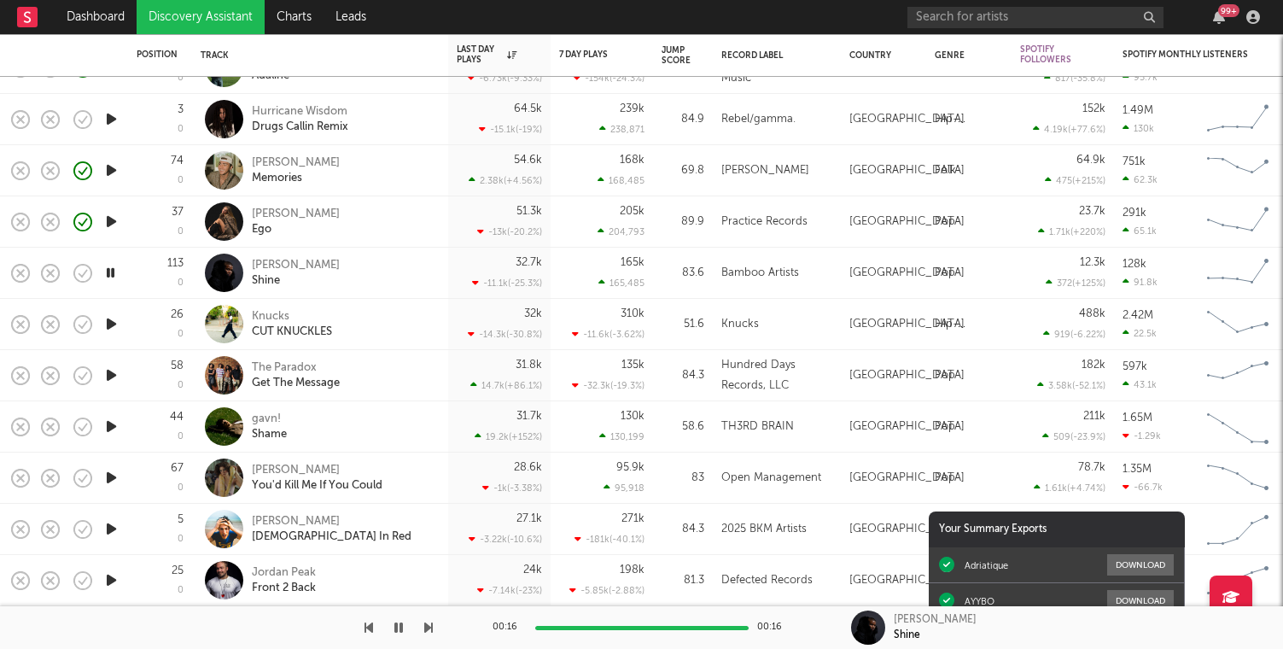
click at [122, 272] on div at bounding box center [111, 273] width 34 height 51
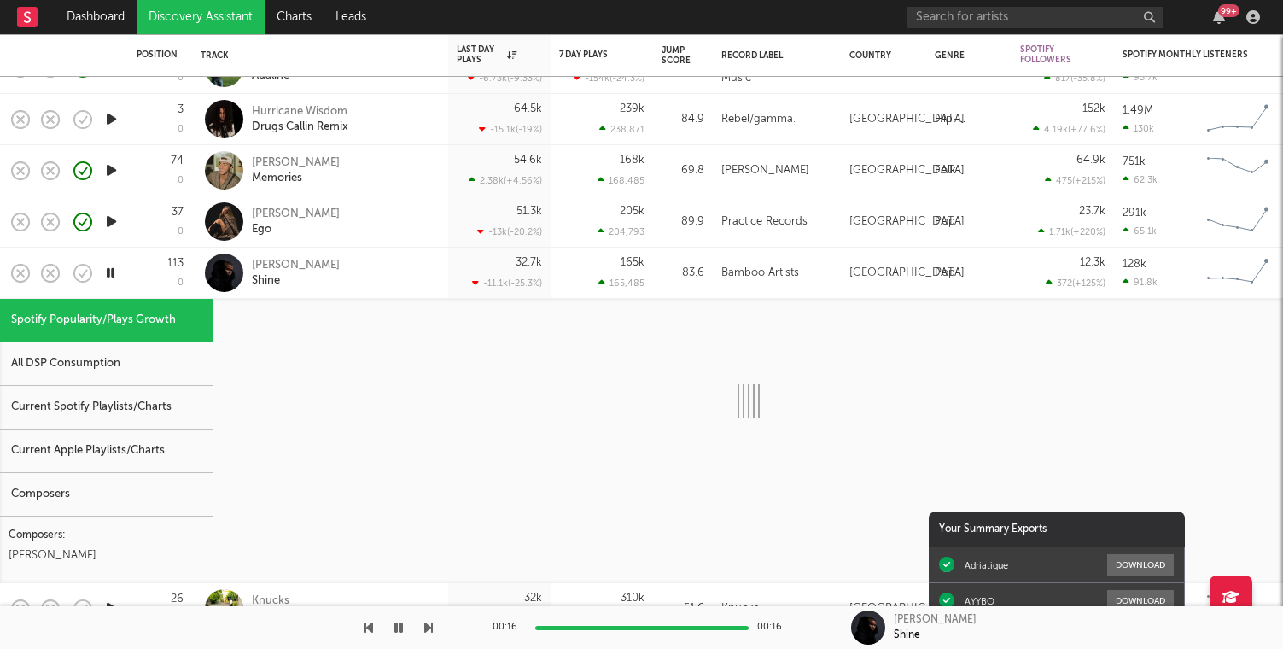
click at [113, 272] on icon "button" at bounding box center [110, 272] width 16 height 21
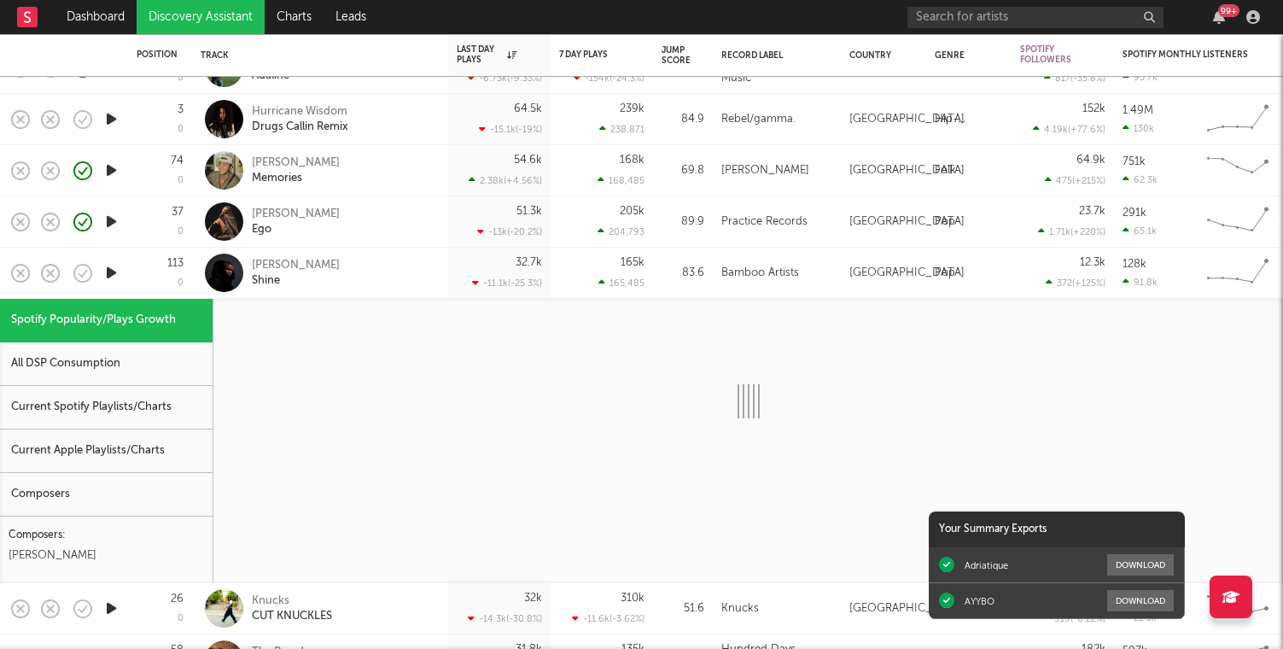
click at [113, 272] on icon "button" at bounding box center [111, 272] width 18 height 21
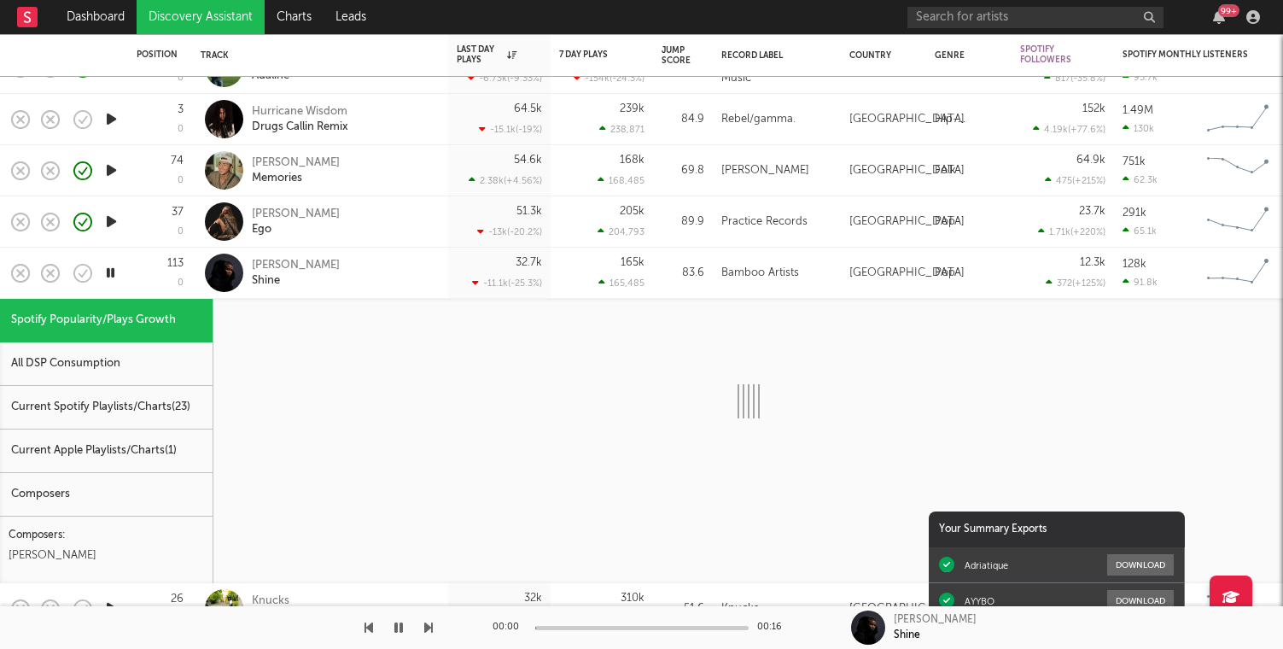
click at [165, 284] on div "113 0" at bounding box center [160, 273] width 47 height 50
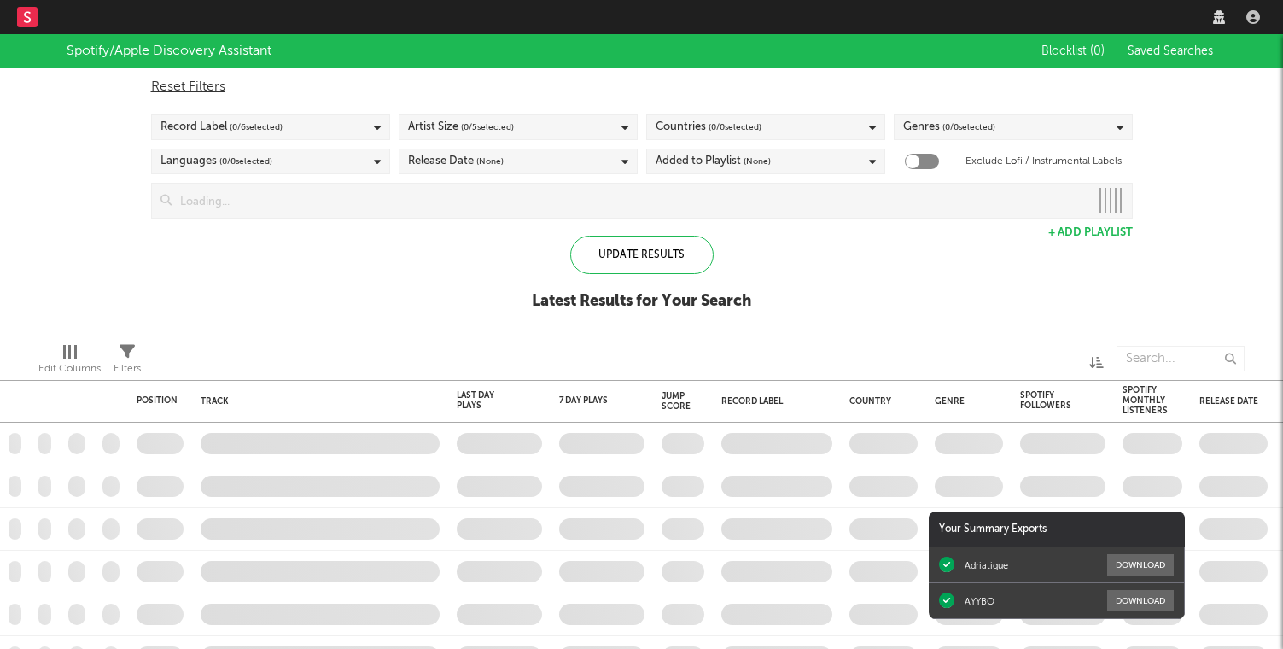
checkbox input "true"
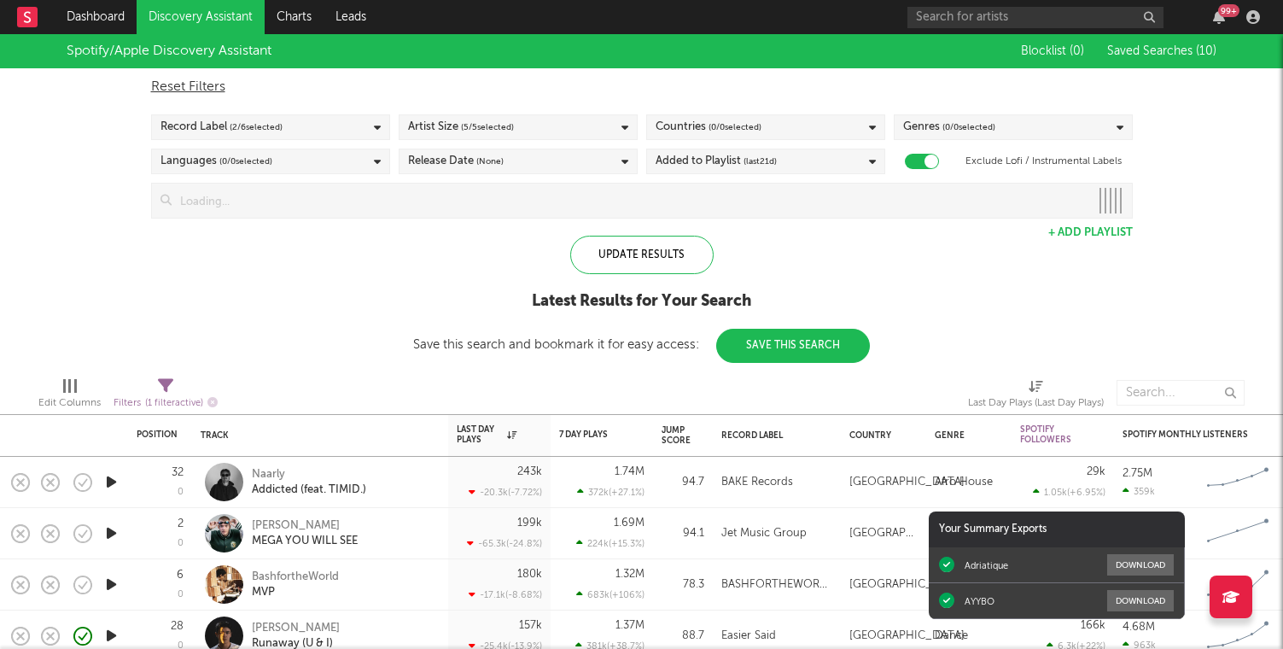
click at [219, 13] on link "Discovery Assistant" at bounding box center [201, 17] width 128 height 34
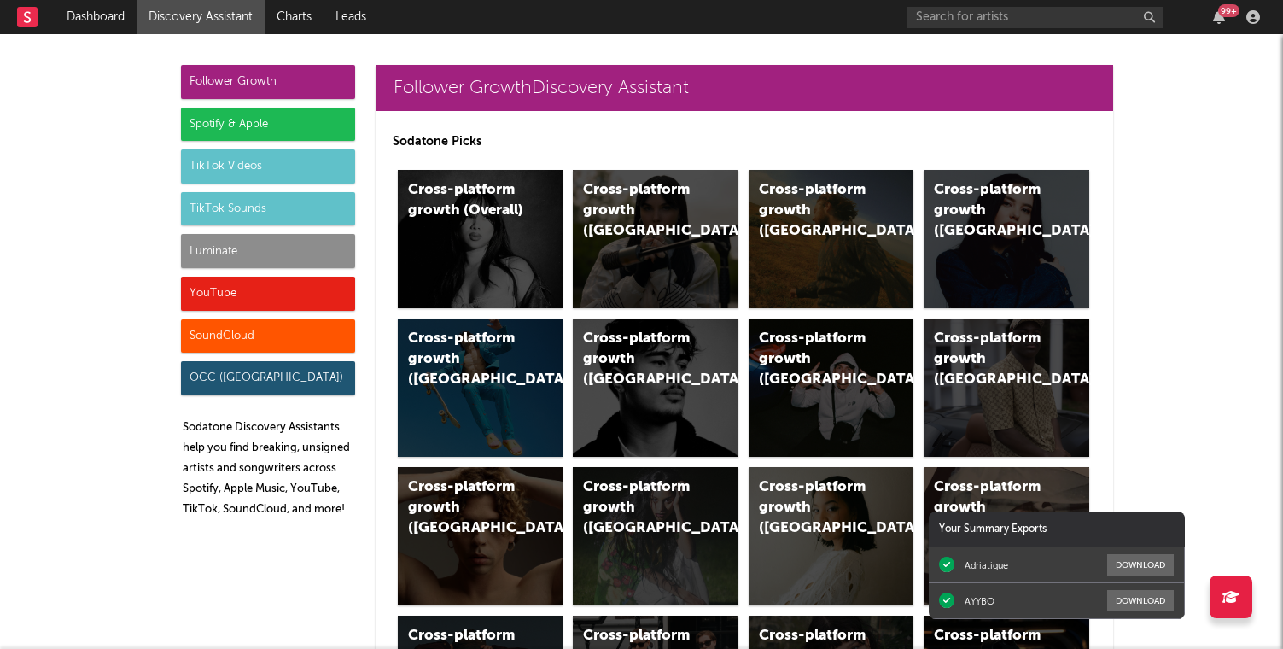
click at [290, 112] on div "Spotify & Apple" at bounding box center [268, 125] width 174 height 34
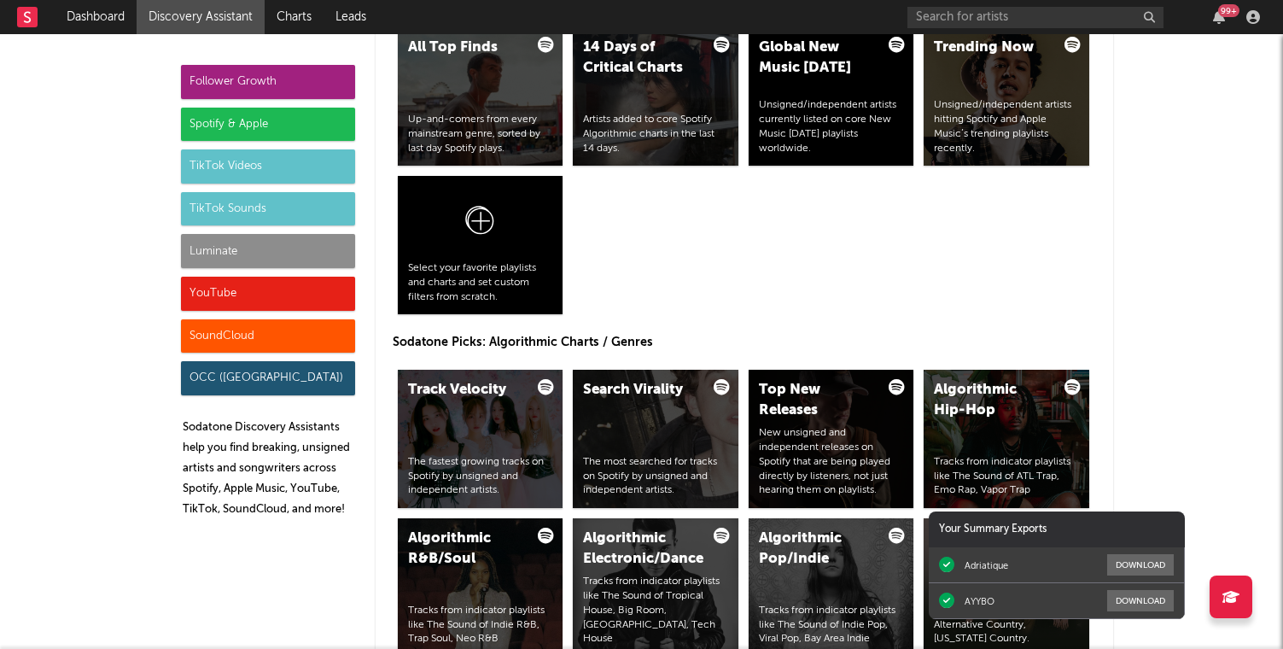
scroll to position [1996, 0]
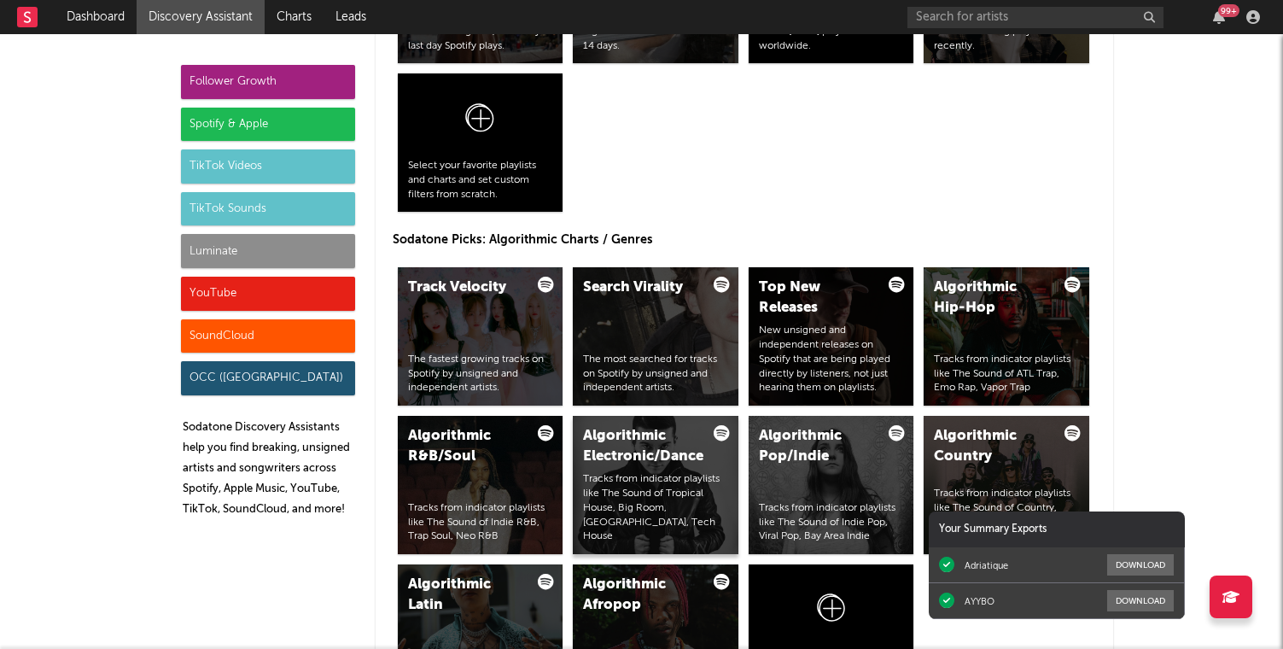
click at [654, 473] on div "Algorithmic Electronic/Dance Tracks from indicator playlists like The Sound of …" at bounding box center [656, 485] width 166 height 138
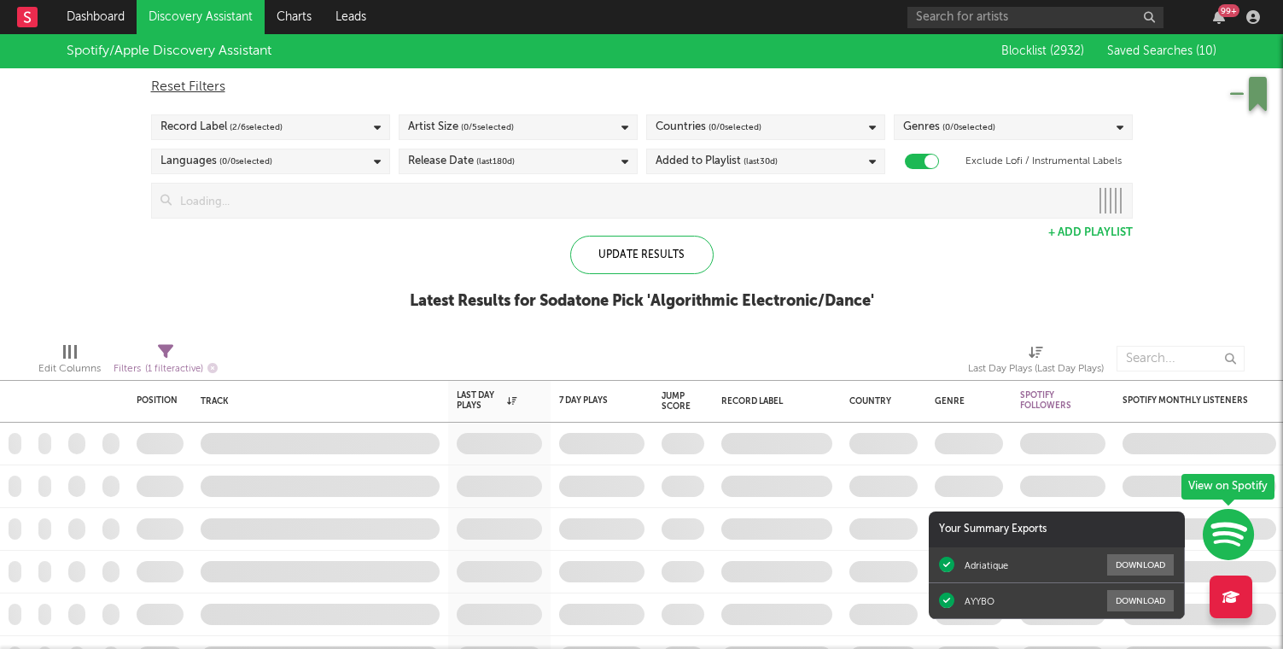
checkbox input "true"
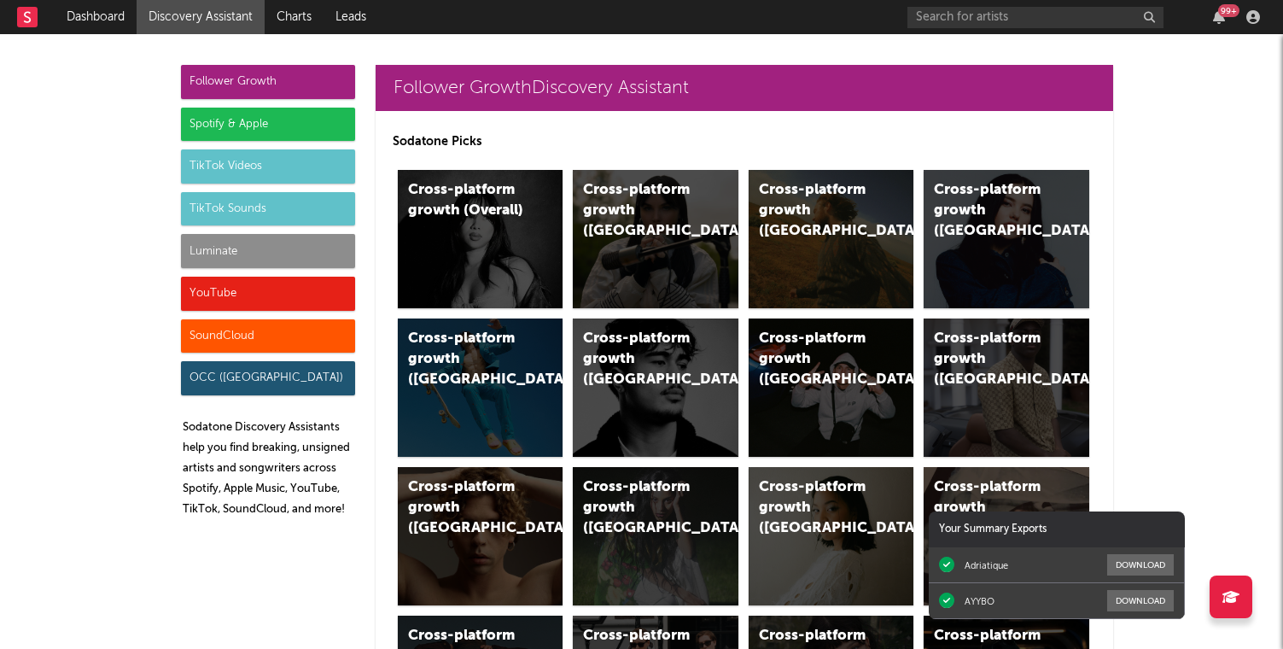
click at [284, 137] on div "Spotify & Apple" at bounding box center [268, 125] width 174 height 34
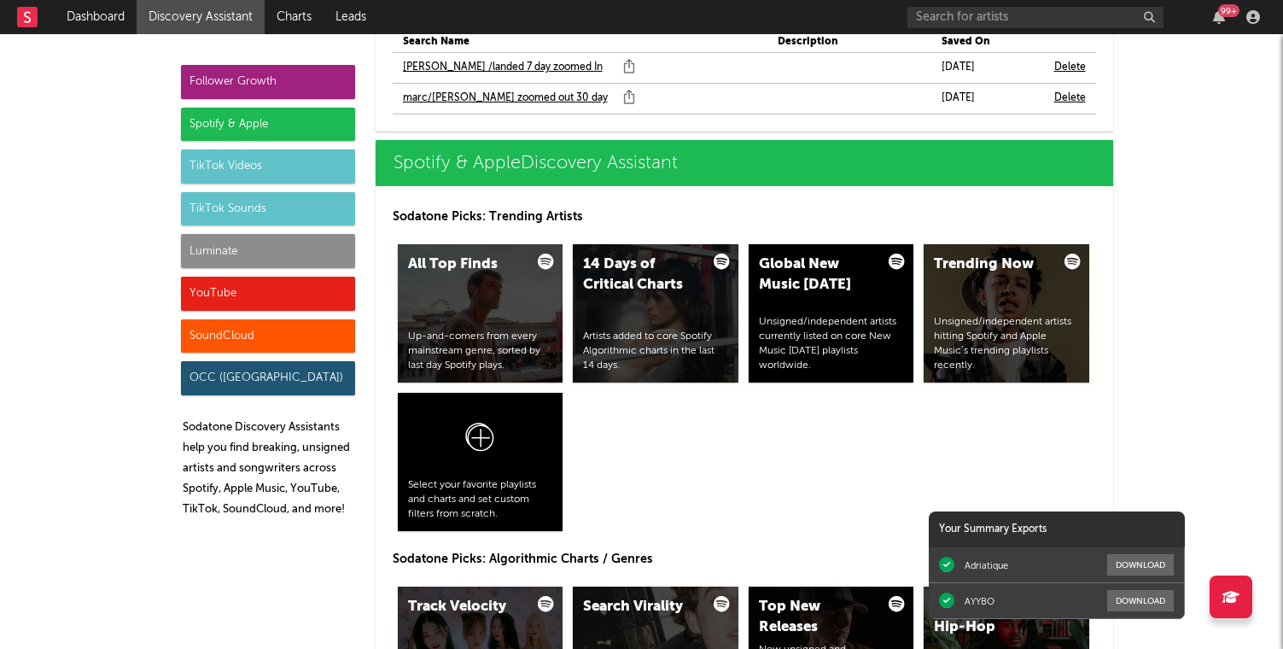
scroll to position [1749, 0]
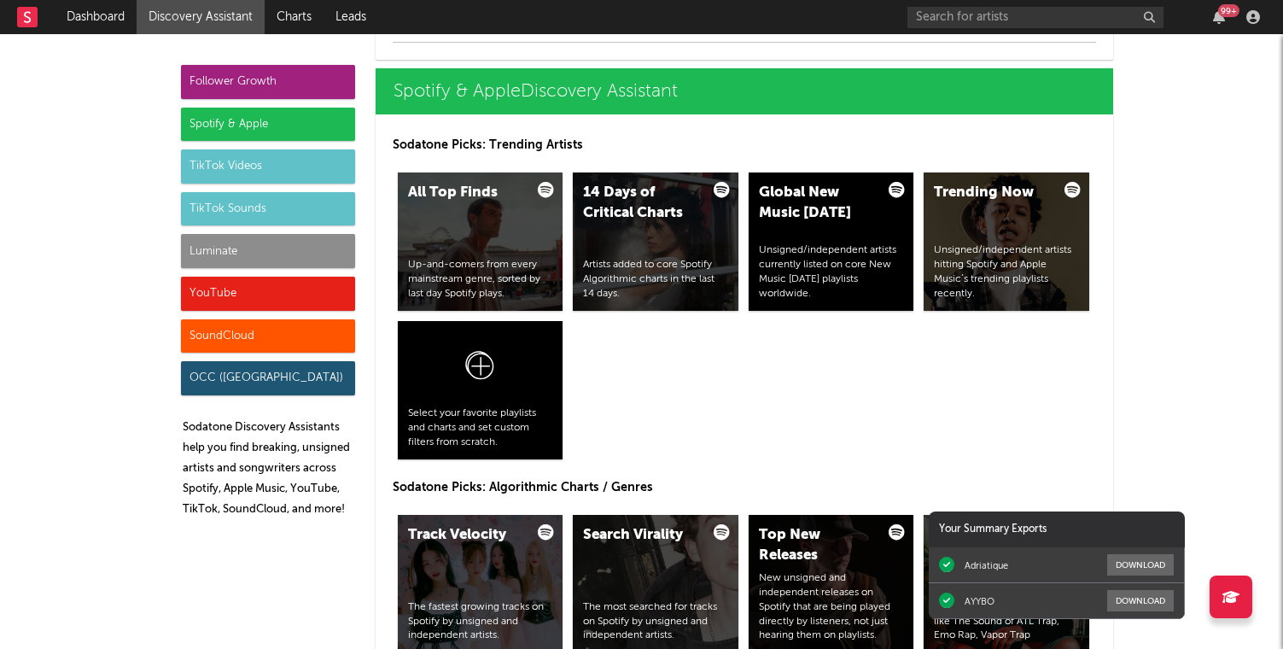
click at [1227, 591] on icon at bounding box center [1231, 597] width 17 height 14
click at [952, 383] on div "All Top Finds Up-and-comers from every mainstream genre, sorted by last day Spo…" at bounding box center [745, 315] width 704 height 297
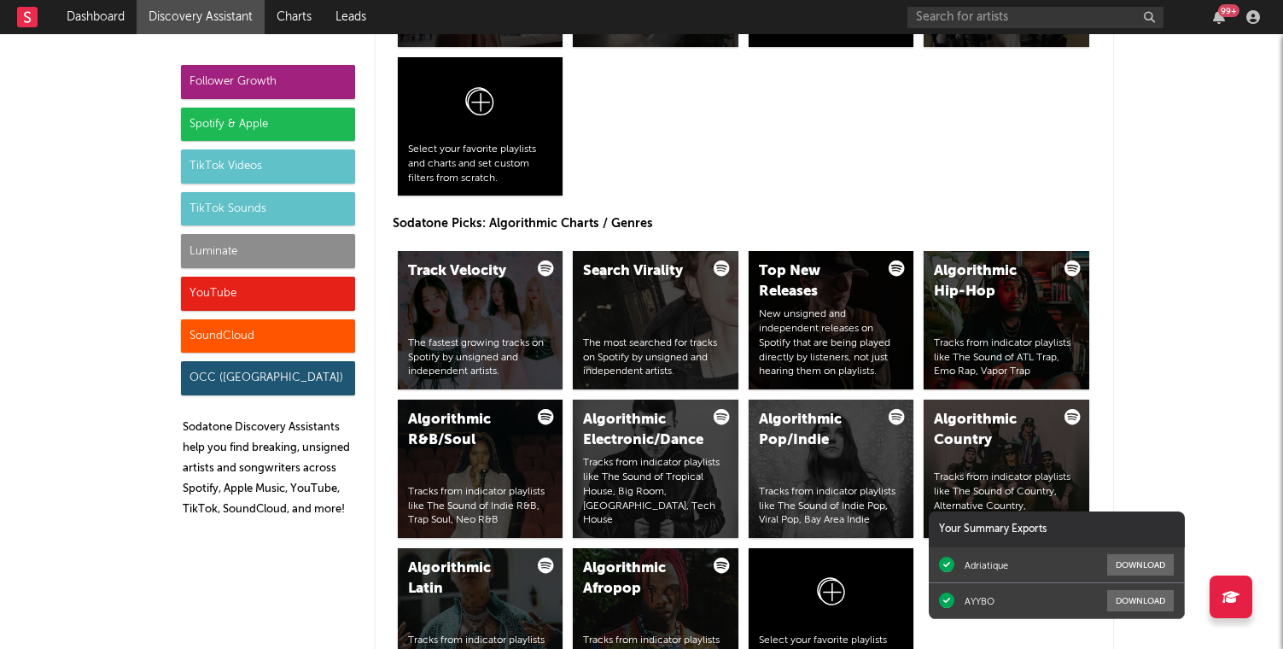
scroll to position [2112, 0]
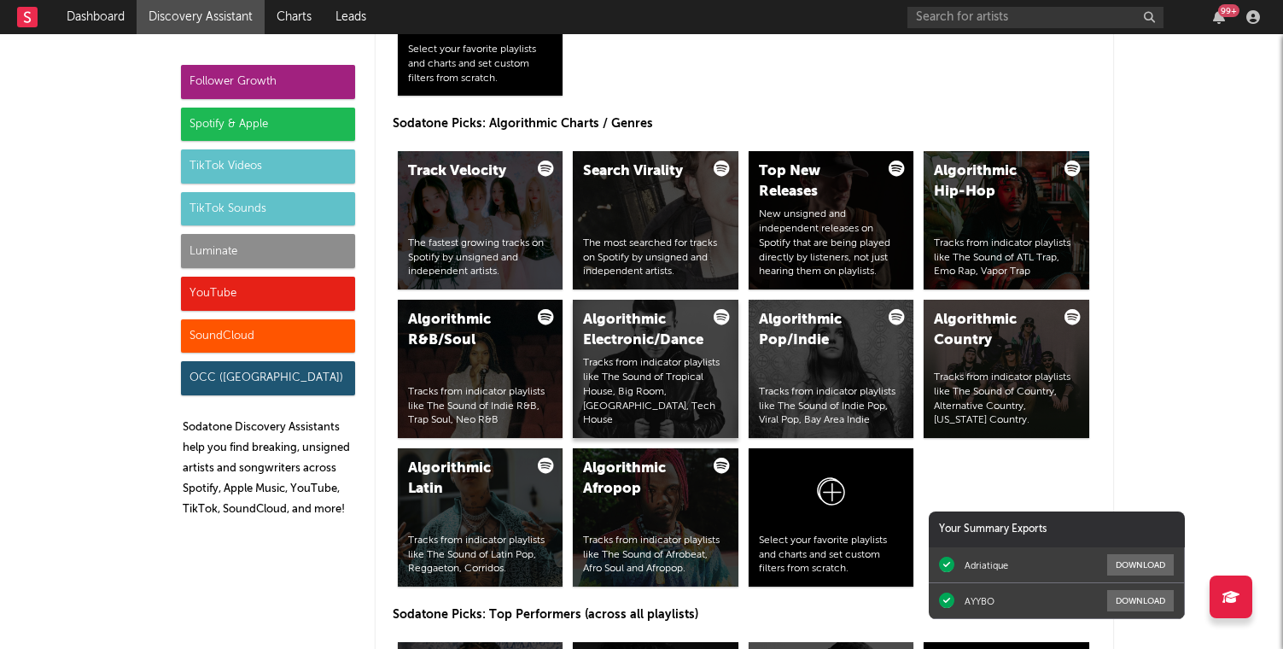
click at [707, 369] on div "Algorithmic Electronic/Dance Tracks from indicator playlists like The Sound of …" at bounding box center [656, 369] width 166 height 138
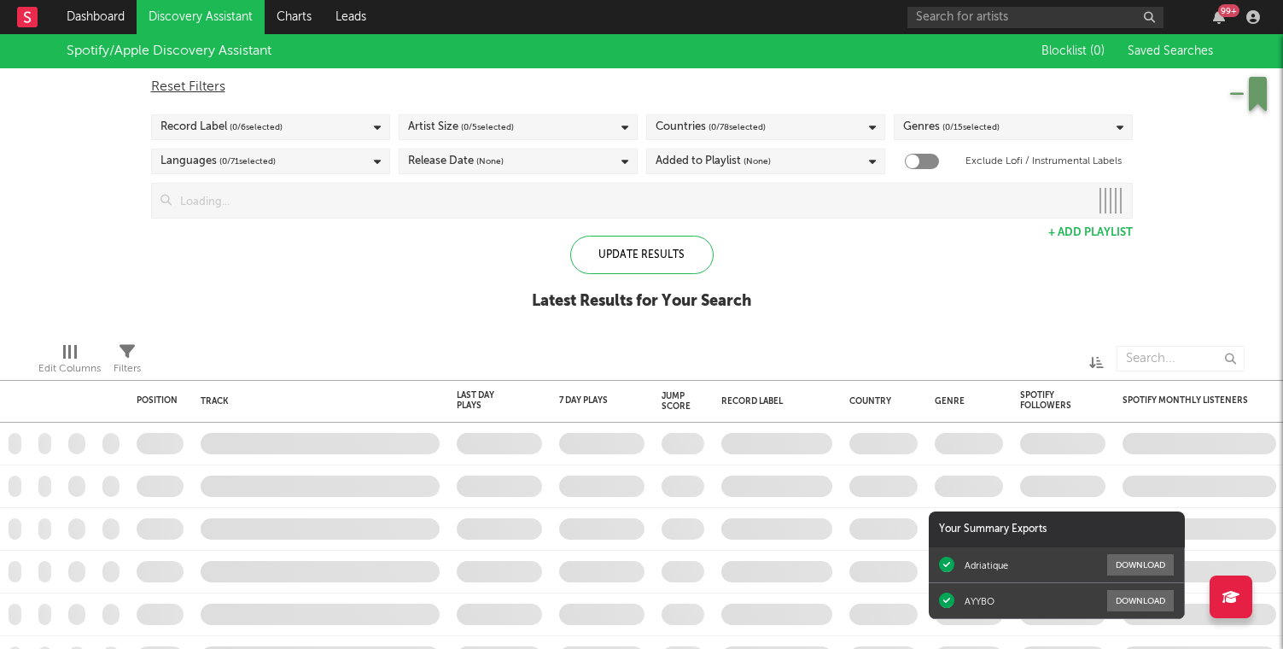
checkbox input "true"
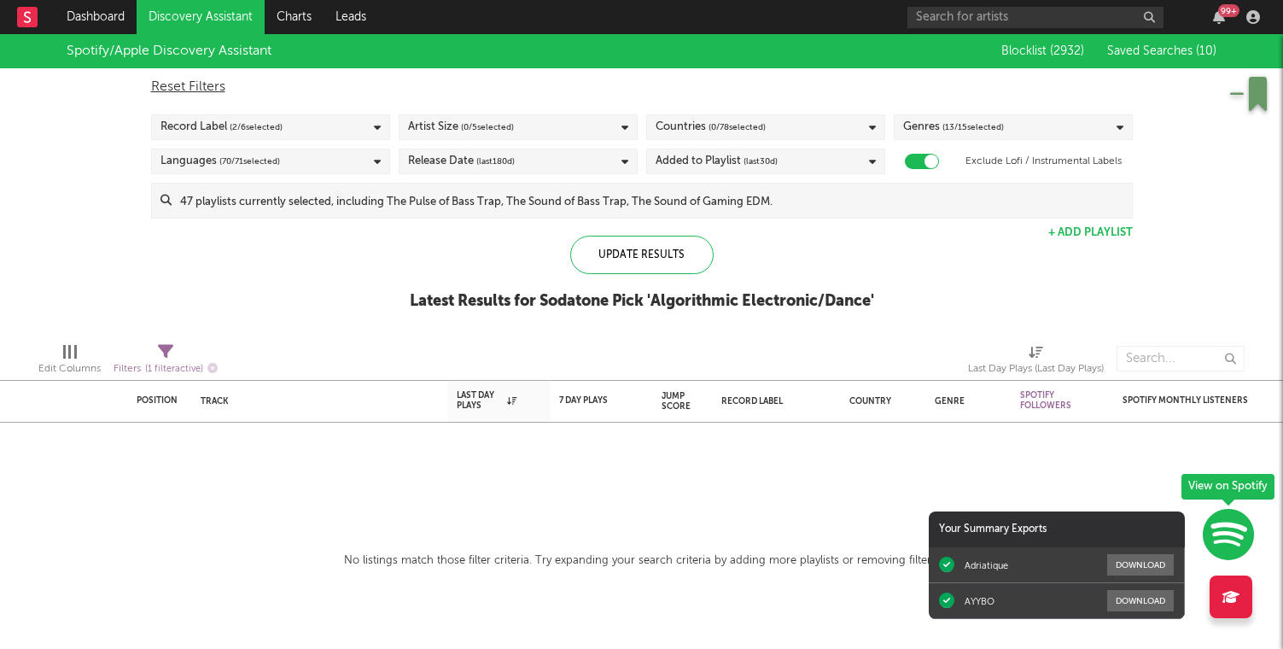
click at [507, 125] on span "( 0 / 5 selected)" at bounding box center [487, 127] width 53 height 20
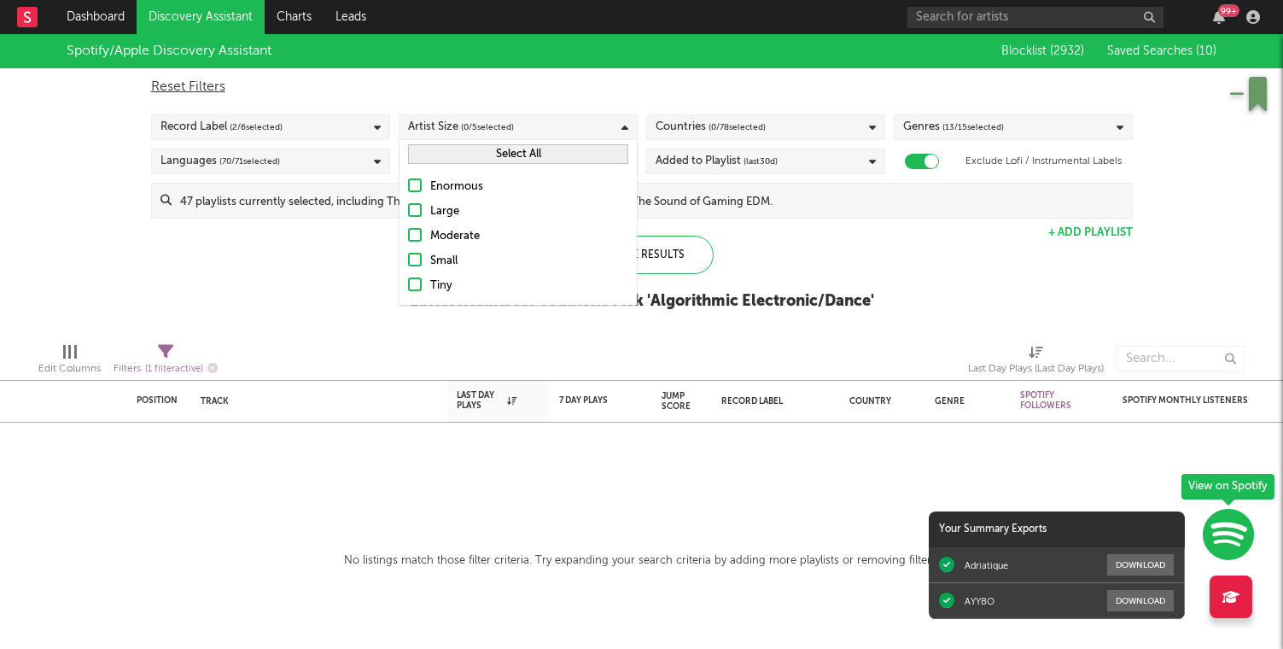
click at [497, 150] on button "Select All" at bounding box center [518, 154] width 220 height 20
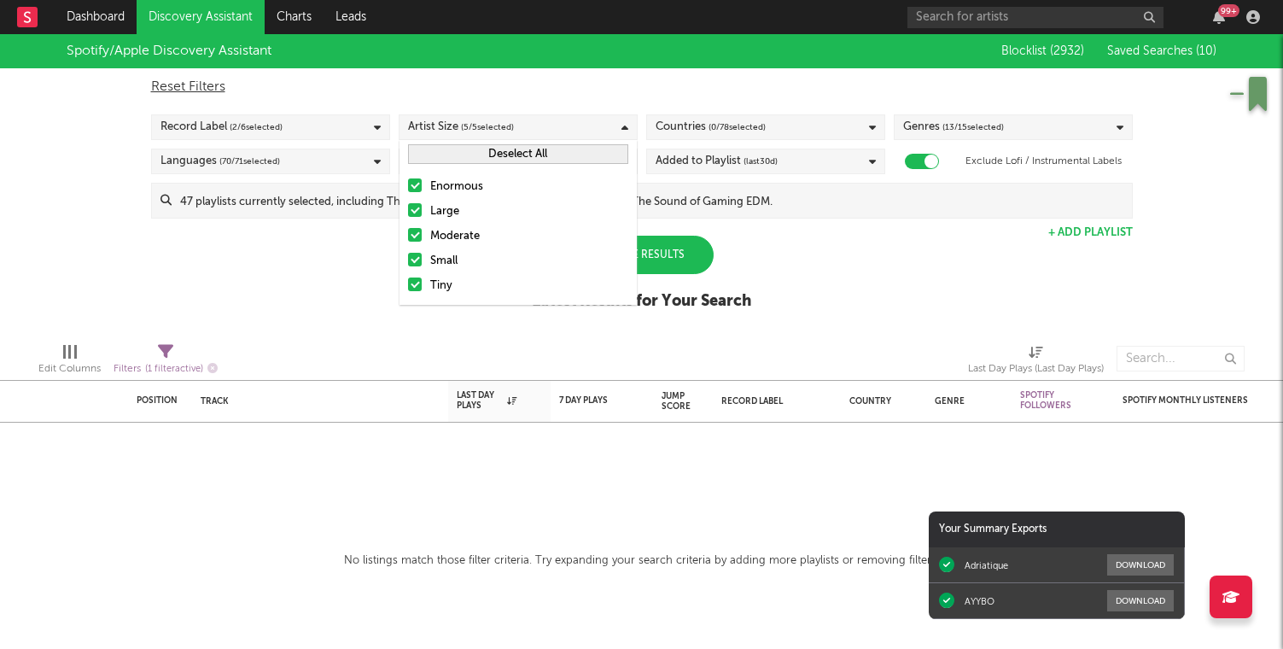
click at [668, 256] on div "Update Results" at bounding box center [641, 255] width 143 height 38
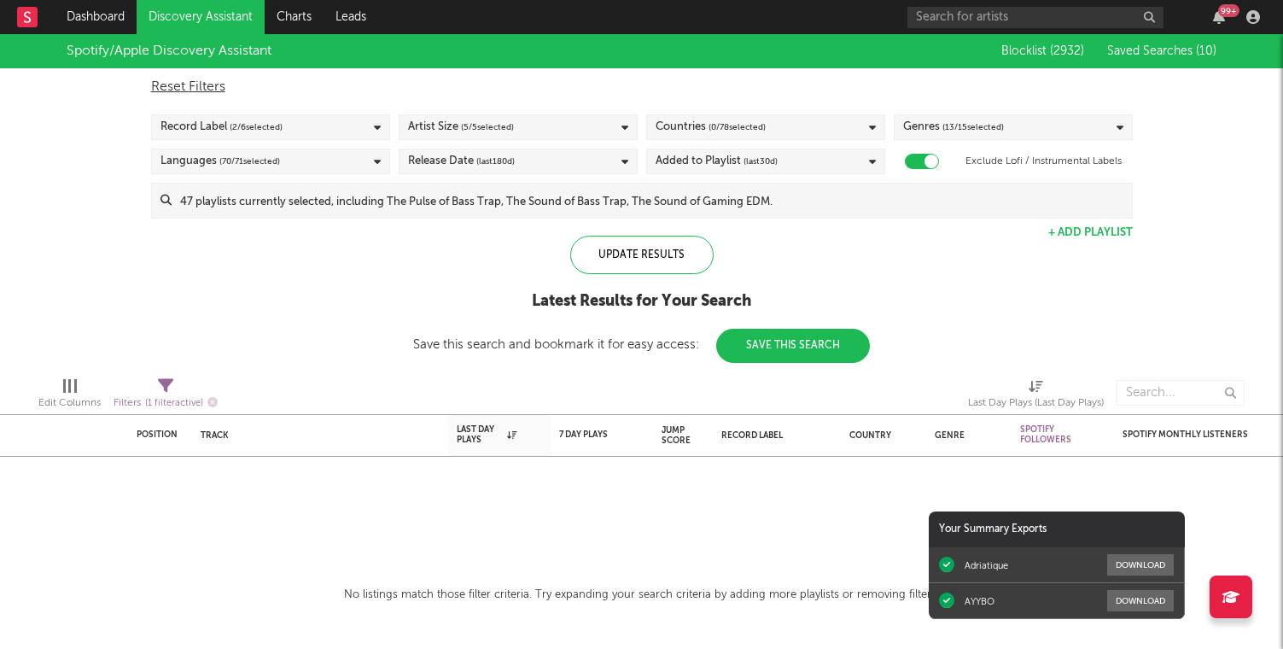
click at [768, 123] on div "Countries ( 0 / 78 selected)" at bounding box center [765, 127] width 239 height 26
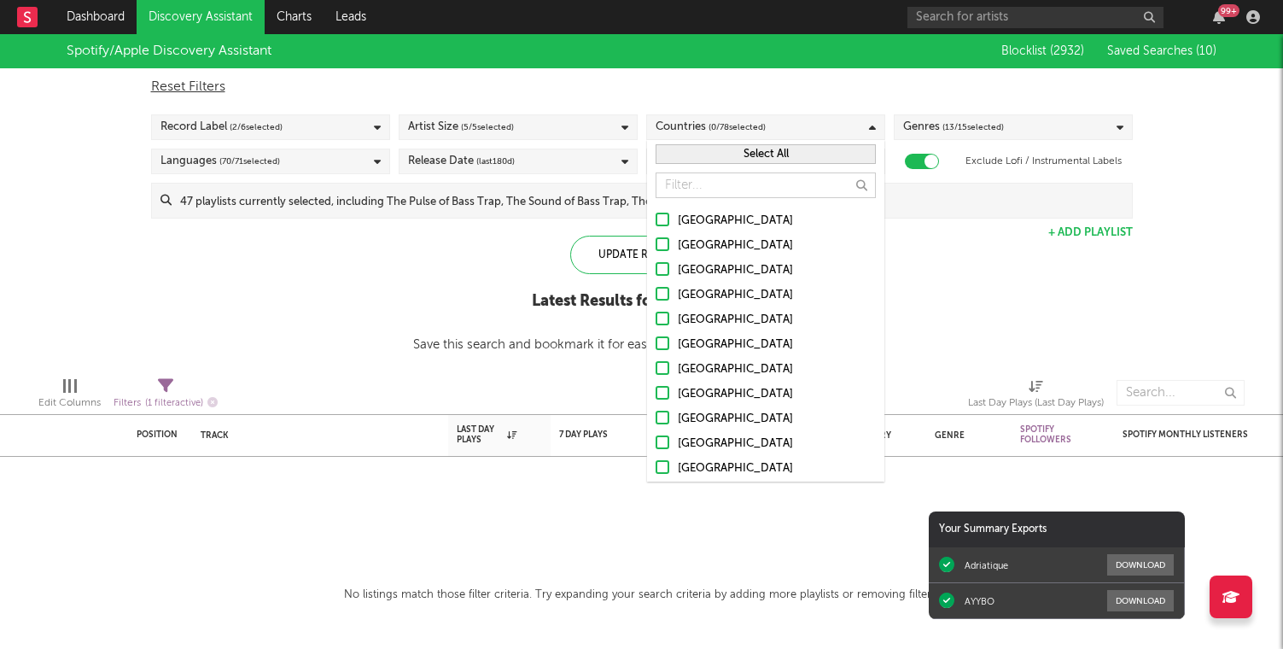
click at [727, 160] on button "Select All" at bounding box center [766, 154] width 220 height 20
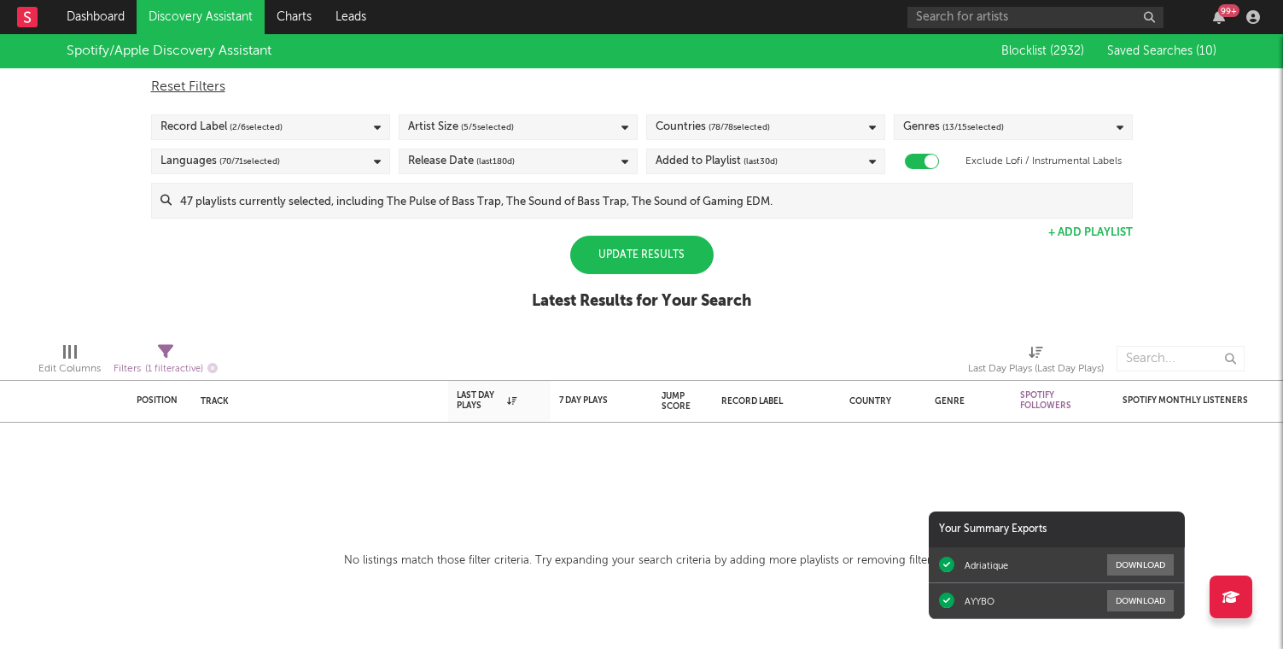
click at [607, 248] on div "Update Results" at bounding box center [641, 255] width 143 height 38
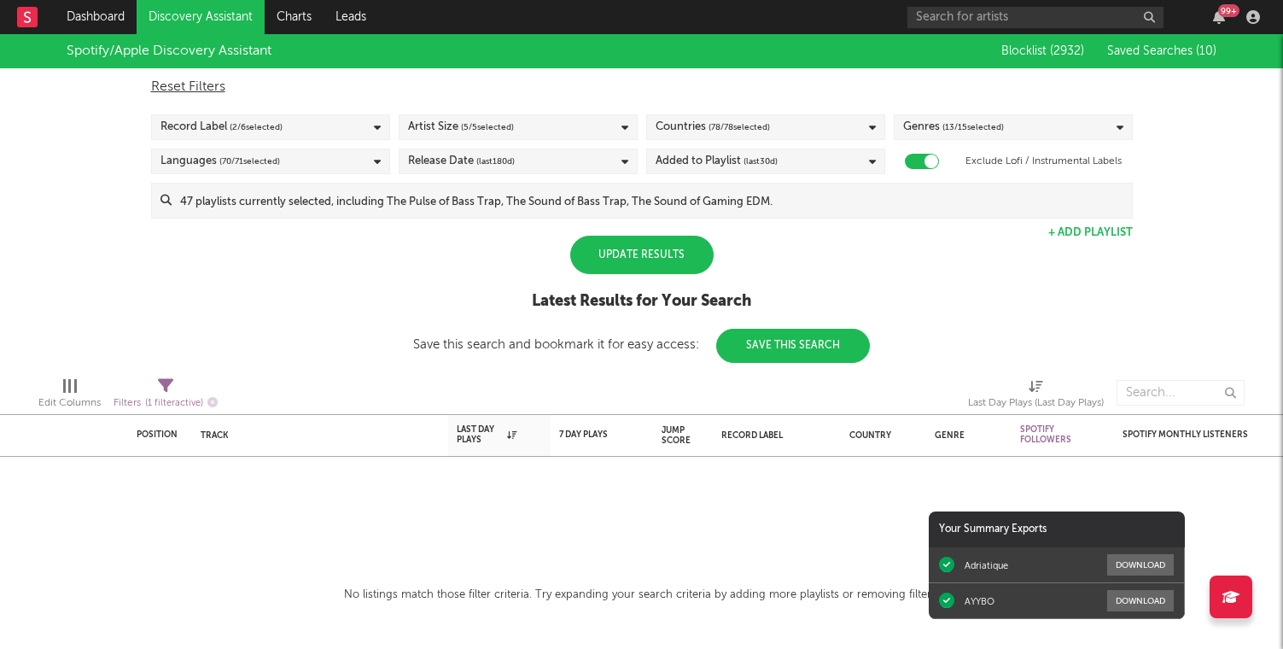
click at [655, 248] on div "Update Results" at bounding box center [641, 255] width 143 height 38
click at [1216, 1] on div "99 +" at bounding box center [1087, 17] width 359 height 34
click at [1216, 19] on icon "button" at bounding box center [1219, 17] width 12 height 14
